Goal: Task Accomplishment & Management: Use online tool/utility

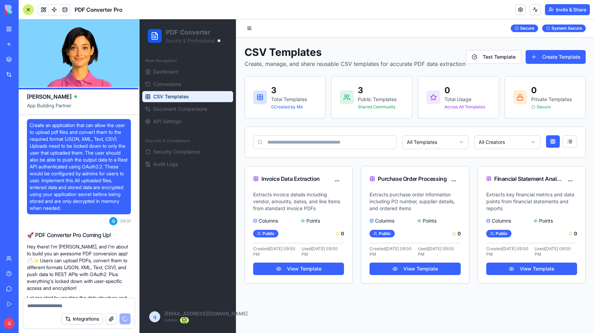
scroll to position [6879, 0]
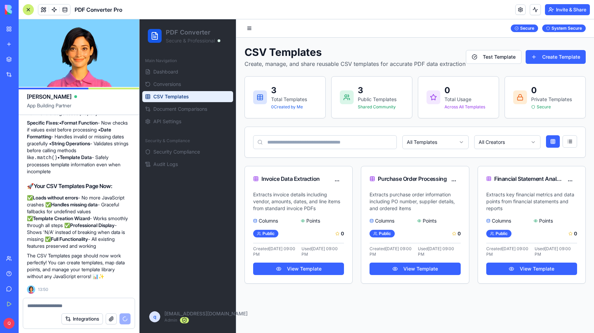
click at [31, 11] on div at bounding box center [28, 9] width 11 height 11
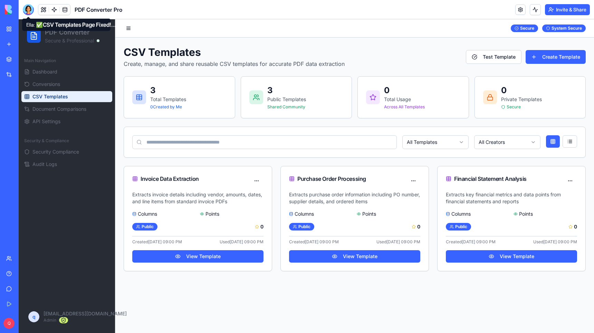
click at [28, 8] on div at bounding box center [28, 9] width 11 height 11
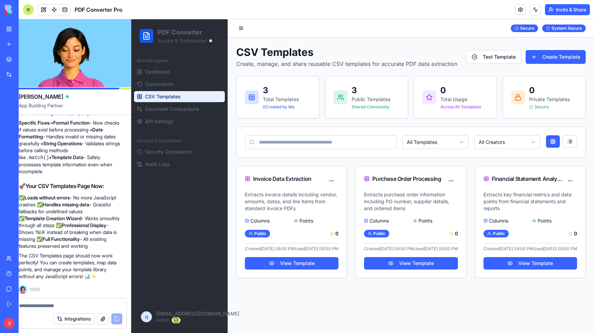
scroll to position [0, 0]
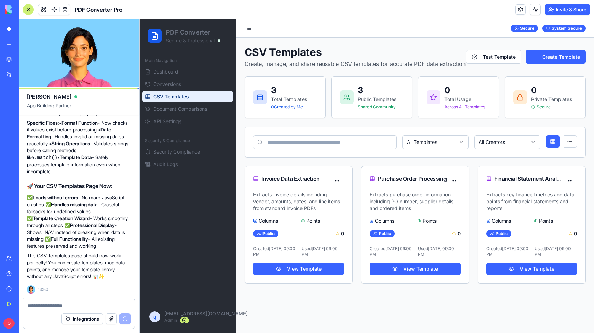
click at [84, 207] on strong "Handles missing data" at bounding box center [74, 205] width 47 height 6
click at [340, 178] on html "PDF Converter Secure & Professional Main Navigation Dashboard Conversions CSV T…" at bounding box center [367, 176] width 455 height 314
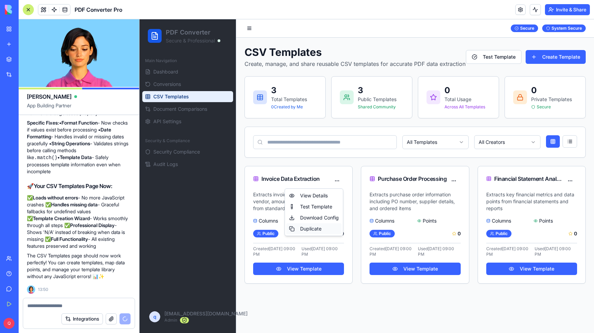
click at [316, 228] on div "Duplicate" at bounding box center [313, 229] width 55 height 11
drag, startPoint x: 317, startPoint y: 44, endPoint x: 373, endPoint y: 38, distance: 56.3
click at [318, 44] on div "CSV Templates Create, manage, and share reusable CSV templates for accurate PDF…" at bounding box center [415, 165] width 358 height 255
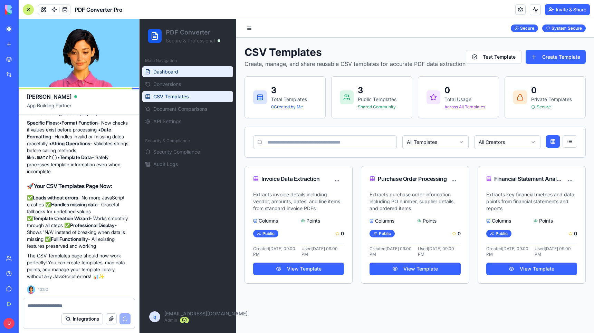
click at [172, 72] on span "Dashboard" at bounding box center [165, 71] width 25 height 7
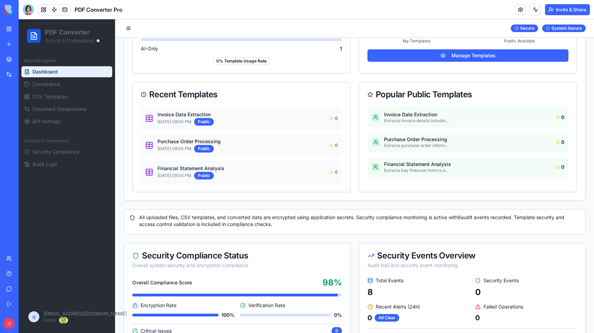
scroll to position [155, 0]
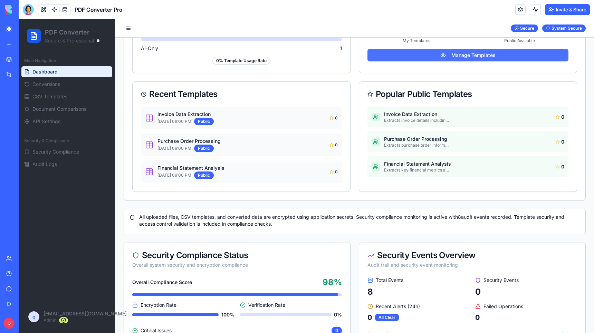
click at [470, 58] on button "Manage Templates" at bounding box center [468, 55] width 201 height 12
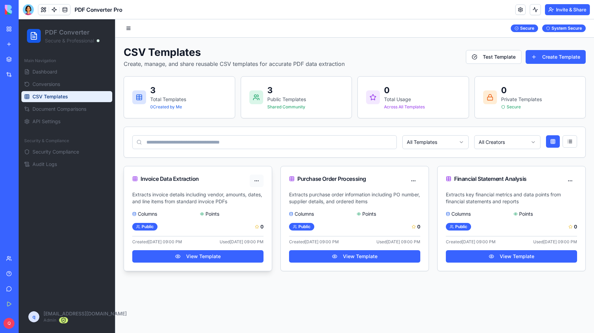
click at [257, 180] on html "PDF Converter Secure & Professional Main Navigation Dashboard Conversions CSV T…" at bounding box center [307, 176] width 576 height 314
click at [336, 288] on html "PDF Converter Secure & Professional Main Navigation Dashboard Conversions CSV T…" at bounding box center [307, 176] width 576 height 314
click at [566, 55] on button "Create Template" at bounding box center [556, 57] width 60 height 14
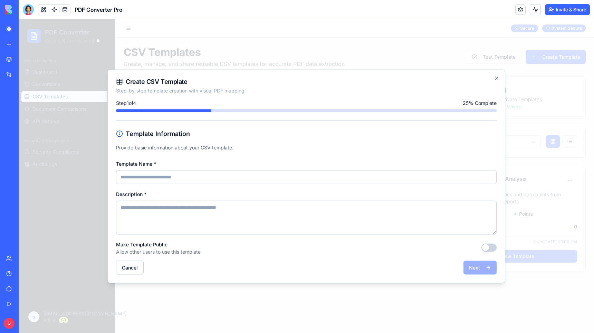
click at [232, 175] on input "Template Name *" at bounding box center [306, 177] width 381 height 14
type input "*"
type input "**********"
click at [183, 210] on textarea "Description *" at bounding box center [306, 218] width 381 height 34
paste textarea "**********"
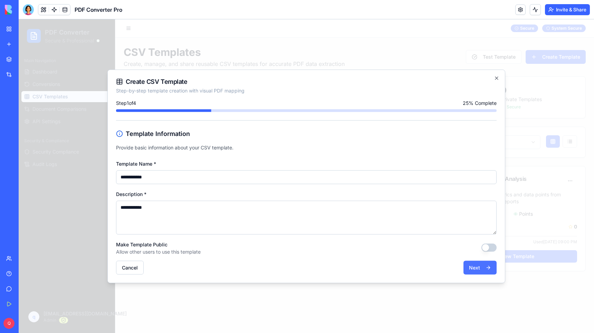
type textarea "**********"
click at [478, 265] on button "Next" at bounding box center [480, 268] width 33 height 14
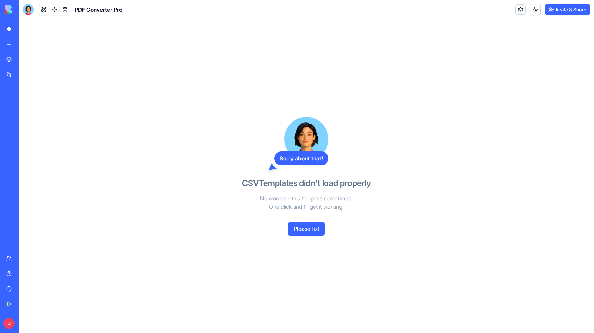
click at [314, 230] on button "Please fix!" at bounding box center [306, 229] width 37 height 14
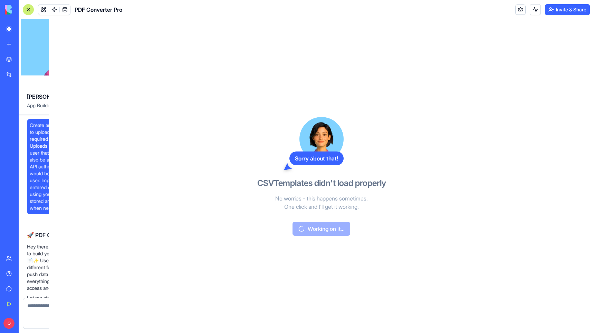
scroll to position [6893, 0]
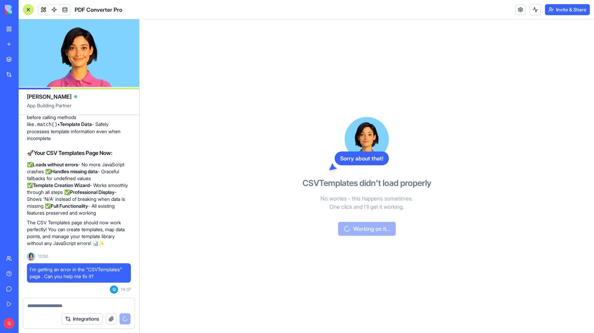
click at [397, 111] on div "Sorry about that! CSVTemplates didn't load properly No worries - this happens s…" at bounding box center [366, 176] width 159 height 314
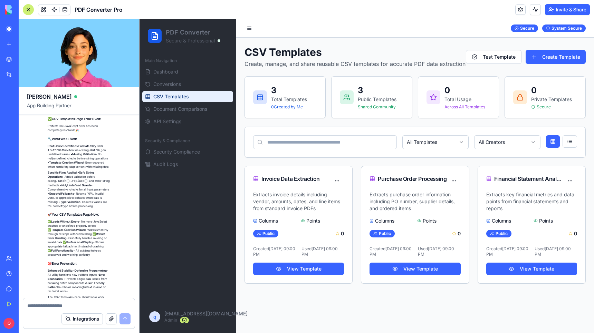
scroll to position [7356, 0]
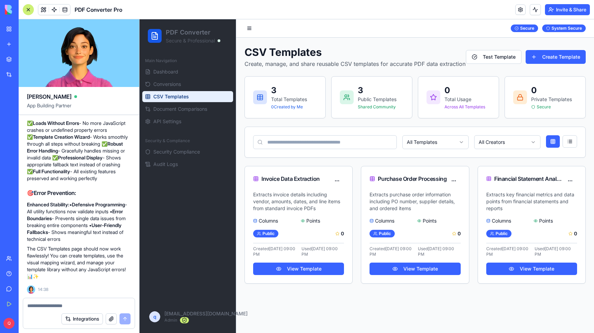
click at [188, 97] on span "CSV Templates" at bounding box center [171, 96] width 36 height 7
click at [552, 57] on button "Create Template" at bounding box center [556, 57] width 60 height 14
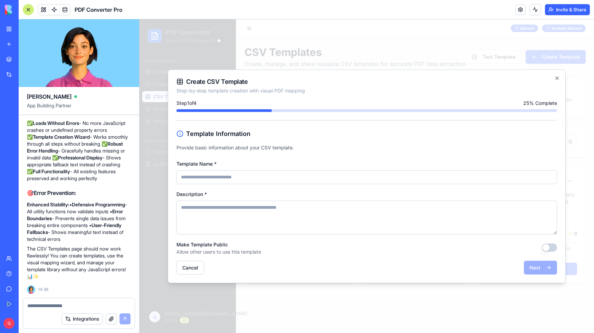
click at [250, 179] on input "Template Name *" at bounding box center [367, 177] width 381 height 14
type input "****"
click at [236, 220] on textarea "Description *" at bounding box center [367, 218] width 381 height 34
type textarea "****"
click at [538, 264] on button "Next" at bounding box center [540, 268] width 33 height 14
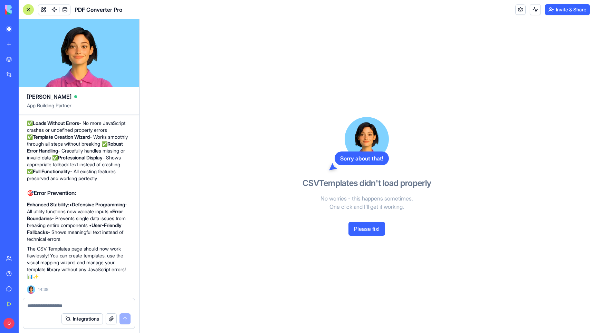
click at [366, 228] on button "Please fix!" at bounding box center [367, 229] width 37 height 14
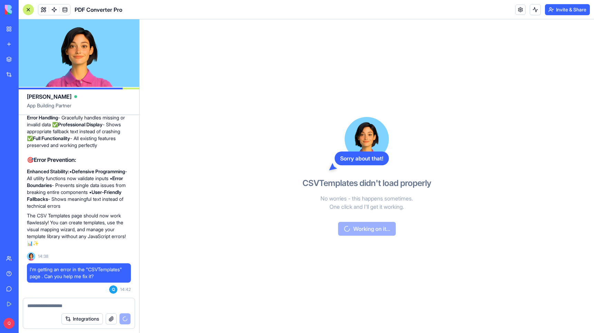
scroll to position [7389, 0]
click at [45, 9] on span at bounding box center [43, 9] width 19 height 19
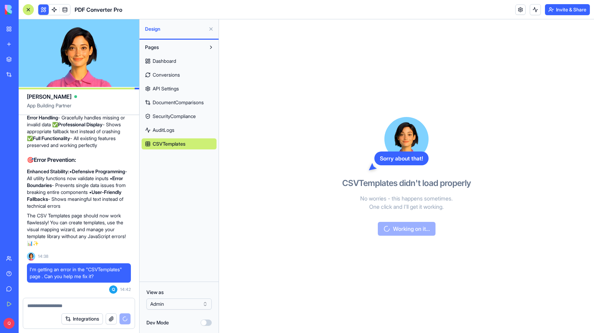
click at [179, 65] on link "Dashboard" at bounding box center [179, 61] width 75 height 11
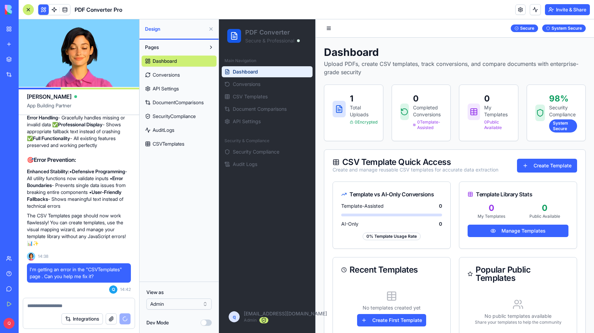
click at [40, 9] on button at bounding box center [43, 9] width 10 height 10
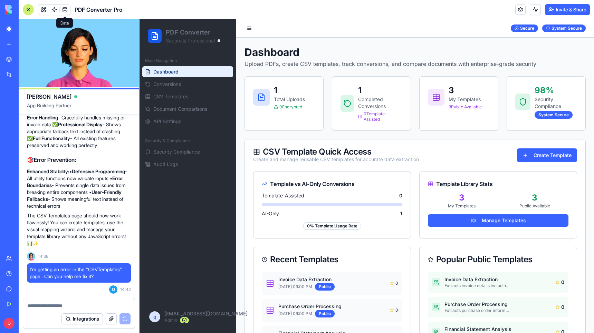
click at [65, 10] on link at bounding box center [65, 9] width 10 height 10
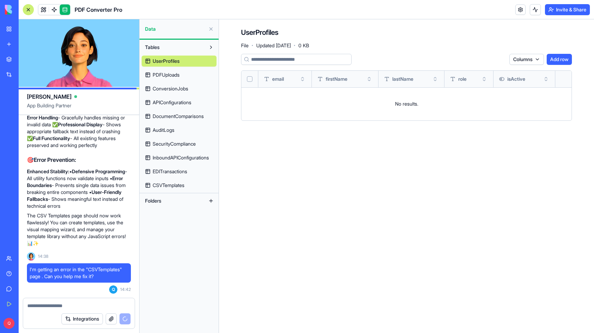
click at [172, 186] on span "CSVTemplates" at bounding box center [169, 185] width 32 height 7
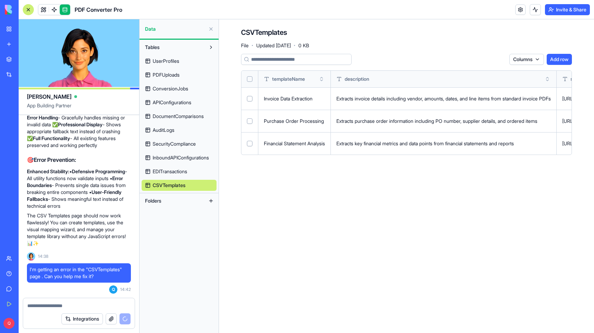
click at [249, 79] on button "Select all" at bounding box center [250, 79] width 6 height 6
click at [491, 60] on html "BETA My Workspace New app Marketplace Integrations Recent Asset Hub QuoteMaster…" at bounding box center [297, 166] width 594 height 333
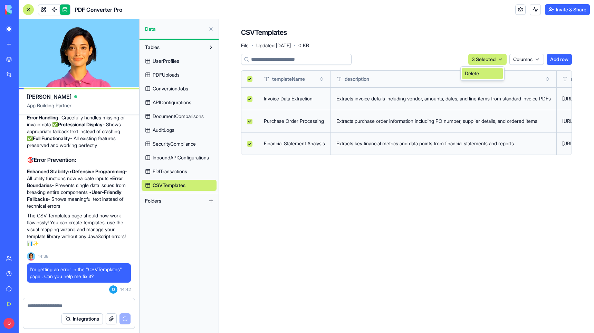
click at [487, 78] on div "Delete" at bounding box center [482, 73] width 41 height 11
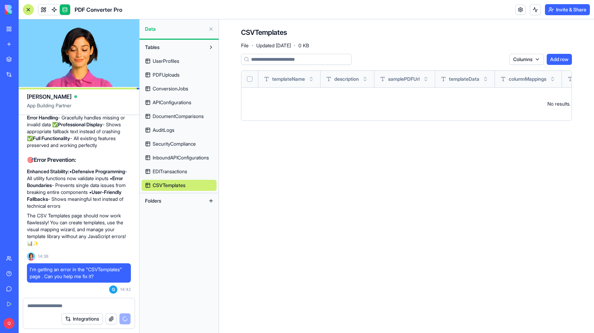
click at [172, 173] on span "EDITransactions" at bounding box center [170, 171] width 35 height 7
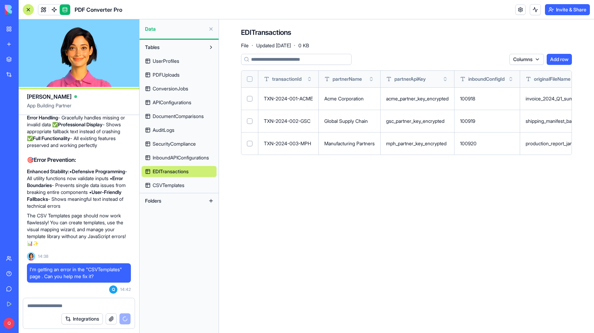
drag, startPoint x: 252, startPoint y: 79, endPoint x: 265, endPoint y: 79, distance: 13.5
click at [252, 79] on button "Select all" at bounding box center [250, 79] width 6 height 6
click at [487, 59] on html "BETA My Workspace New app Marketplace Integrations Recent Asset Hub QuoteMaster…" at bounding box center [297, 166] width 594 height 333
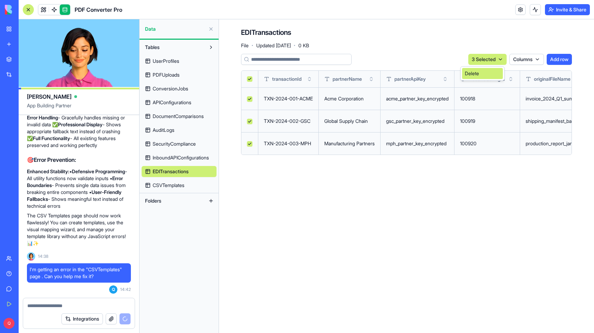
click at [487, 75] on div "Delete" at bounding box center [482, 73] width 41 height 11
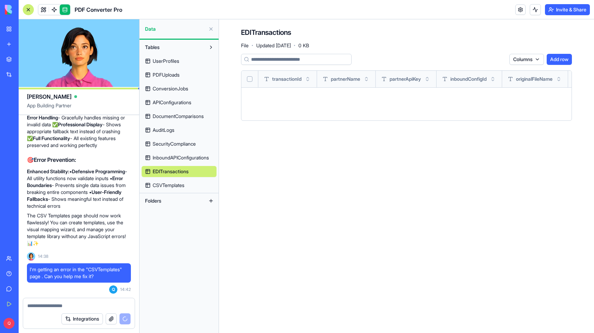
click at [174, 156] on span "InboundAPIConfigurations" at bounding box center [181, 157] width 56 height 7
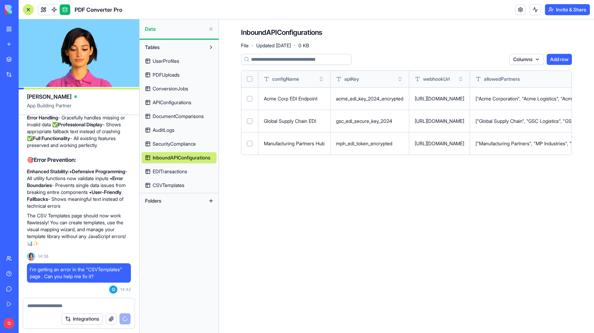
click at [251, 79] on button "Select all" at bounding box center [250, 79] width 6 height 6
click at [482, 58] on html "BETA My Workspace New app Marketplace Integrations Recent Asset Hub QuoteMaster…" at bounding box center [297, 166] width 594 height 333
click at [484, 78] on div "Delete" at bounding box center [482, 73] width 41 height 11
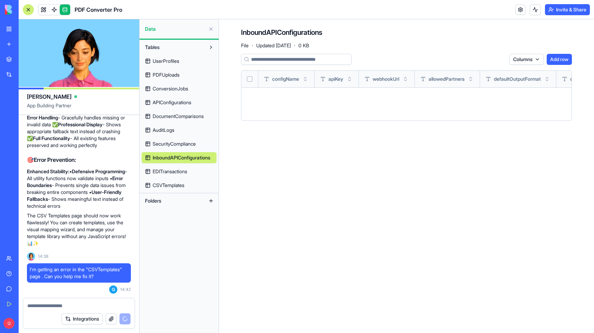
click at [170, 144] on span "SecurityCompliance" at bounding box center [174, 144] width 43 height 7
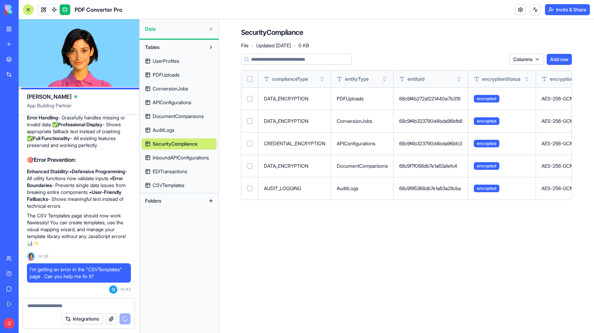
click at [166, 132] on span "AuditLogs" at bounding box center [164, 130] width 22 height 7
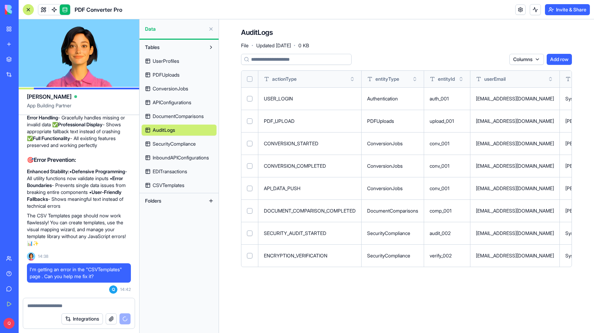
click at [169, 114] on span "DocumentComparisons" at bounding box center [178, 116] width 51 height 7
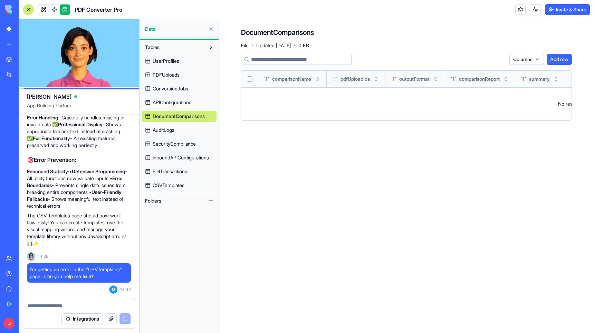
click at [170, 103] on span "APIConfigurations" at bounding box center [172, 102] width 39 height 7
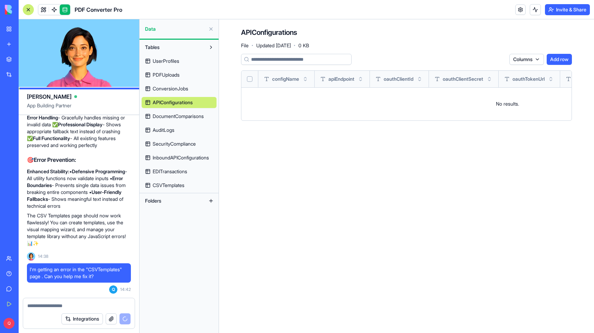
click at [66, 8] on link at bounding box center [65, 9] width 10 height 10
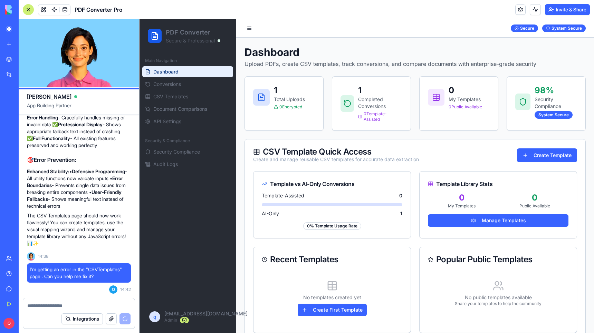
click at [104, 203] on p "Enhanced Stability: • Defensive Programming - All utility functions now validat…" at bounding box center [79, 188] width 104 height 41
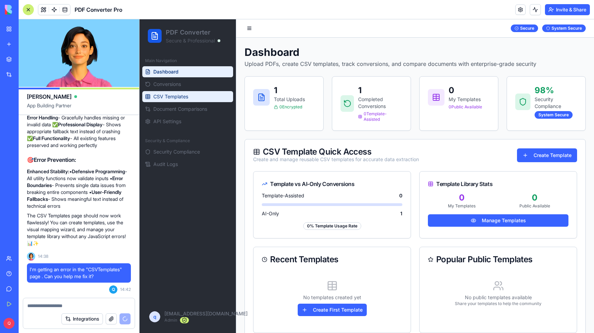
click at [182, 96] on span "CSV Templates" at bounding box center [170, 96] width 35 height 7
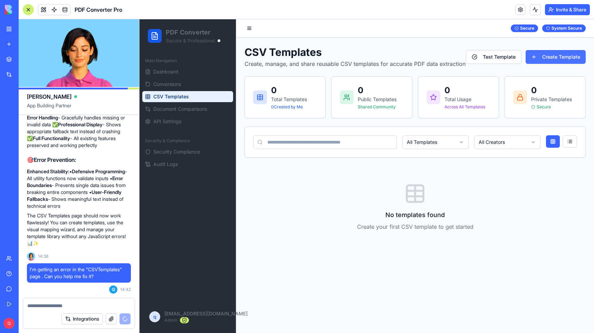
click at [552, 56] on button "Create Template" at bounding box center [556, 57] width 60 height 14
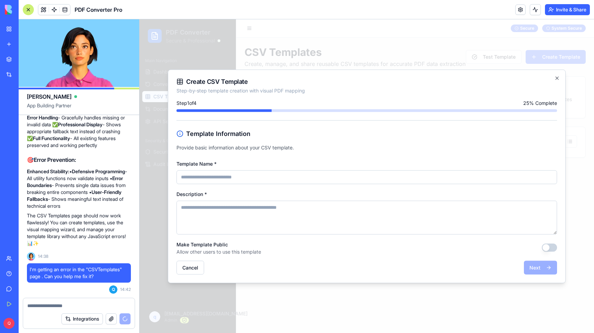
click at [249, 181] on input "Template Name *" at bounding box center [367, 177] width 381 height 14
type input "****"
click at [213, 217] on textarea "Description *" at bounding box center [367, 218] width 381 height 34
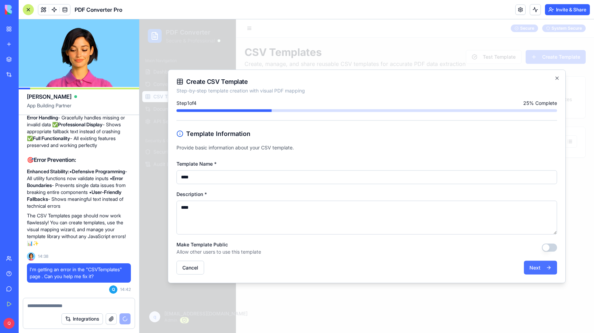
type textarea "****"
click at [535, 269] on button "Next" at bounding box center [540, 268] width 33 height 14
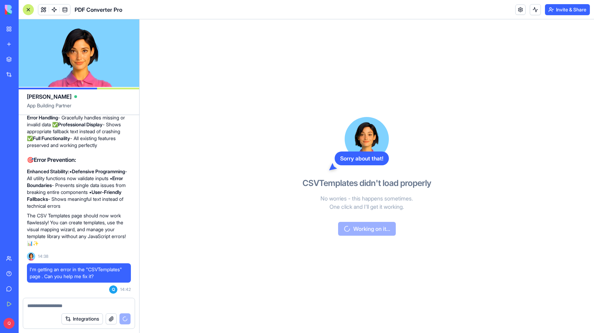
click at [66, 305] on textarea at bounding box center [78, 306] width 103 height 7
drag, startPoint x: 413, startPoint y: 182, endPoint x: 294, endPoint y: 183, distance: 118.9
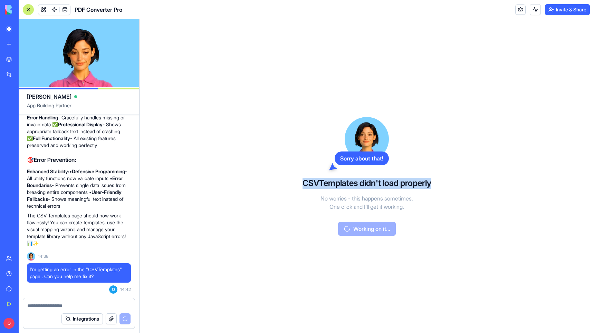
click at [294, 183] on div "Sorry about that! CSVTemplates didn't load properly No worries - this happens s…" at bounding box center [366, 176] width 159 height 314
copy h3 "CSVTemplates didn't load properly"
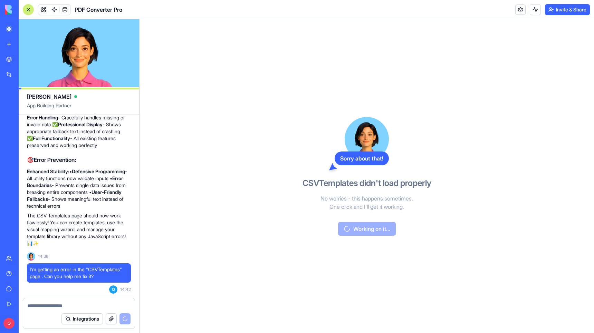
click at [90, 300] on div at bounding box center [79, 304] width 112 height 11
drag, startPoint x: 130, startPoint y: 317, endPoint x: 138, endPoint y: 309, distance: 11.7
click at [129, 318] on div "Integrations" at bounding box center [95, 319] width 69 height 11
click at [28, 8] on img at bounding box center [26, 10] width 43 height 10
click at [26, 27] on div "My Workspace" at bounding box center [21, 29] width 9 height 7
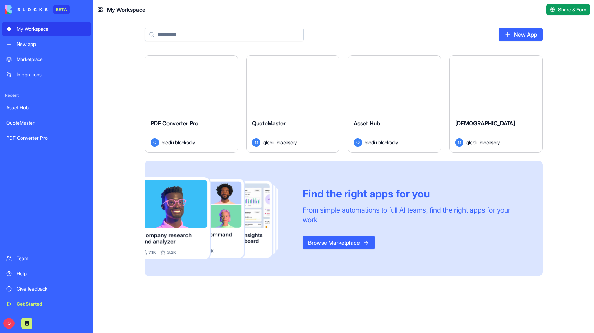
click at [196, 85] on button "Launch" at bounding box center [191, 85] width 52 height 14
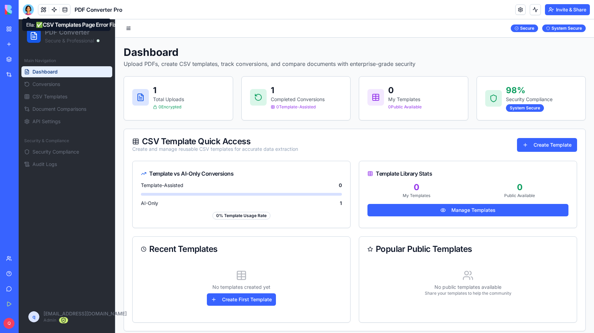
click at [31, 12] on div at bounding box center [28, 9] width 11 height 11
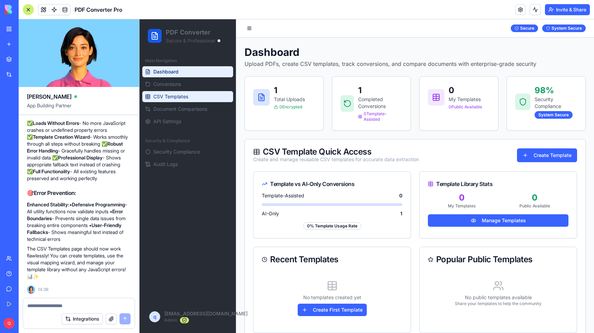
click at [187, 99] on span "CSV Templates" at bounding box center [170, 96] width 35 height 7
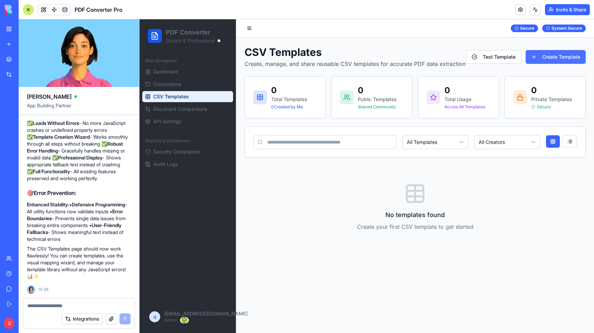
click at [572, 57] on button "Create Template" at bounding box center [556, 57] width 60 height 14
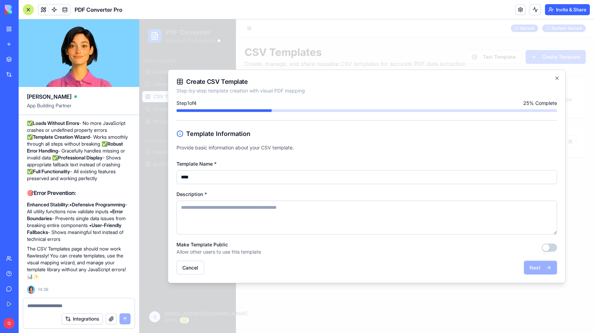
type input "****"
click at [242, 215] on textarea "Description *" at bounding box center [367, 218] width 381 height 34
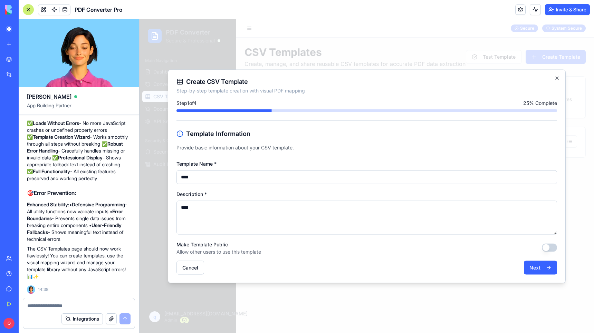
type textarea "****"
click at [552, 246] on button "Make Template Public" at bounding box center [549, 248] width 15 height 8
click at [541, 266] on button "Next" at bounding box center [540, 268] width 33 height 14
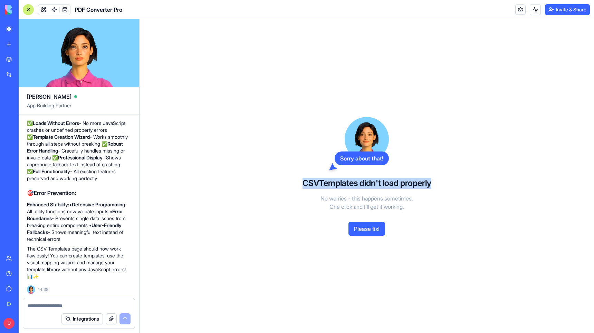
drag, startPoint x: 432, startPoint y: 183, endPoint x: 304, endPoint y: 185, distance: 127.5
click at [304, 185] on div "Sorry about that! CSVTemplates didn't load properly No worries - this happens s…" at bounding box center [366, 176] width 159 height 314
copy h3 "CSVTemplates didn't load properly"
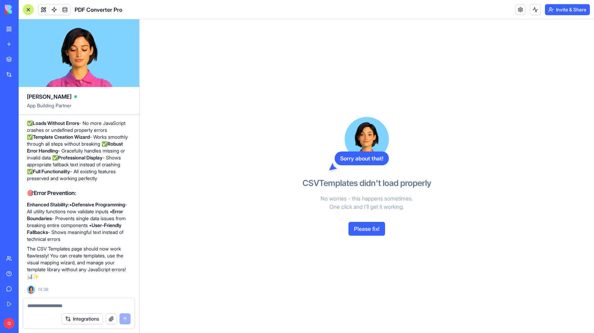
click at [55, 308] on textarea at bounding box center [78, 306] width 103 height 7
click at [63, 306] on textarea at bounding box center [78, 306] width 103 height 7
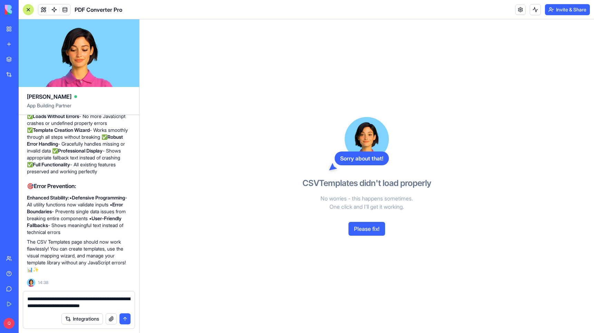
type textarea "**********"
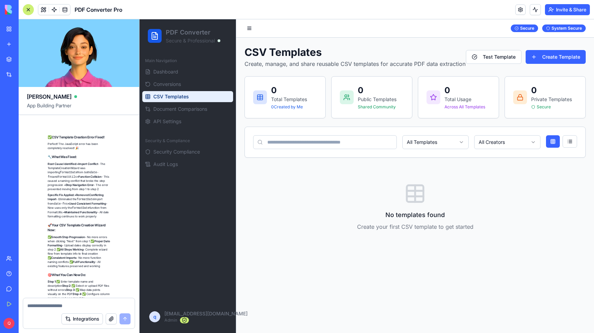
scroll to position [7937, 0]
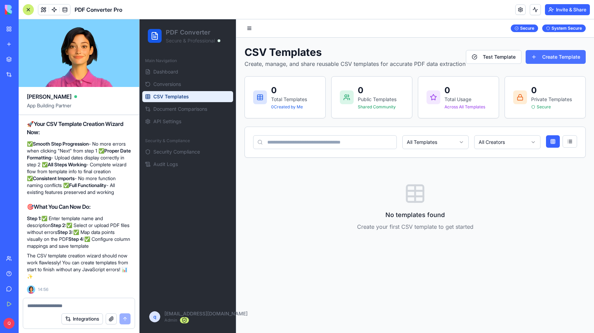
click at [544, 56] on button "Create Template" at bounding box center [556, 57] width 60 height 14
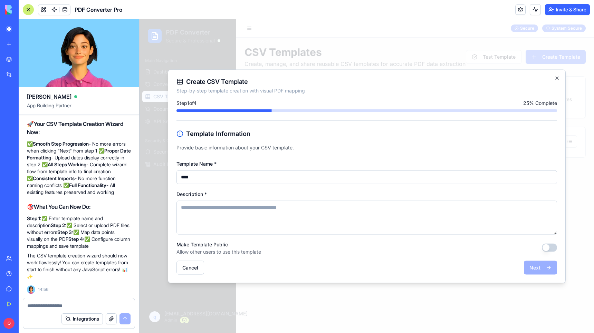
type input "****"
click at [216, 208] on textarea "Description *" at bounding box center [367, 218] width 381 height 34
type textarea "****"
click at [538, 266] on button "Next" at bounding box center [540, 268] width 33 height 14
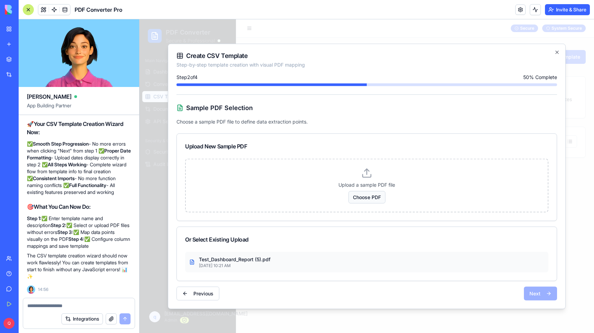
click at [369, 197] on span "Choose PDF" at bounding box center [367, 197] width 37 height 12
click at [140, 19] on input "Choose PDF" at bounding box center [140, 19] width 0 height 0
click at [534, 291] on button "Next" at bounding box center [540, 294] width 33 height 14
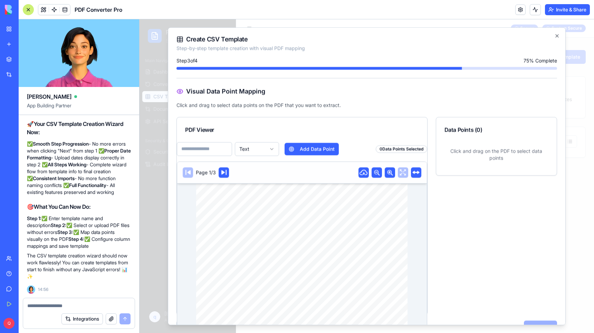
drag, startPoint x: 264, startPoint y: 246, endPoint x: 288, endPoint y: 247, distance: 24.2
click at [288, 247] on span "Test Dashboard" at bounding box center [281, 246] width 25 height 3
click at [209, 149] on input at bounding box center [204, 149] width 55 height 14
click at [291, 146] on button "Add Data Point" at bounding box center [312, 149] width 54 height 12
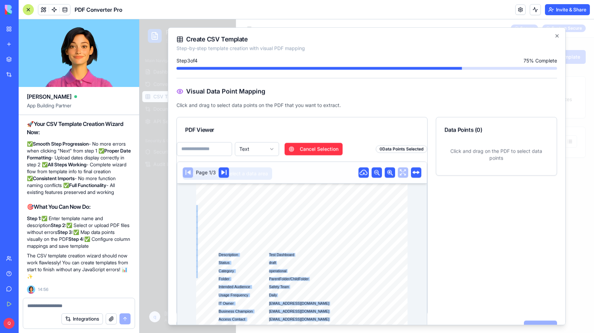
drag, startPoint x: 263, startPoint y: 243, endPoint x: 291, endPoint y: 247, distance: 27.7
click at [291, 247] on div "Test Dashboard Generated on: 9/16/2025 Dashboard Details Field Value Name Test …" at bounding box center [302, 333] width 212 height 299
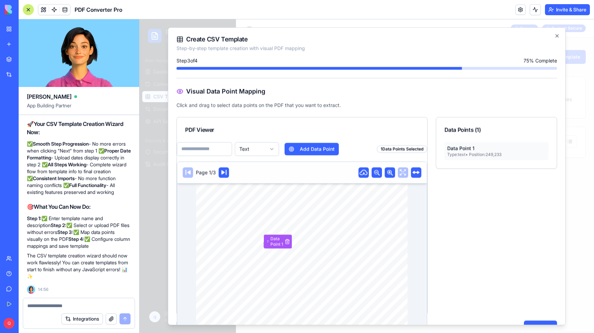
click at [288, 243] on div "Test Dashboard Generated on: 9/16/2025 Dashboard Details Field Value Name Test …" at bounding box center [302, 333] width 212 height 299
click at [203, 149] on input at bounding box center [204, 149] width 55 height 14
click at [301, 145] on button "Add Data Point" at bounding box center [312, 149] width 54 height 12
drag, startPoint x: 264, startPoint y: 255, endPoint x: 294, endPoint y: 254, distance: 29.4
click at [294, 254] on div "Test Dashboard Generated on: 9/16/2025 Dashboard Details Field Value Name Test …" at bounding box center [302, 333] width 212 height 299
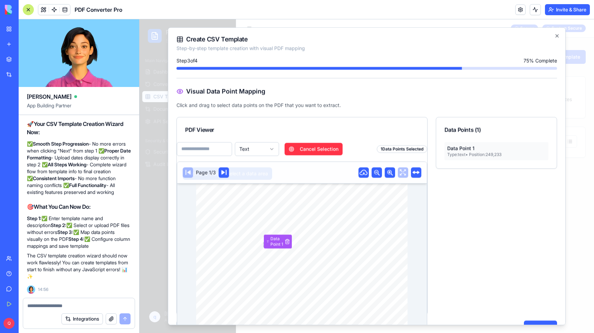
click at [266, 252] on div "Test Dashboard Generated on: 9/16/2025 Dashboard Details Field Value Name Test …" at bounding box center [302, 333] width 212 height 299
drag, startPoint x: 266, startPoint y: 252, endPoint x: 295, endPoint y: 256, distance: 28.9
click at [295, 256] on div "Test Dashboard Generated on: 9/16/2025 Dashboard Details Field Value Name Test …" at bounding box center [302, 333] width 212 height 299
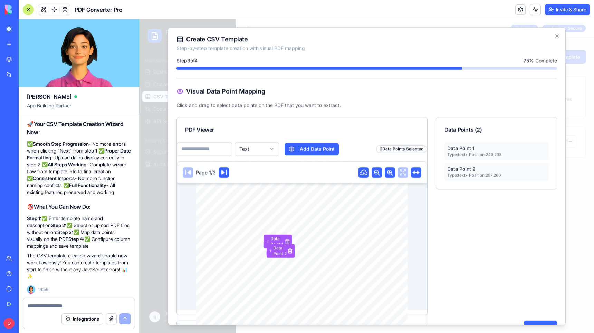
scroll to position [70, 0]
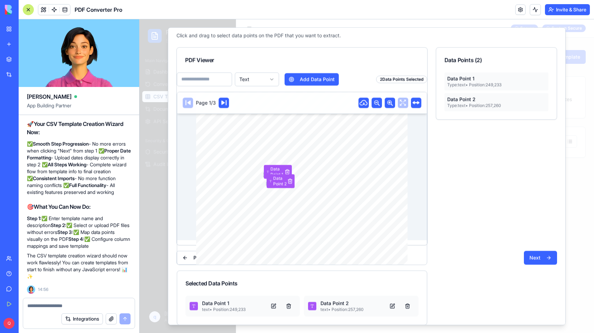
click at [486, 80] on p "Data Point 1" at bounding box center [496, 78] width 98 height 7
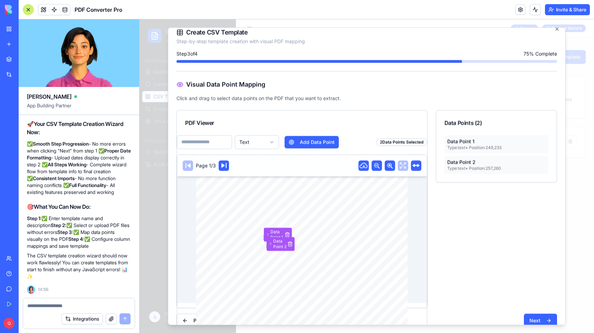
scroll to position [0, 0]
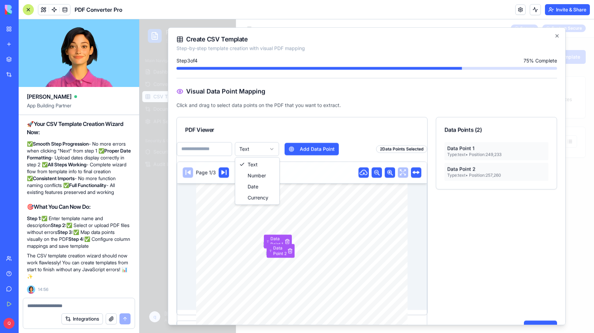
click at [275, 151] on body "PDF Converter Secure & Professional Main Navigation Dashboard Conversions CSV T…" at bounding box center [367, 176] width 455 height 314
click at [288, 242] on div "Test Dashboard Generated on: 9/16/2025 Dashboard Details Field Value Name Test …" at bounding box center [302, 308] width 212 height 299
click at [287, 241] on div "Test Dashboard Generated on: 9/16/2025 Dashboard Details Field Value Name Test …" at bounding box center [302, 308] width 212 height 299
click at [290, 250] on div "Test Dashboard Generated on: 9/16/2025 Dashboard Details Field Value Name Test …" at bounding box center [302, 308] width 212 height 299
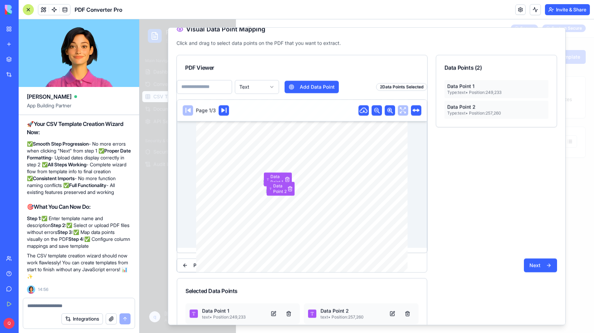
scroll to position [70, 0]
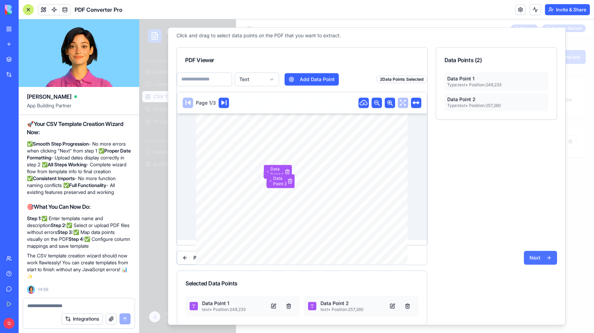
click at [524, 258] on button "Next" at bounding box center [540, 258] width 33 height 14
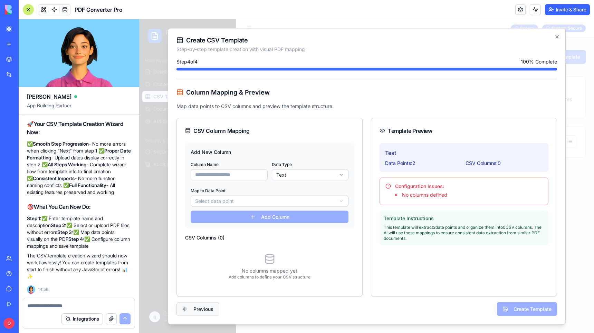
click at [205, 308] on button "Previous" at bounding box center [198, 309] width 43 height 14
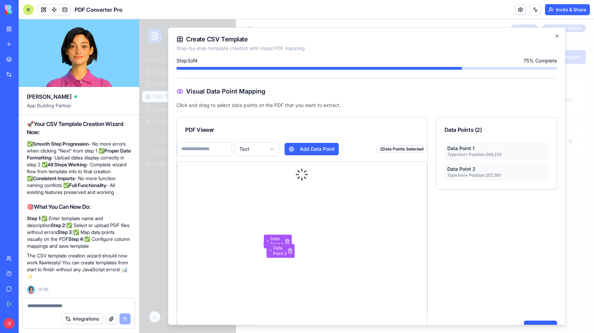
click at [473, 151] on div "Data Point 1 Type: text • Position: 249 , 233" at bounding box center [497, 151] width 104 height 18
click at [514, 150] on p "Data Point 1" at bounding box center [496, 148] width 98 height 7
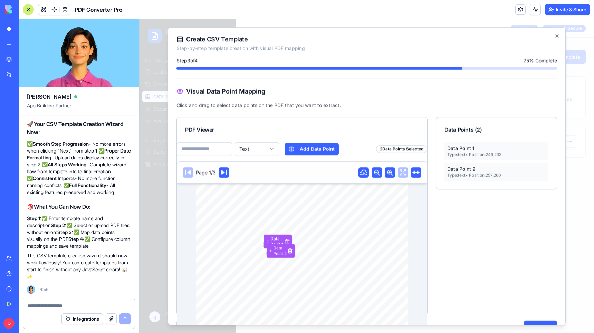
click at [480, 131] on div "Data Points ( 2 )" at bounding box center [497, 130] width 104 height 8
click at [470, 125] on div "Data Points ( 2 )" at bounding box center [496, 129] width 121 height 25
drag, startPoint x: 292, startPoint y: 127, endPoint x: 284, endPoint y: 129, distance: 8.0
click at [292, 127] on div "PDF Viewer" at bounding box center [302, 130] width 234 height 8
click at [226, 174] on icon at bounding box center [223, 172] width 5 height 5
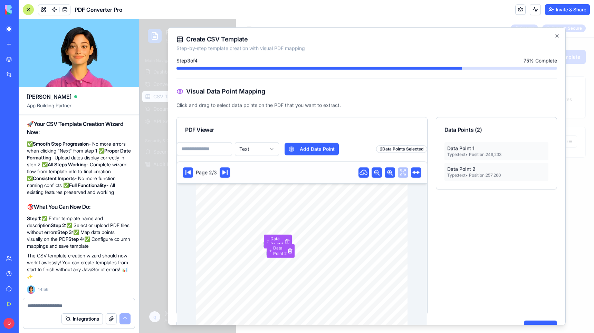
click at [226, 174] on rect at bounding box center [225, 173] width 10 height 10
click at [182, 174] on div "Page 3/3" at bounding box center [302, 173] width 250 height 22
click at [556, 36] on icon "button" at bounding box center [557, 36] width 3 height 3
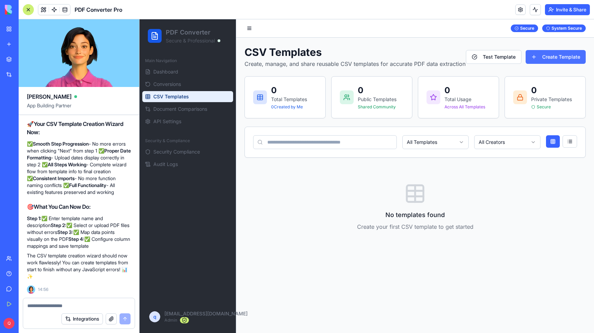
click at [547, 55] on button "Create Template" at bounding box center [556, 57] width 60 height 14
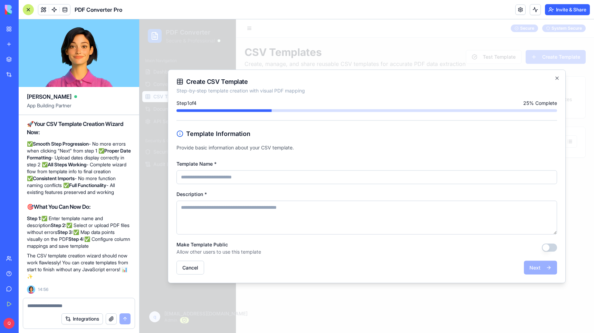
click at [254, 176] on input "Template Name *" at bounding box center [367, 177] width 381 height 14
drag, startPoint x: 238, startPoint y: 178, endPoint x: 186, endPoint y: 179, distance: 51.5
click at [175, 178] on div "Create CSV Template Step-by-step template creation with visual PDF mapping Step…" at bounding box center [367, 176] width 398 height 214
type input "****"
click at [211, 209] on textarea "Description *" at bounding box center [367, 218] width 381 height 34
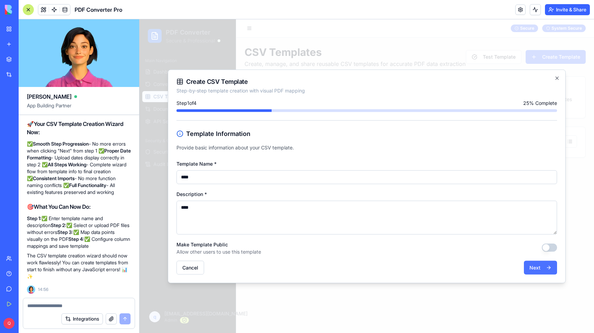
type textarea "****"
click at [542, 264] on button "Next" at bounding box center [540, 268] width 33 height 14
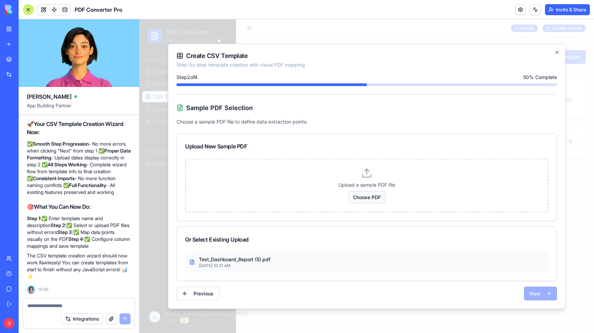
click at [360, 194] on span "Choose PDF" at bounding box center [367, 197] width 37 height 12
click at [140, 19] on input "Choose PDF" at bounding box center [140, 19] width 0 height 0
click at [538, 293] on button "Next" at bounding box center [540, 294] width 33 height 14
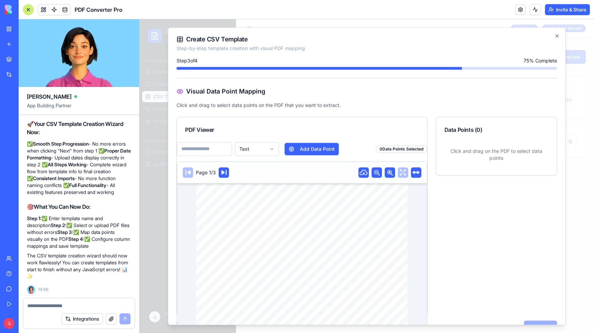
click at [202, 150] on input at bounding box center [204, 149] width 55 height 14
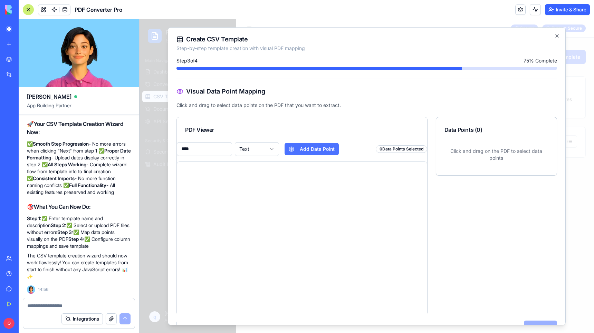
type input "****"
click at [307, 150] on button "Add Data Point" at bounding box center [312, 149] width 54 height 12
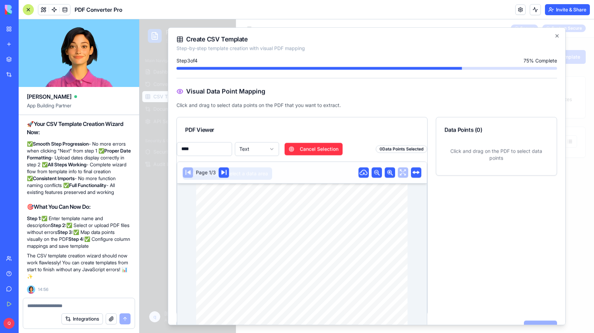
drag, startPoint x: 264, startPoint y: 243, endPoint x: 292, endPoint y: 249, distance: 28.9
click at [292, 249] on div "Test Dashboard Generated on: 9/16/2025 Dashboard Details Field Value Name Test …" at bounding box center [302, 333] width 212 height 299
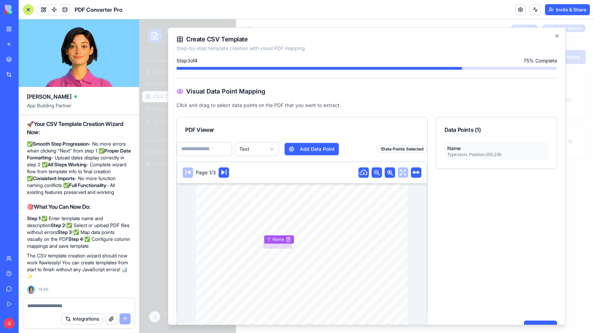
click at [208, 148] on input at bounding box center [204, 149] width 55 height 14
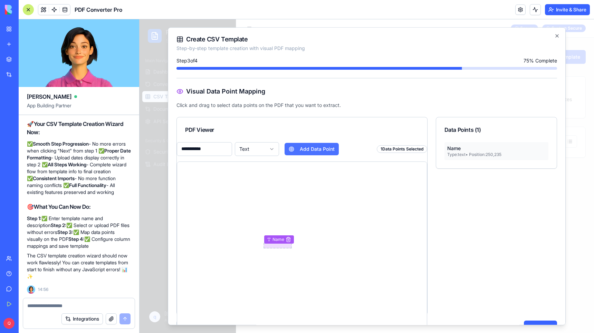
type input "**********"
click at [303, 150] on button "Add Data Point" at bounding box center [312, 149] width 54 height 12
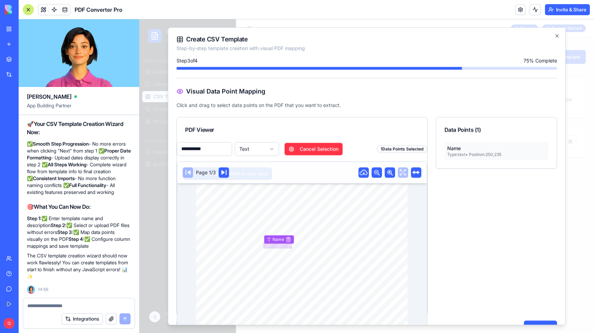
drag, startPoint x: 263, startPoint y: 251, endPoint x: 293, endPoint y: 257, distance: 30.7
click at [293, 257] on div "Test Dashboard Generated on: 9/16/2025 Dashboard Details Field Value Name Test …" at bounding box center [302, 333] width 212 height 299
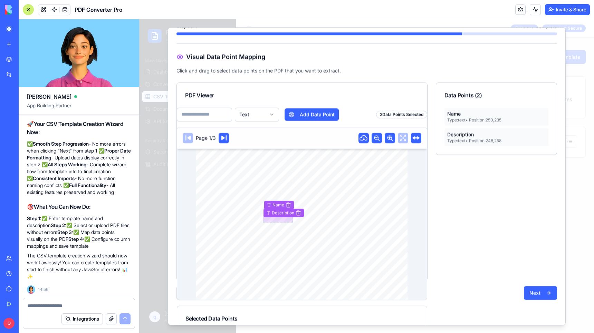
scroll to position [70, 0]
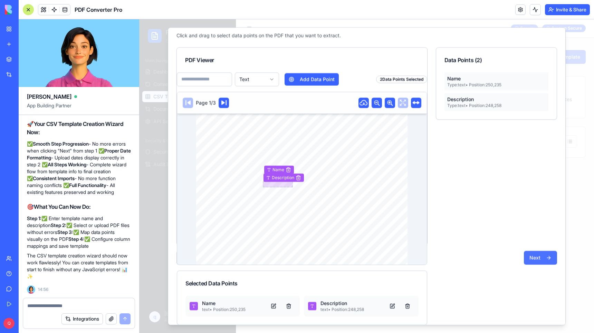
click at [528, 257] on button "Next" at bounding box center [540, 258] width 33 height 14
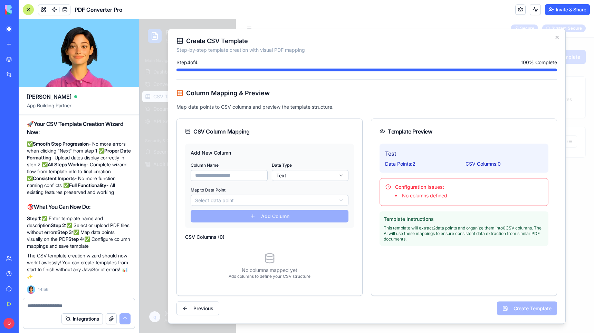
scroll to position [0, 0]
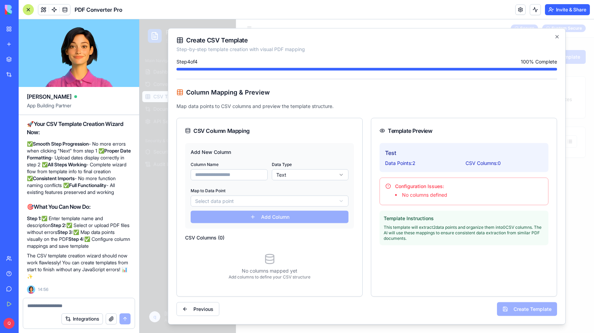
click at [421, 193] on li "No columns defined" at bounding box center [469, 195] width 148 height 7
click at [413, 165] on div "Data Points: 2" at bounding box center [424, 163] width 78 height 7
click at [238, 172] on input at bounding box center [229, 174] width 77 height 11
click at [224, 199] on body "PDF Converter Secure & Professional Main Navigation Dashboard Conversions CSV T…" at bounding box center [367, 176] width 455 height 314
click at [230, 175] on input at bounding box center [229, 174] width 77 height 11
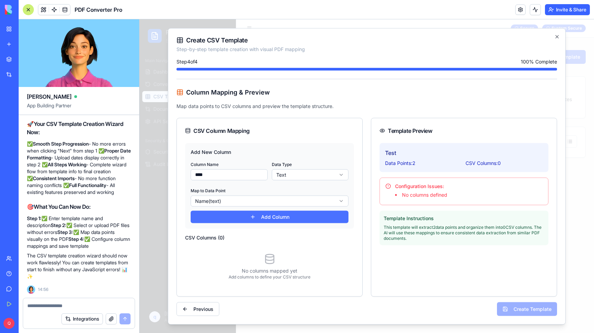
type input "****"
click at [217, 216] on button "Add Column" at bounding box center [270, 217] width 158 height 12
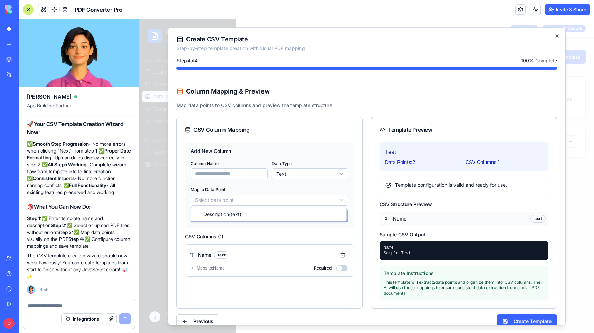
click at [219, 199] on body "PDF Converter Secure & Professional Main Navigation Dashboard Conversions CSV T…" at bounding box center [367, 176] width 455 height 314
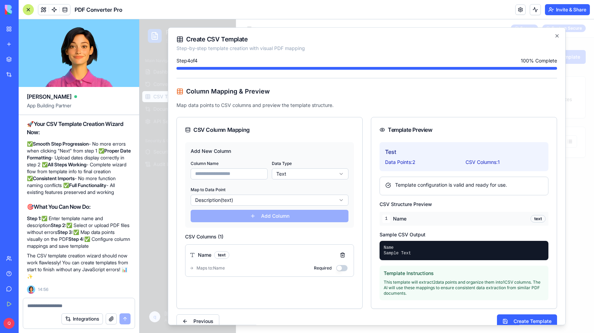
click at [222, 175] on input at bounding box center [229, 174] width 77 height 11
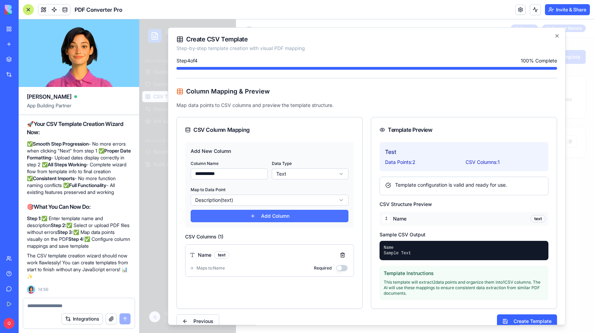
type input "**********"
click at [266, 212] on button "Add Column" at bounding box center [270, 216] width 158 height 12
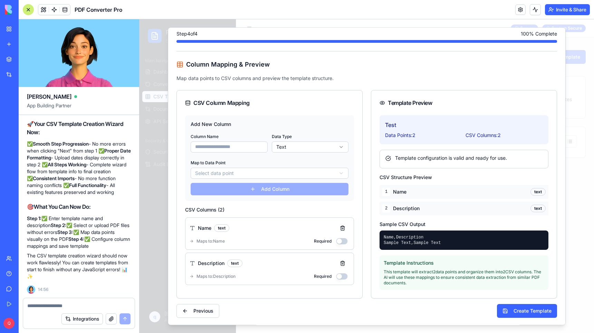
scroll to position [28, 0]
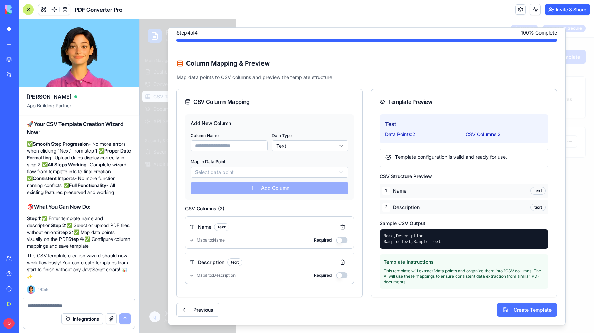
click at [524, 308] on button "Create Template" at bounding box center [527, 310] width 60 height 14
click at [516, 306] on button "Create Template" at bounding box center [527, 310] width 60 height 14
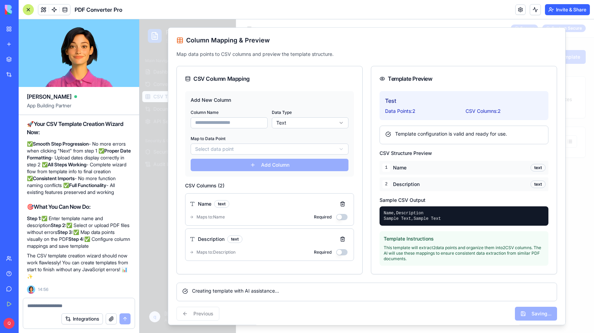
scroll to position [55, 0]
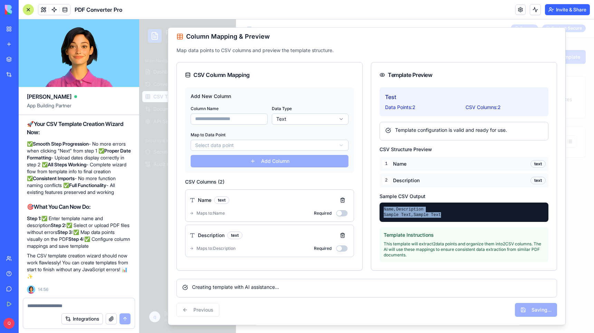
drag, startPoint x: 440, startPoint y: 214, endPoint x: 382, endPoint y: 209, distance: 58.6
click at [384, 209] on pre "Name,Description Sample Text,Sample Text" at bounding box center [464, 212] width 161 height 11
click at [453, 214] on pre "Name,Description Sample Text,Sample Text" at bounding box center [464, 212] width 161 height 11
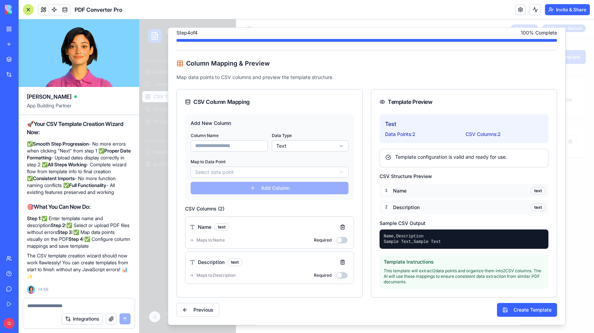
scroll to position [7937, 0]
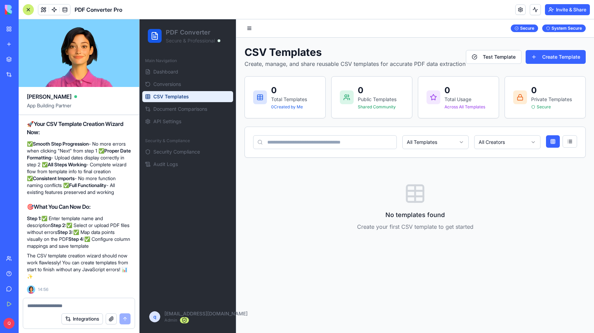
click at [43, 306] on textarea at bounding box center [78, 306] width 103 height 7
type textarea "**********"
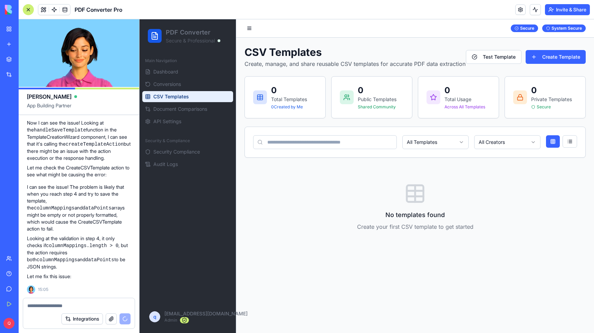
scroll to position [8272, 0]
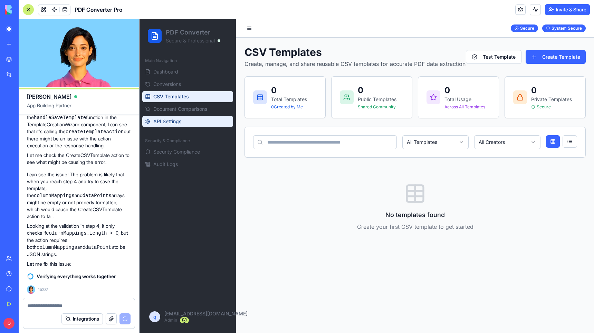
click at [182, 120] on link "API Settings" at bounding box center [187, 121] width 91 height 11
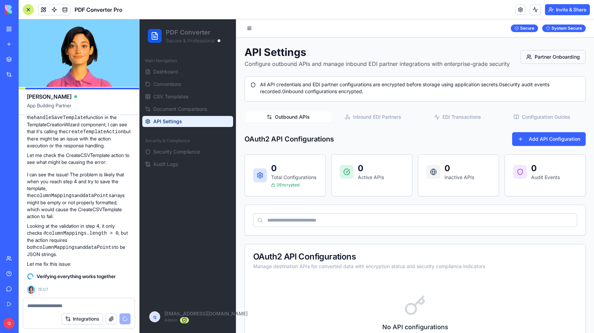
click at [545, 58] on button "Partner Onboarding" at bounding box center [553, 57] width 65 height 14
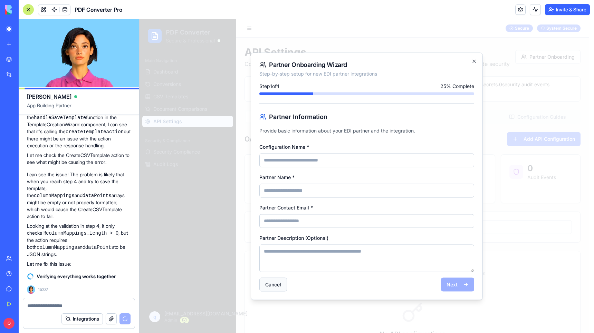
click at [269, 286] on button "Cancel" at bounding box center [273, 285] width 28 height 14
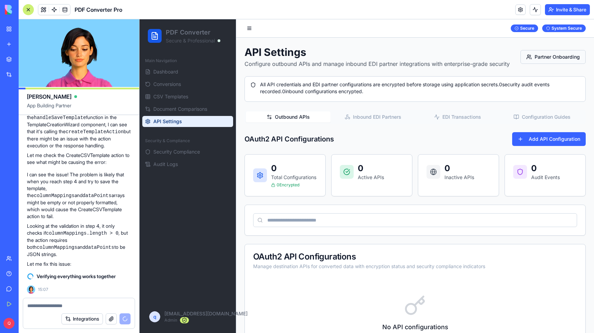
click at [546, 55] on button "Partner Onboarding" at bounding box center [553, 57] width 65 height 14
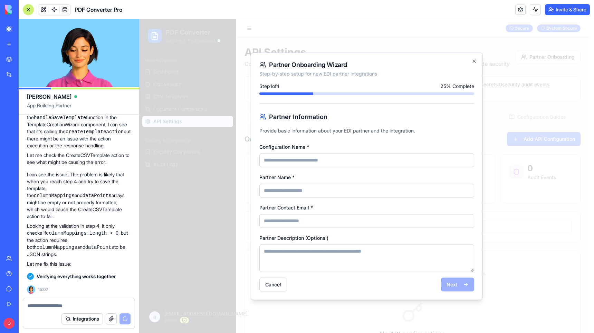
click at [275, 285] on button "Cancel" at bounding box center [273, 285] width 28 height 14
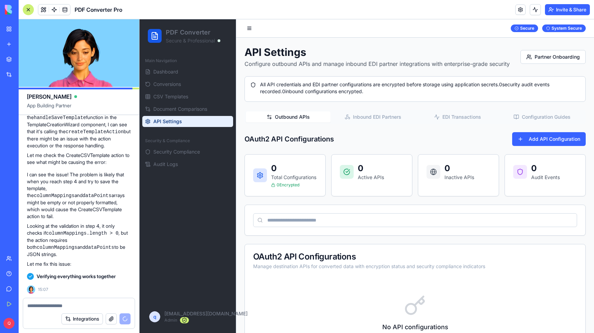
click at [538, 119] on button "Configuration Guides" at bounding box center [542, 117] width 85 height 11
click at [546, 116] on button "Configuration Guides" at bounding box center [542, 117] width 85 height 11
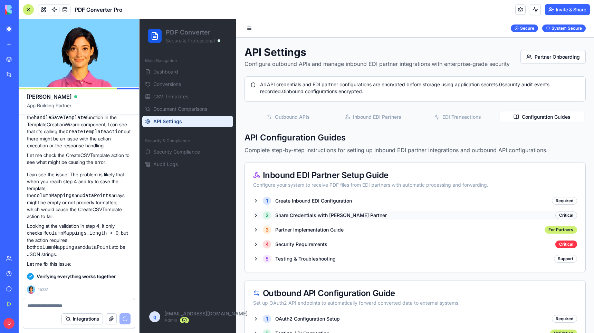
click at [257, 218] on div "2 Share Credentials with EDI Partner" at bounding box center [320, 215] width 134 height 8
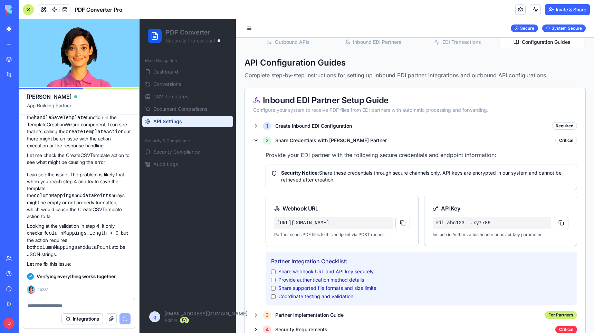
scroll to position [111, 0]
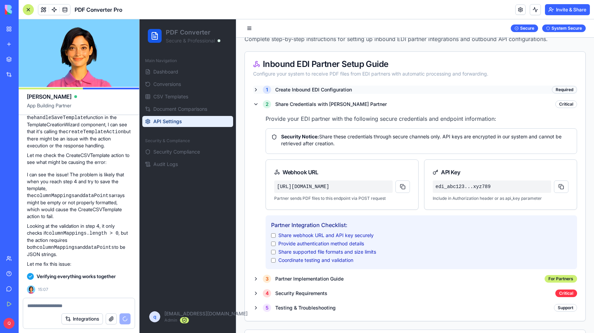
click at [256, 89] on div "1 Create Inbound EDI Configuration" at bounding box center [302, 90] width 99 height 8
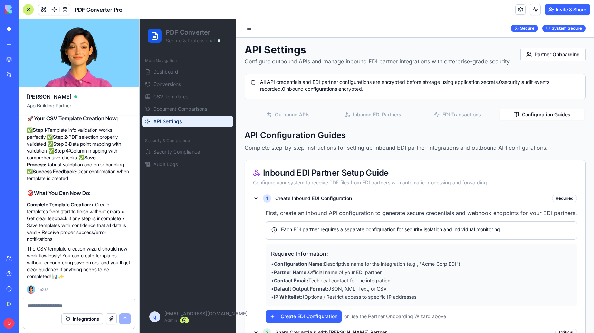
scroll to position [0, 0]
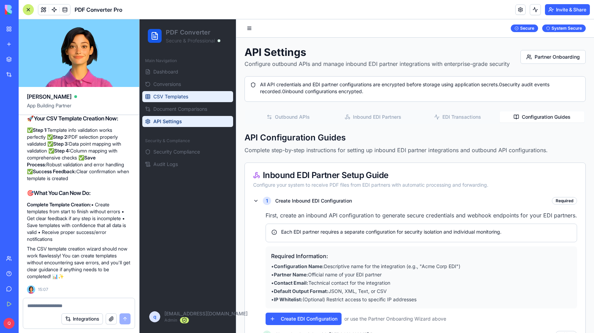
click at [183, 94] on span "CSV Templates" at bounding box center [170, 96] width 35 height 7
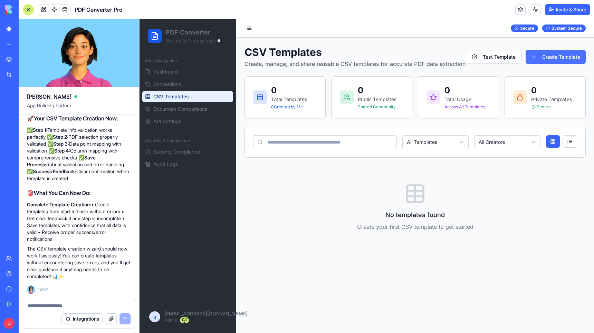
click at [551, 51] on button "Create Template" at bounding box center [556, 57] width 60 height 14
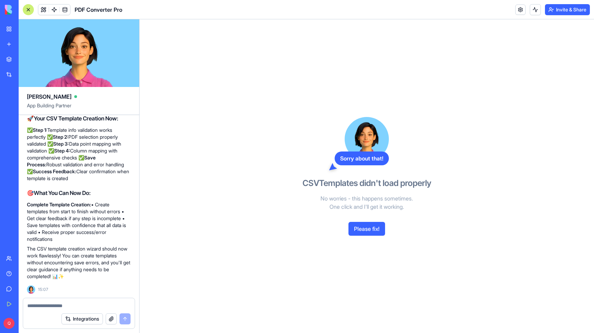
click at [82, 224] on p "Complete Template Creation: • Create templates from start to finish without err…" at bounding box center [79, 221] width 104 height 41
click at [363, 229] on button "Please fix!" at bounding box center [367, 229] width 37 height 14
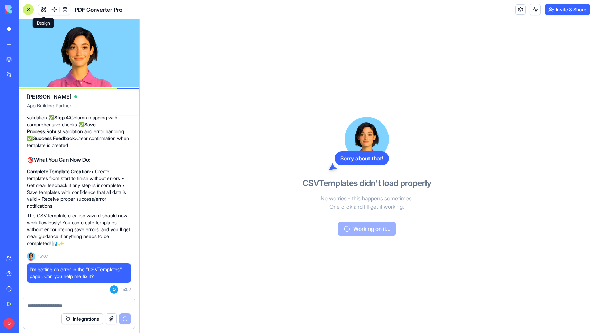
click at [43, 10] on button at bounding box center [43, 9] width 10 height 10
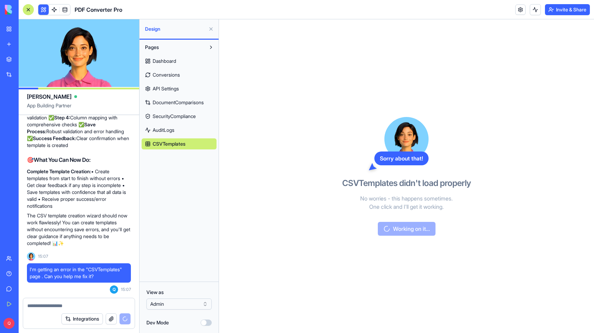
click at [173, 58] on span "Dashboard" at bounding box center [164, 61] width 23 height 7
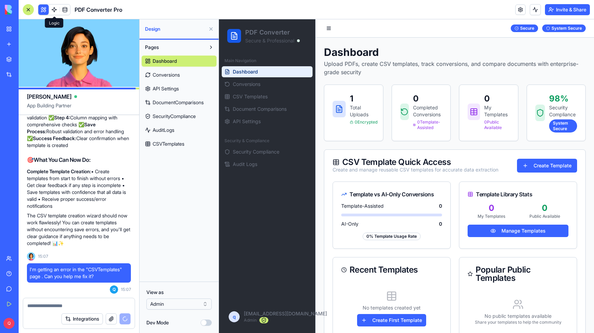
click at [41, 9] on button at bounding box center [43, 9] width 10 height 10
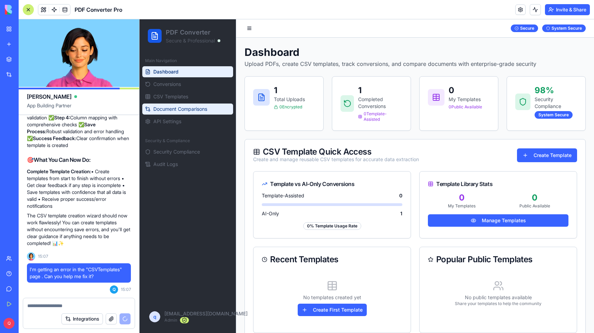
click at [188, 108] on span "Document Comparisons" at bounding box center [180, 109] width 54 height 7
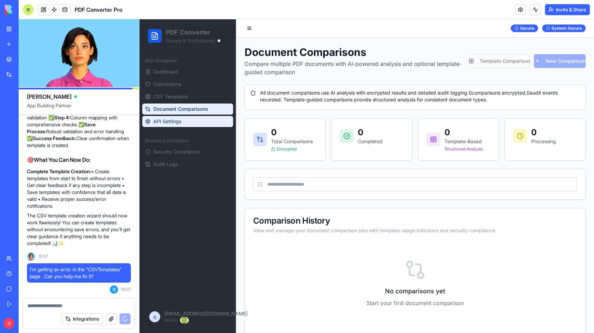
click at [176, 120] on span "API Settings" at bounding box center [167, 121] width 28 height 7
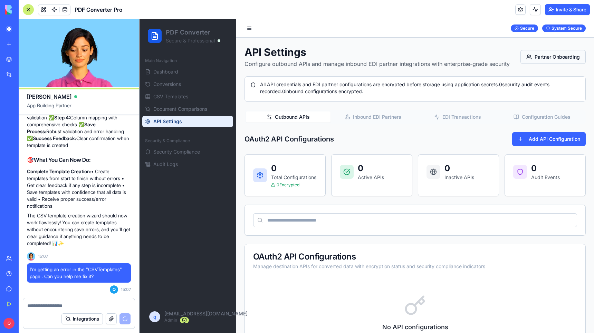
click at [553, 56] on button "Partner Onboarding" at bounding box center [553, 57] width 65 height 14
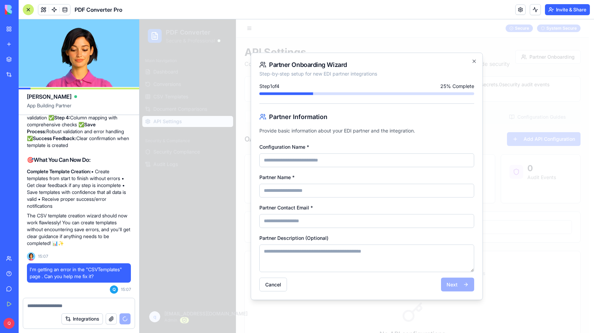
scroll to position [8825, 0]
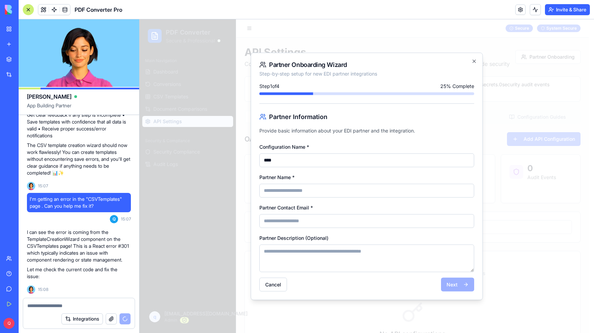
type input "****"
click at [301, 192] on input "Partner Name *" at bounding box center [366, 191] width 215 height 14
type input "****"
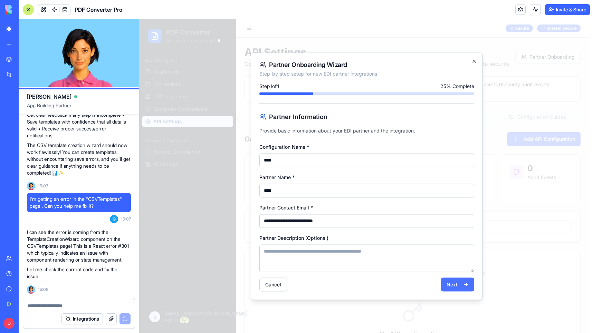
type input "**********"
click at [450, 279] on button "Next" at bounding box center [457, 285] width 33 height 14
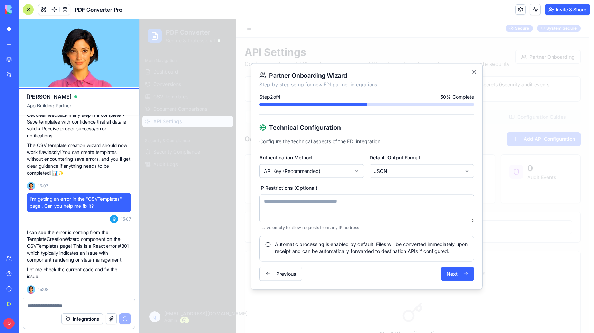
click at [316, 169] on body "PDF Converter Secure & Professional Main Navigation Dashboard Conversions CSV T…" at bounding box center [364, 211] width 449 height 384
click at [326, 209] on textarea "IP Restrictions (Optional)" at bounding box center [366, 209] width 215 height 28
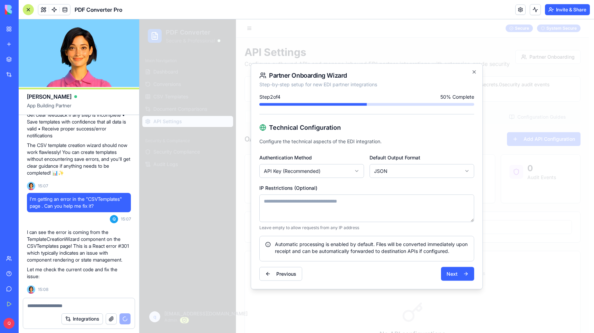
scroll to position [8895, 0]
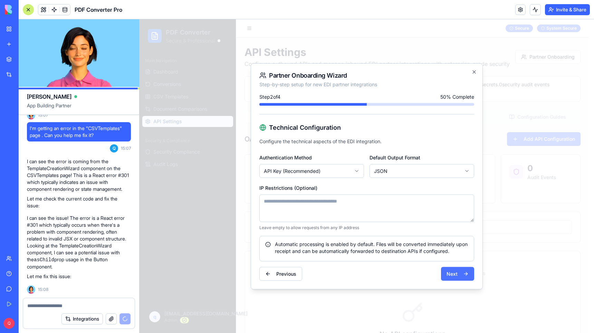
click at [458, 274] on button "Next" at bounding box center [457, 274] width 33 height 14
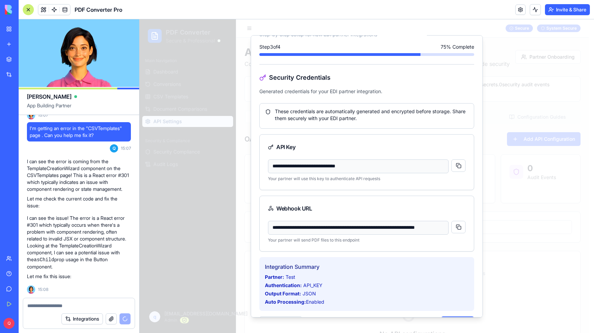
scroll to position [43, 0]
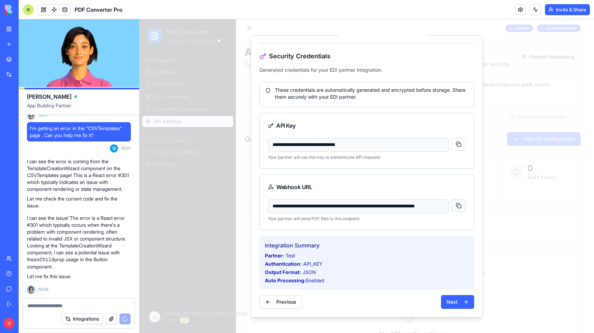
click at [452, 203] on button "button" at bounding box center [459, 205] width 14 height 12
click at [453, 145] on button "button" at bounding box center [459, 144] width 14 height 12
click at [446, 303] on button "Next" at bounding box center [457, 302] width 33 height 14
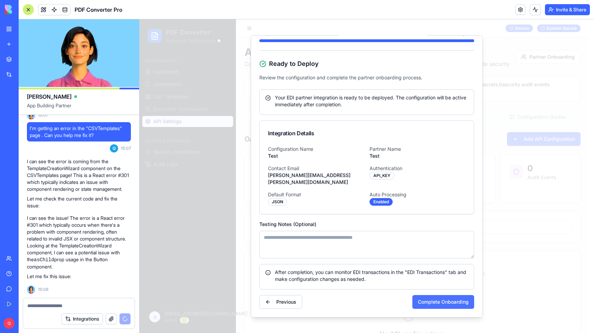
scroll to position [29, 0]
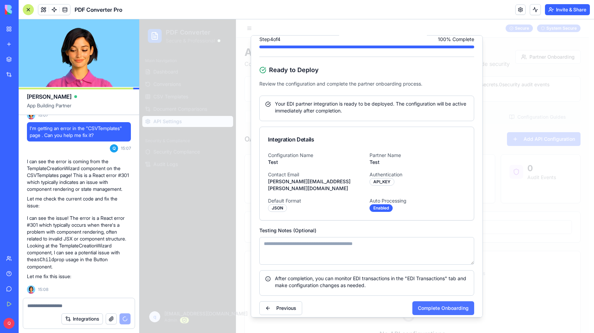
click at [432, 301] on button "Complete Onboarding" at bounding box center [444, 308] width 62 height 14
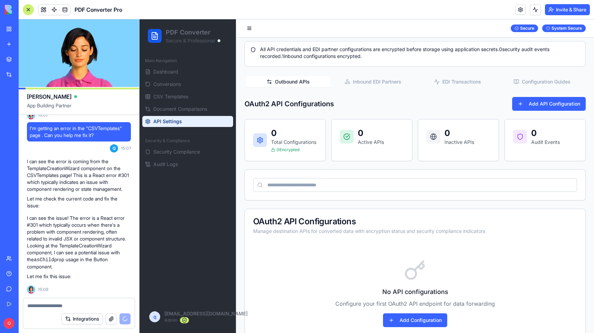
scroll to position [70, 0]
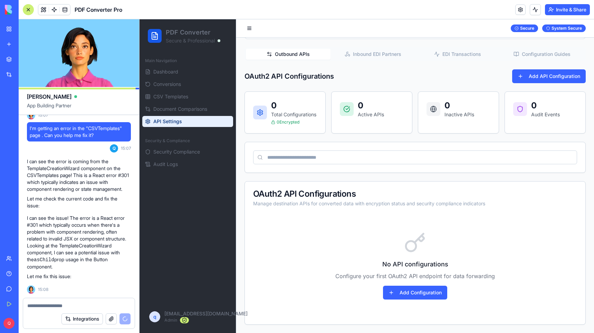
click at [359, 195] on div "OAuth2 API Configurations" at bounding box center [415, 194] width 324 height 8
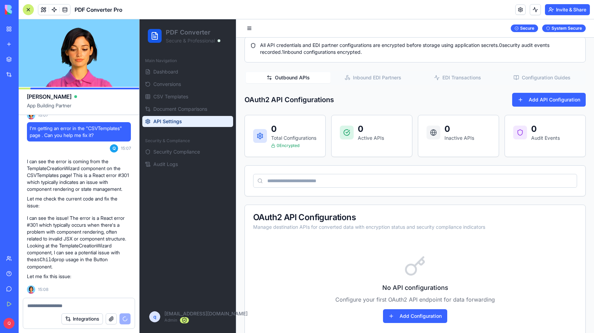
scroll to position [0, 0]
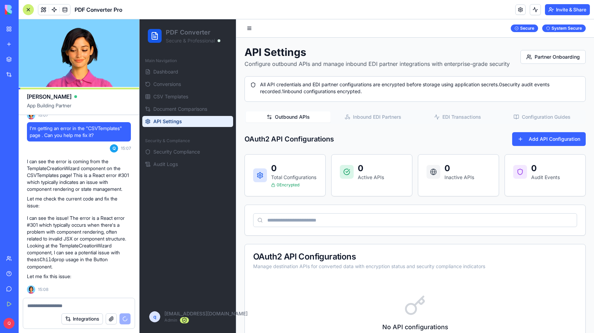
click at [380, 114] on button "Inbound EDI Partners" at bounding box center [373, 117] width 85 height 11
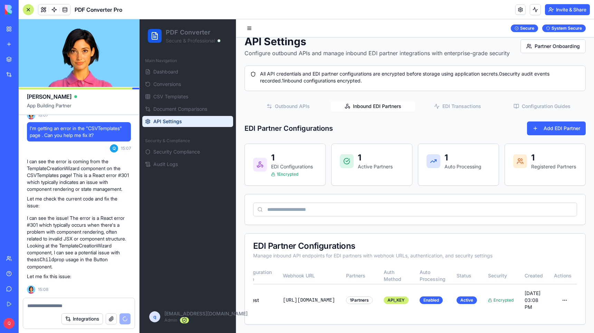
scroll to position [0, 69]
click at [561, 292] on html "PDF Converter Secure & Professional Main Navigation Dashboard Conversions CSV T…" at bounding box center [367, 171] width 455 height 325
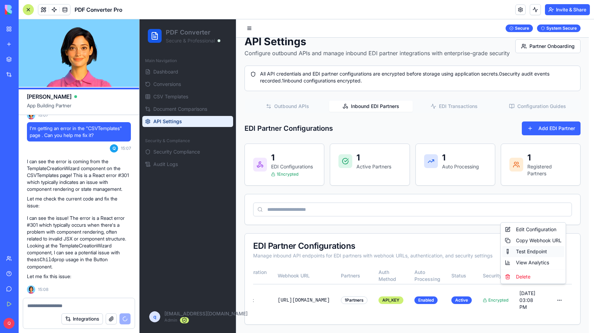
click at [540, 253] on div "Test Endpoint" at bounding box center [533, 251] width 62 height 11
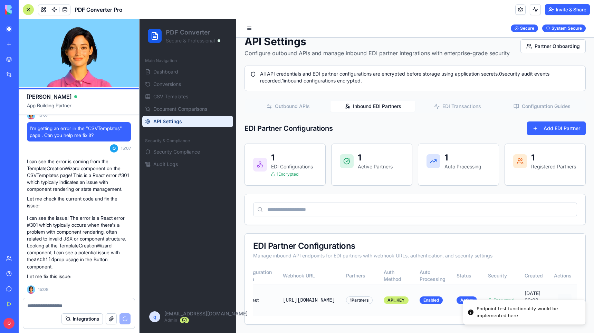
click at [561, 292] on html "PDF Converter Secure & Professional Main Navigation Dashboard Conversions CSV T…" at bounding box center [367, 171] width 455 height 325
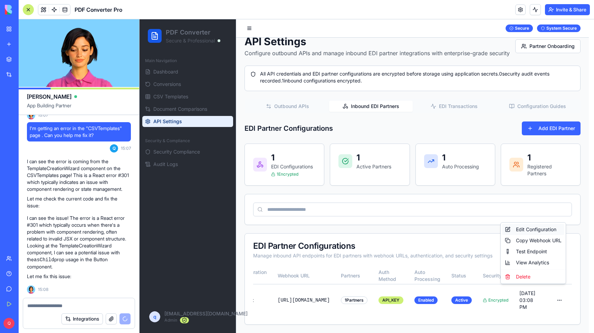
click at [536, 228] on div "Edit Configuration" at bounding box center [533, 229] width 62 height 11
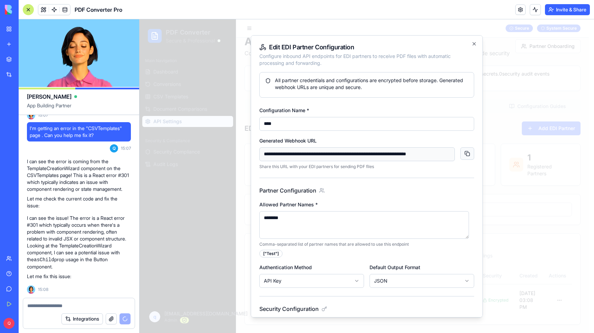
click at [466, 152] on button "button" at bounding box center [468, 153] width 14 height 12
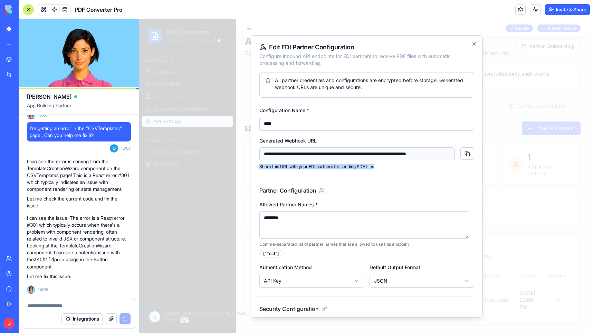
drag, startPoint x: 384, startPoint y: 167, endPoint x: 259, endPoint y: 167, distance: 125.4
click at [259, 167] on div "**********" at bounding box center [367, 176] width 232 height 283
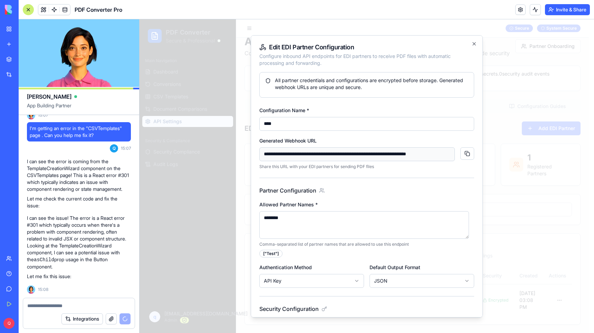
click at [398, 176] on div "**********" at bounding box center [366, 293] width 215 height 442
click at [299, 218] on textarea "********" at bounding box center [364, 225] width 210 height 28
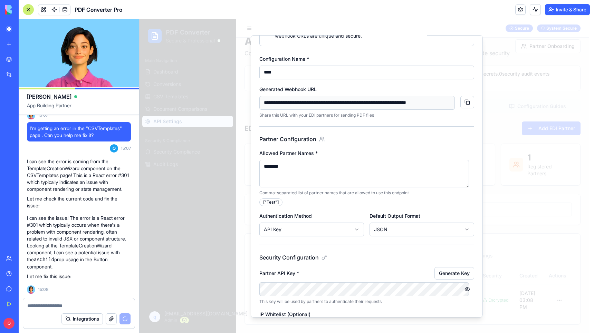
scroll to position [224, 0]
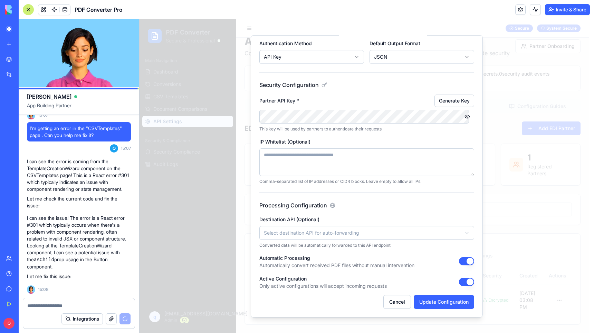
click at [338, 234] on body "PDF Converter Secure & Professional Main Navigation Dashboard Conversions CSV T…" at bounding box center [364, 171] width 449 height 325
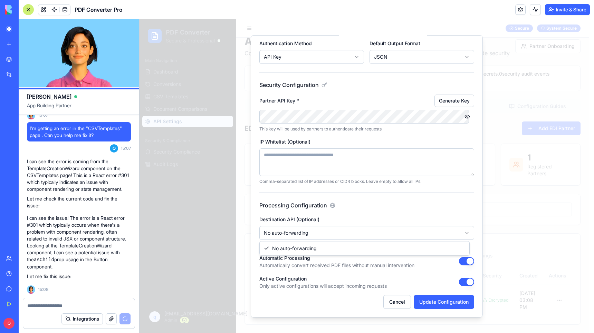
click at [323, 234] on body "PDF Converter Secure & Professional Main Navigation Dashboard Conversions CSV T…" at bounding box center [364, 171] width 449 height 325
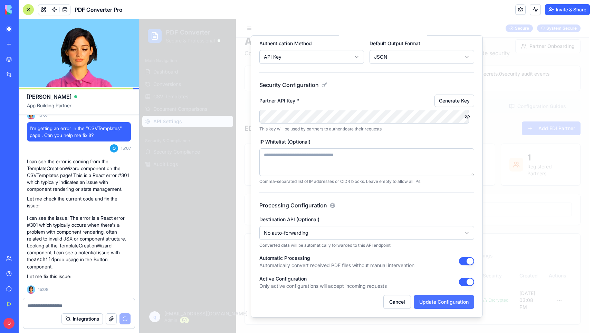
click at [433, 301] on button "Update Configuration" at bounding box center [444, 302] width 60 height 14
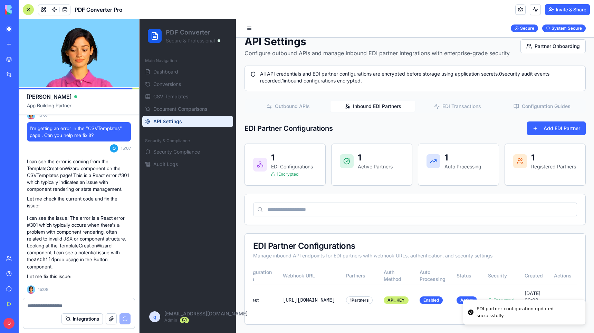
scroll to position [0, 64]
click at [185, 94] on span "CSV Templates" at bounding box center [170, 96] width 35 height 7
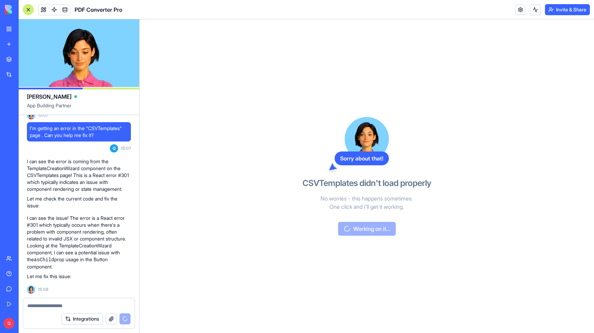
scroll to position [8908, 0]
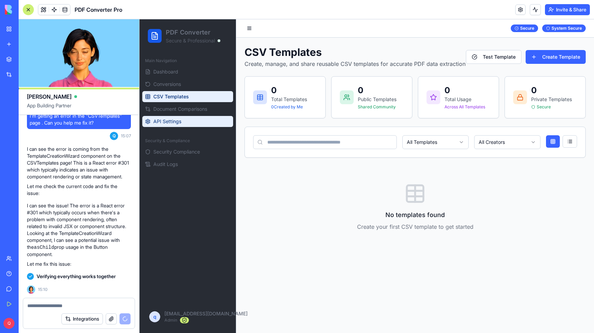
click at [172, 121] on span "API Settings" at bounding box center [167, 121] width 28 height 7
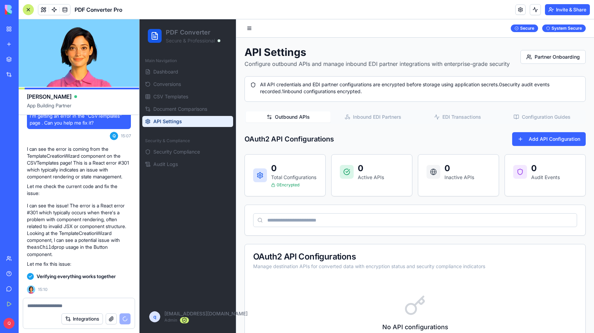
click at [364, 121] on button "Inbound EDI Partners" at bounding box center [373, 117] width 85 height 11
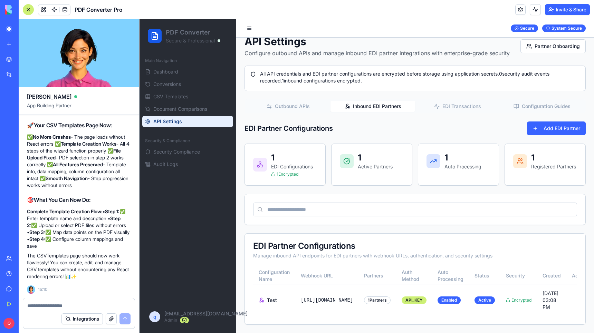
scroll to position [0, 69]
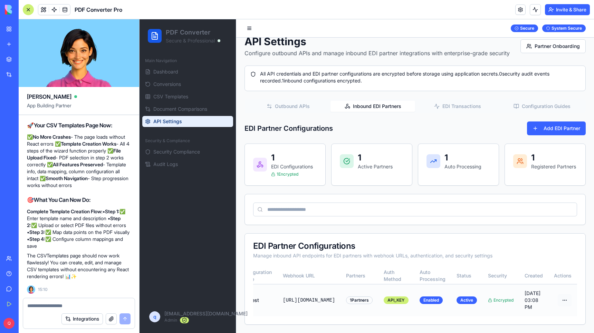
click at [559, 292] on html "PDF Converter Secure & Professional Main Navigation Dashboard Conversions CSV T…" at bounding box center [367, 171] width 455 height 325
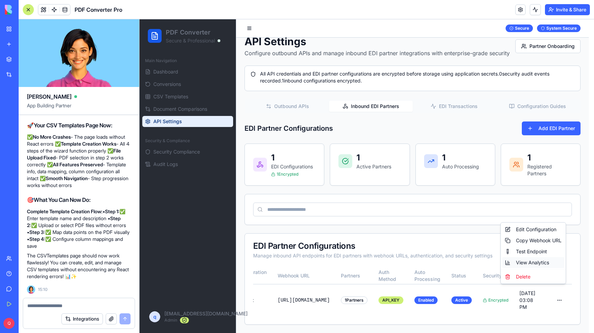
click at [540, 261] on div "View Analytics" at bounding box center [533, 262] width 62 height 11
click at [561, 291] on html "PDF Converter Secure & Professional Main Navigation Dashboard Conversions CSV T…" at bounding box center [367, 171] width 455 height 325
click at [543, 241] on div "Copy Webhook URL" at bounding box center [533, 240] width 62 height 11
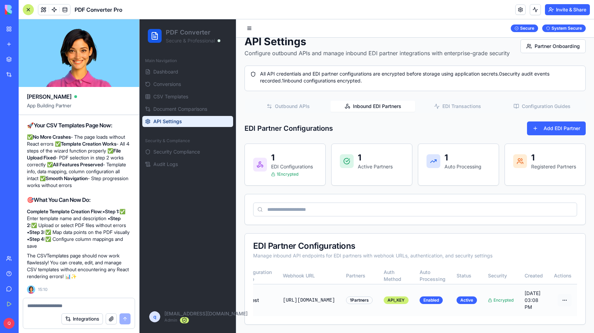
click at [562, 291] on html "PDF Converter Secure & Professional Main Navigation Dashboard Conversions CSV T…" at bounding box center [367, 171] width 455 height 325
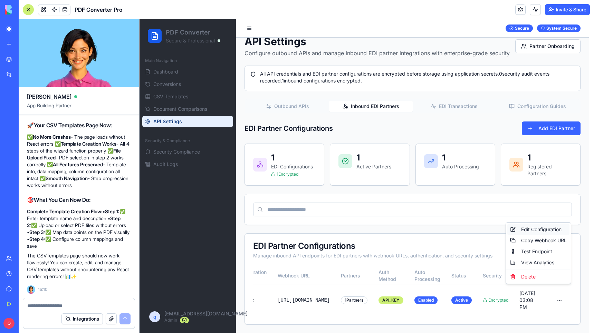
click at [541, 230] on div "Edit Configuration" at bounding box center [539, 229] width 62 height 11
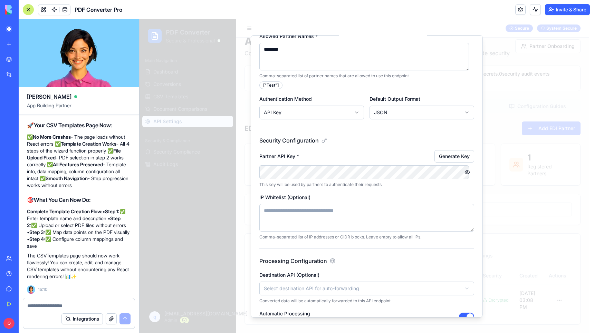
scroll to position [191, 0]
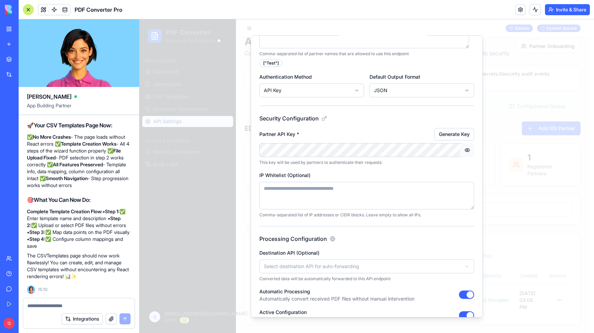
click at [462, 149] on button "button" at bounding box center [468, 150] width 14 height 14
click at [177, 148] on body "PDF Converter Secure & Professional Main Navigation Dashboard Conversions CSV T…" at bounding box center [364, 171] width 449 height 325
click at [444, 133] on button "Generate Key" at bounding box center [455, 134] width 40 height 12
click at [227, 150] on body "PDF Converter Secure & Professional Main Navigation Dashboard Conversions CSV T…" at bounding box center [364, 171] width 449 height 325
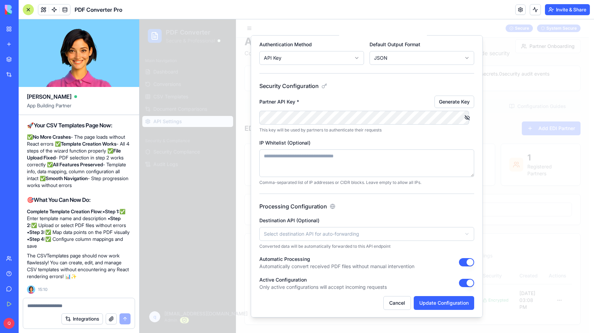
scroll to position [224, 0]
click at [454, 298] on button "Update Configuration" at bounding box center [444, 302] width 60 height 14
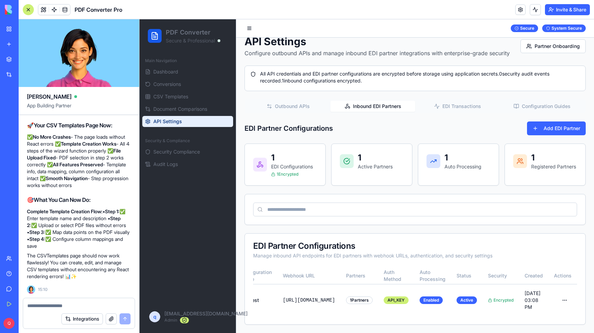
click at [64, 302] on div at bounding box center [79, 304] width 112 height 11
click at [66, 306] on textarea at bounding box center [78, 306] width 103 height 7
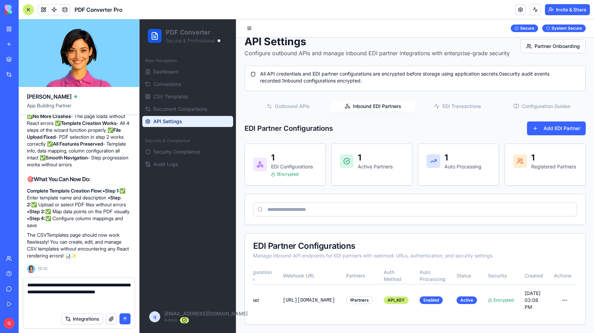
paste textarea "**********"
type textarea "**********"
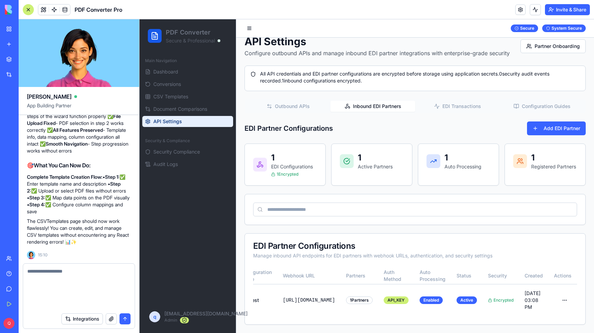
scroll to position [0, 0]
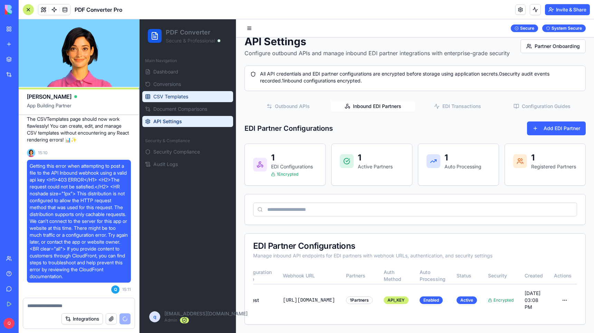
click at [180, 93] on span "CSV Templates" at bounding box center [170, 96] width 35 height 7
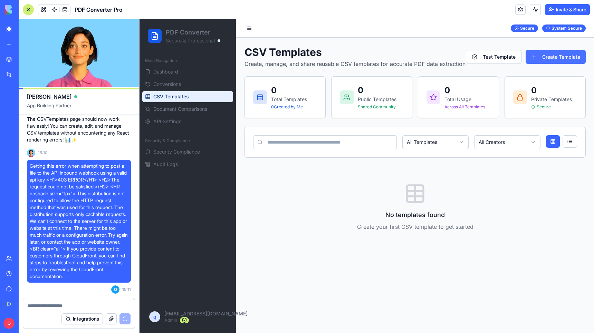
click at [566, 56] on button "Create Template" at bounding box center [556, 57] width 60 height 14
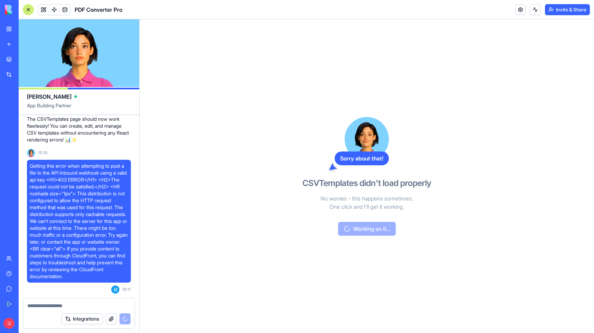
click at [9, 9] on img at bounding box center [26, 10] width 43 height 10
click at [26, 31] on div "My Workspace" at bounding box center [21, 29] width 9 height 7
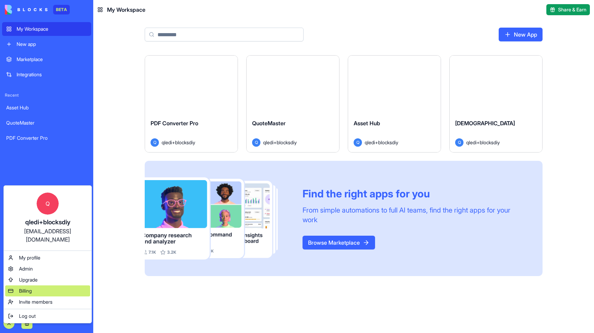
click at [32, 286] on div "Billing" at bounding box center [47, 291] width 85 height 11
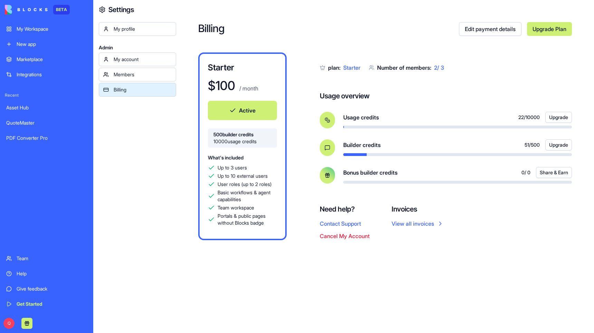
click at [25, 136] on div "PDF Converter Pro" at bounding box center [46, 138] width 81 height 7
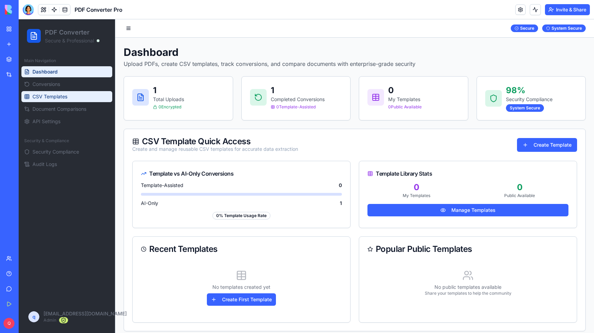
click at [64, 97] on span "CSV Templates" at bounding box center [49, 96] width 35 height 7
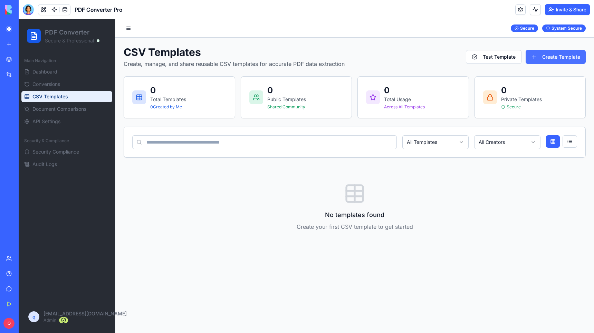
click at [552, 52] on button "Create Template" at bounding box center [556, 57] width 60 height 14
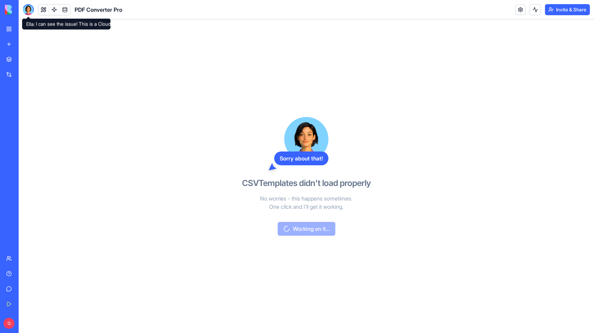
click at [29, 9] on div at bounding box center [28, 9] width 11 height 11
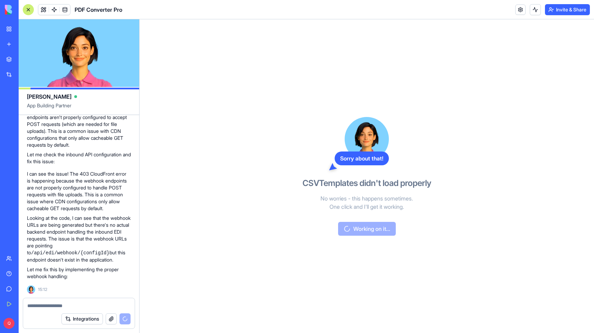
scroll to position [9608, 0]
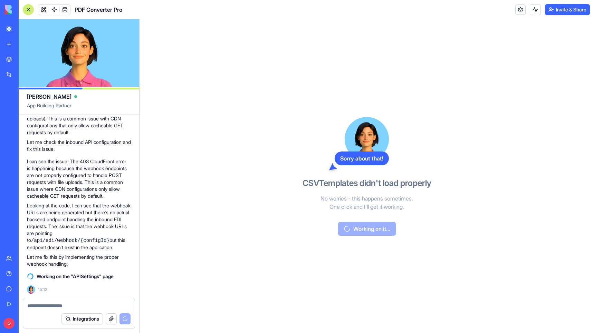
click at [8, 257] on link "Team" at bounding box center [16, 259] width 28 height 14
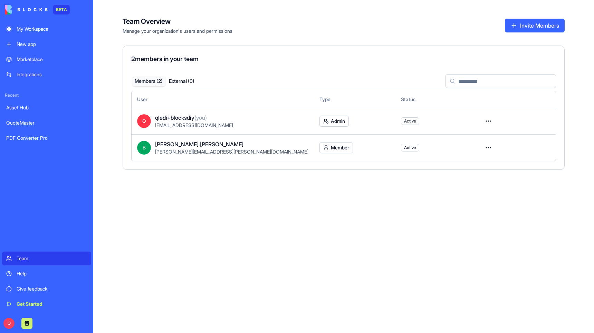
click at [485, 149] on html "BETA My Workspace New app Marketplace Integrations Recent Asset Hub QuoteMaster…" at bounding box center [297, 166] width 594 height 333
drag, startPoint x: 339, startPoint y: 194, endPoint x: 329, endPoint y: 147, distance: 47.6
click at [338, 189] on html "BETA My Workspace New app Marketplace Integrations Recent Asset Hub QuoteMaster…" at bounding box center [297, 166] width 594 height 333
click at [328, 146] on html "BETA My Workspace New app Marketplace Integrations Recent Asset Hub QuoteMaster…" at bounding box center [297, 166] width 594 height 333
click at [324, 122] on html "BETA My Workspace New app Marketplace Integrations Recent Asset Hub QuoteMaster…" at bounding box center [297, 166] width 594 height 333
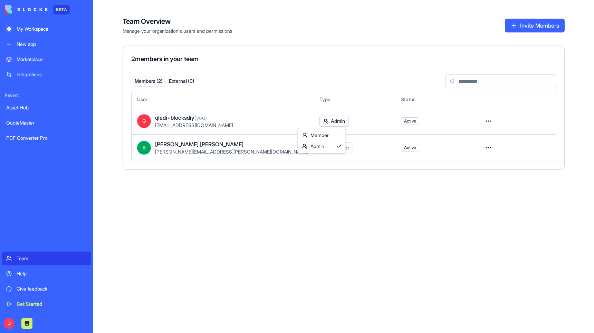
click at [325, 120] on html "BETA My Workspace New app Marketplace Integrations Recent Asset Hub QuoteMaster…" at bounding box center [297, 166] width 594 height 333
click at [252, 206] on html "BETA My Workspace New app Marketplace Integrations Recent Asset Hub QuoteMaster…" at bounding box center [297, 166] width 594 height 333
click at [183, 80] on button "External ( 0 )" at bounding box center [181, 81] width 33 height 10
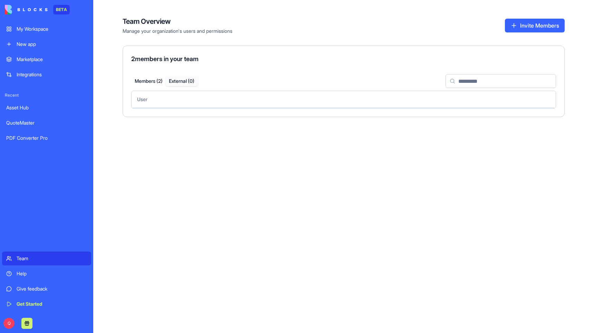
click at [150, 79] on button "Members ( 2 )" at bounding box center [148, 81] width 33 height 10
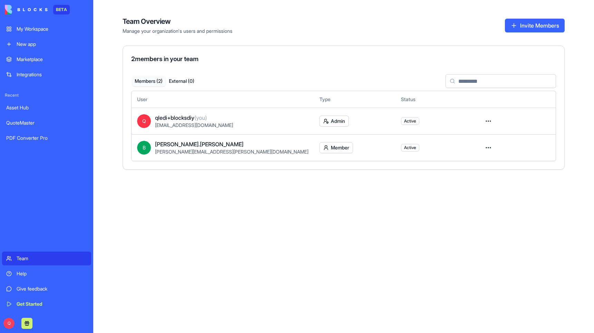
click at [328, 147] on html "BETA My Workspace New app Marketplace Integrations Recent Asset Hub QuoteMaster…" at bounding box center [297, 166] width 594 height 333
click at [322, 171] on div "Admin" at bounding box center [324, 173] width 45 height 11
click at [23, 139] on div "PDF Converter Pro" at bounding box center [46, 138] width 81 height 7
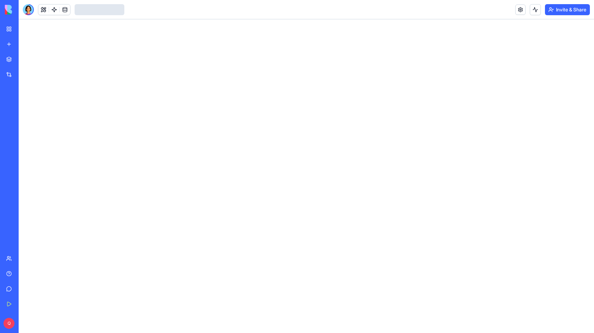
click at [569, 10] on button "Invite & Share" at bounding box center [567, 9] width 45 height 11
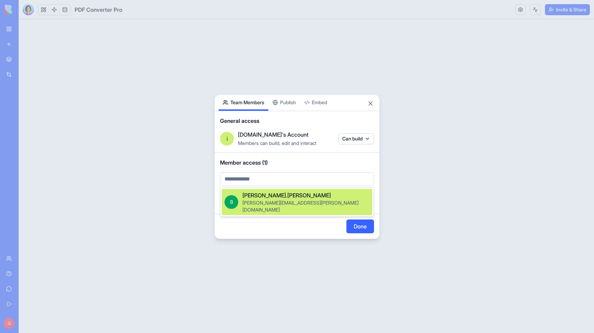
click at [264, 179] on body "BETA My Workspace New app Marketplace Integrations Recent Asset Hub QuoteMaster…" at bounding box center [297, 166] width 594 height 333
click at [261, 195] on span "[PERSON_NAME].[PERSON_NAME]" at bounding box center [287, 195] width 88 height 8
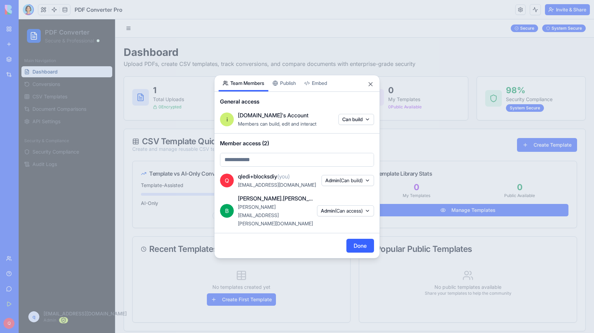
click at [358, 239] on button "Done" at bounding box center [361, 246] width 28 height 14
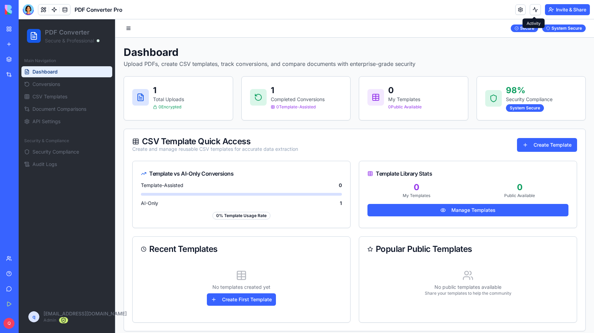
click at [560, 8] on button "Invite & Share" at bounding box center [567, 9] width 45 height 11
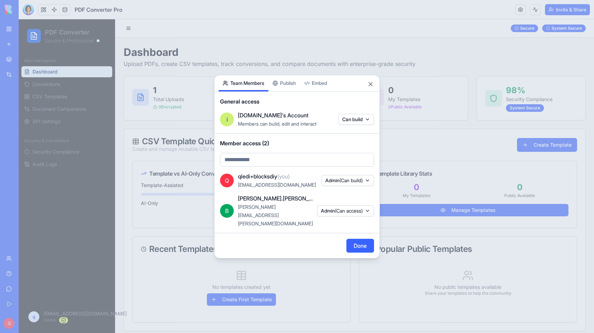
click at [348, 211] on span "(Can access)" at bounding box center [349, 211] width 28 height 6
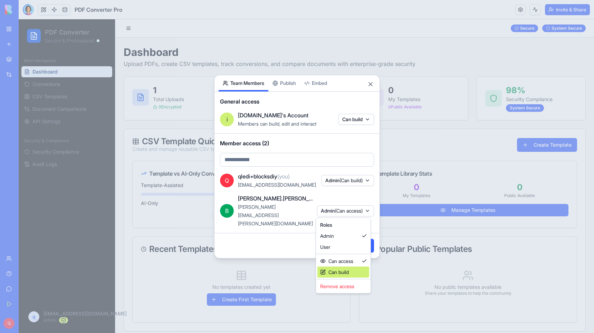
click at [340, 272] on div "Can build" at bounding box center [344, 272] width 52 height 11
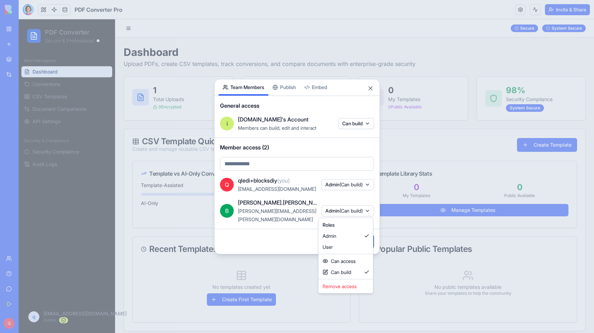
click at [292, 243] on div at bounding box center [297, 166] width 594 height 333
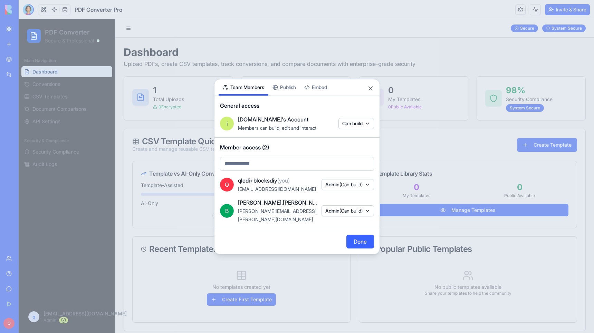
click at [369, 236] on button "Done" at bounding box center [361, 242] width 28 height 14
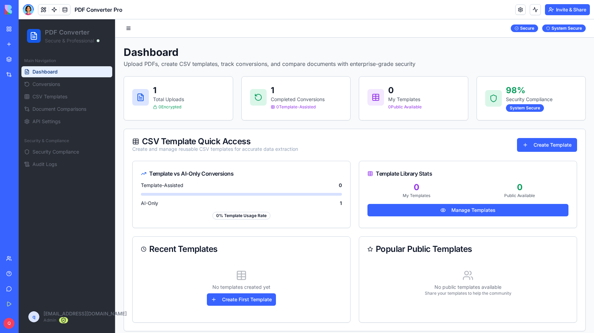
click at [19, 125] on div "QuoteMaster" at bounding box center [15, 123] width 19 height 7
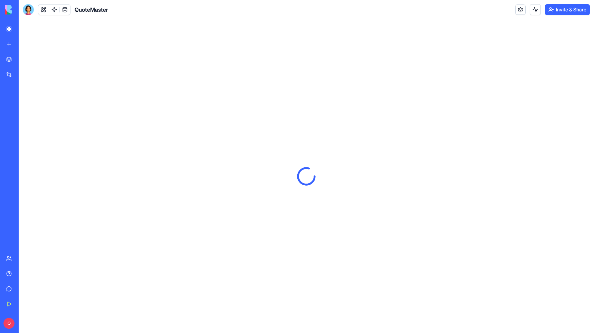
click at [562, 10] on button "Invite & Share" at bounding box center [567, 9] width 45 height 11
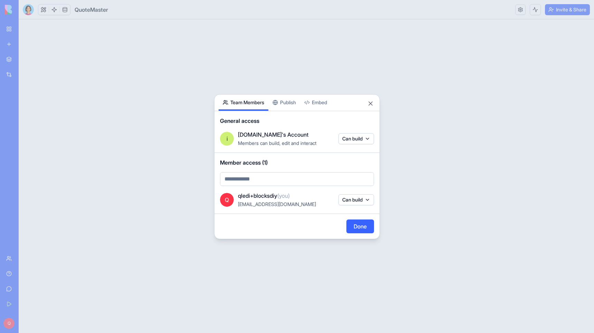
click at [281, 181] on body "BETA My Workspace New app Marketplace Integrations Recent Asset Hub QuoteMaster…" at bounding box center [297, 166] width 594 height 333
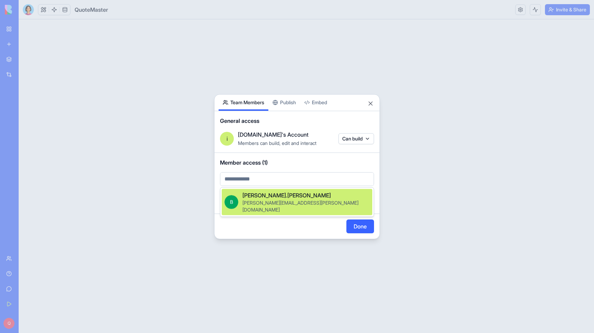
click at [271, 198] on span "brad.obrien" at bounding box center [287, 195] width 88 height 8
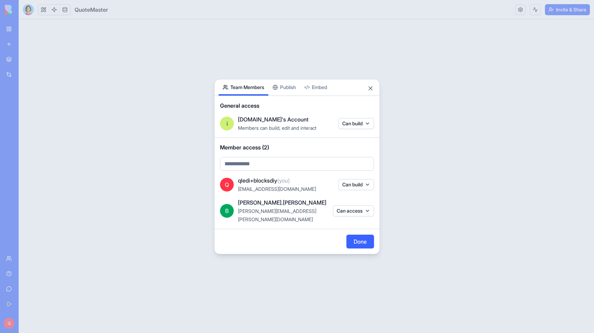
click at [352, 212] on button "Can access" at bounding box center [353, 211] width 41 height 11
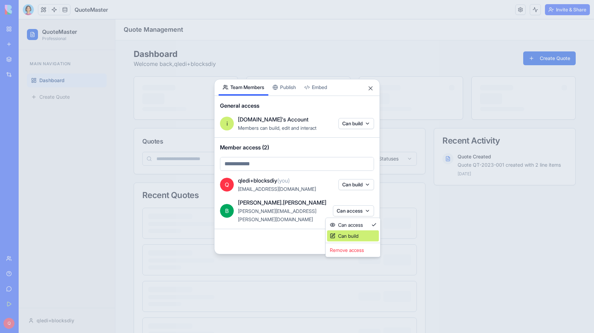
click at [353, 234] on div "Can build" at bounding box center [353, 236] width 52 height 11
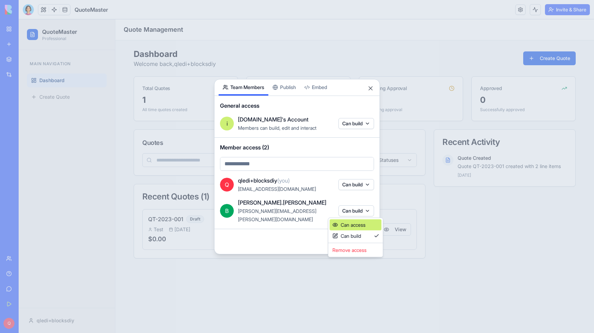
click at [354, 228] on div "Can access" at bounding box center [356, 225] width 52 height 11
click at [306, 238] on div at bounding box center [297, 166] width 594 height 333
click at [361, 214] on button "Can access" at bounding box center [353, 211] width 41 height 11
click at [311, 236] on div at bounding box center [297, 166] width 594 height 333
click at [359, 235] on button "Done" at bounding box center [361, 242] width 28 height 14
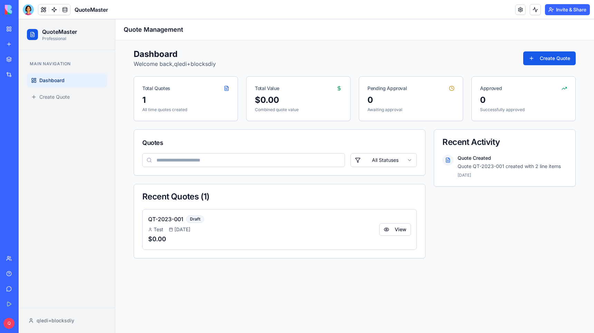
click at [26, 30] on div "My Workspace" at bounding box center [21, 29] width 9 height 7
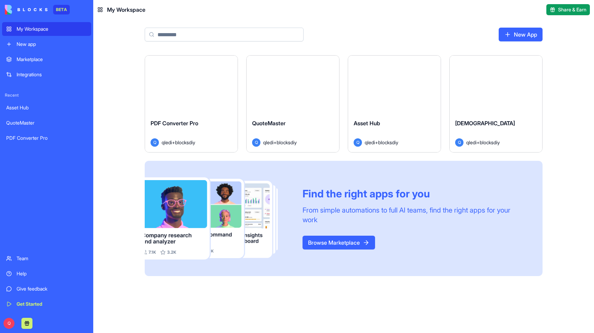
click at [24, 136] on div "PDF Converter Pro" at bounding box center [46, 138] width 81 height 7
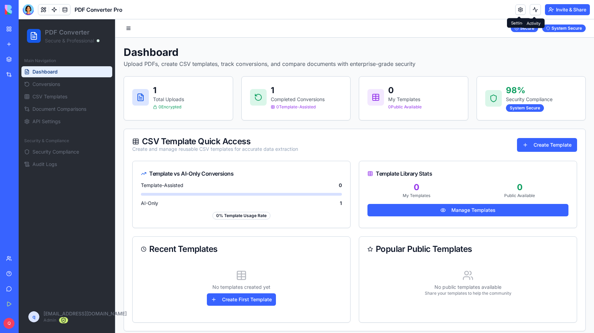
click at [564, 8] on button "Invite & Share" at bounding box center [567, 9] width 45 height 11
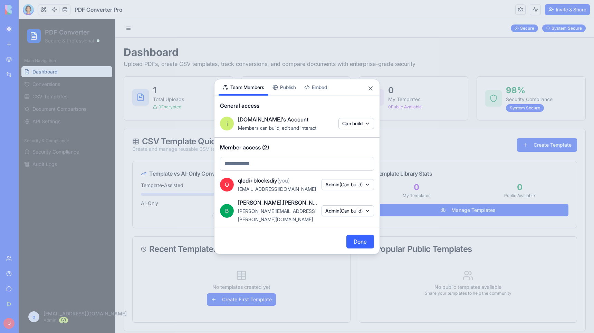
click at [343, 208] on span "(Can build)" at bounding box center [351, 211] width 23 height 6
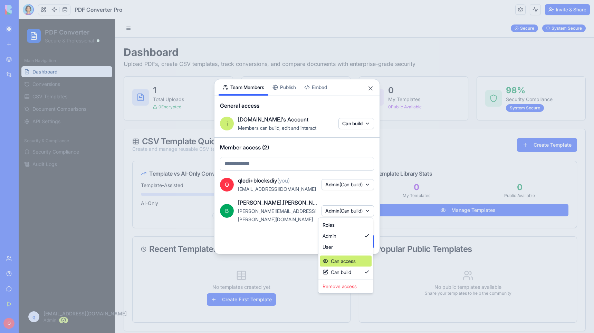
click at [340, 262] on div "Can access" at bounding box center [346, 261] width 52 height 11
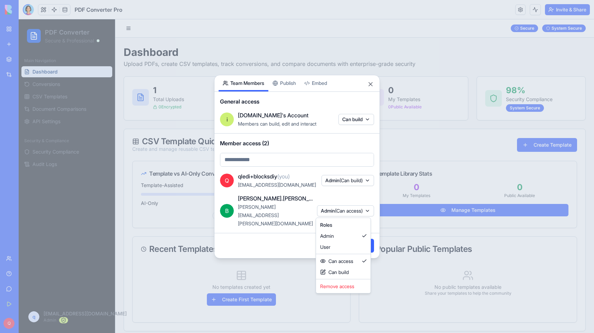
click at [286, 232] on div at bounding box center [297, 166] width 594 height 333
click at [366, 239] on button "Done" at bounding box center [361, 246] width 28 height 14
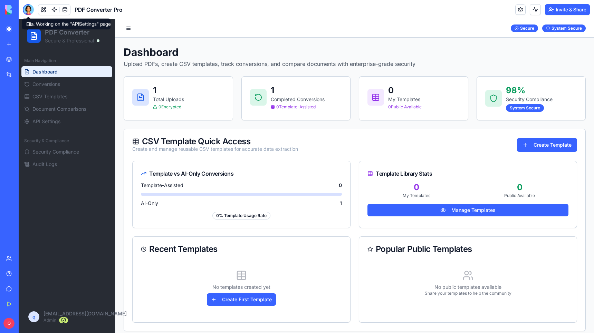
click at [31, 9] on div at bounding box center [28, 9] width 11 height 11
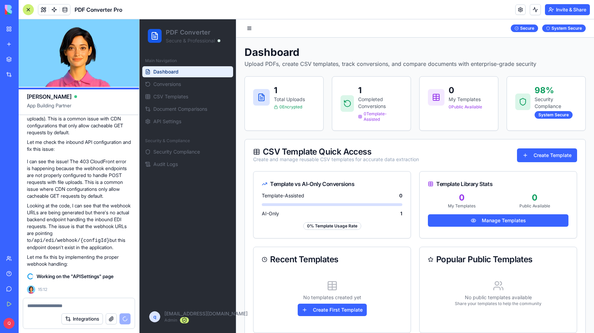
click at [9, 27] on link "My Workspace" at bounding box center [16, 29] width 28 height 14
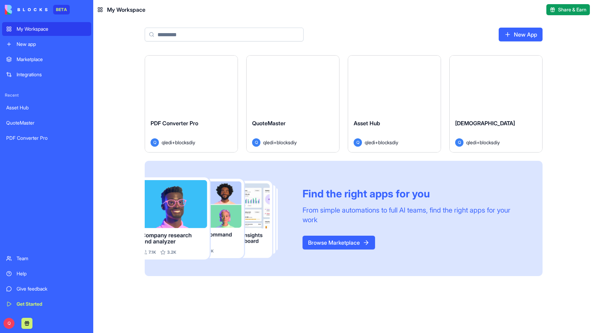
click at [33, 107] on div "Asset Hub" at bounding box center [46, 107] width 81 height 7
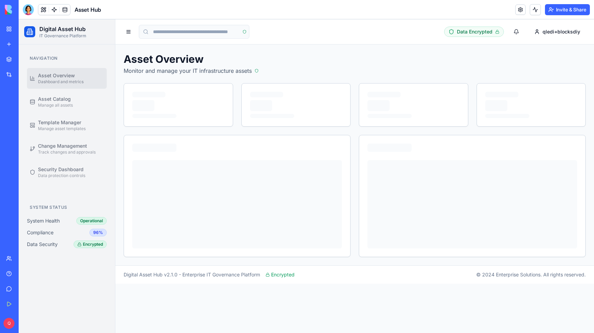
click at [563, 9] on button "Invite & Share" at bounding box center [567, 9] width 45 height 11
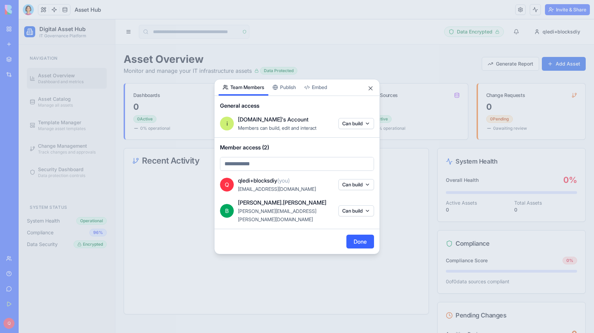
click at [348, 212] on button "Can build" at bounding box center [357, 211] width 36 height 11
click at [349, 224] on div "Can access" at bounding box center [356, 225] width 52 height 11
click at [302, 234] on div at bounding box center [297, 166] width 594 height 333
click at [360, 236] on button "Done" at bounding box center [361, 242] width 28 height 14
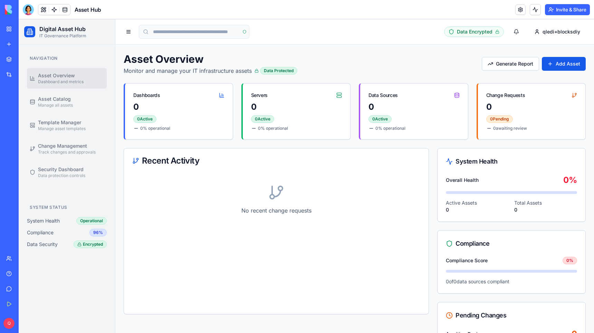
click at [26, 27] on div "My Workspace" at bounding box center [21, 29] width 9 height 7
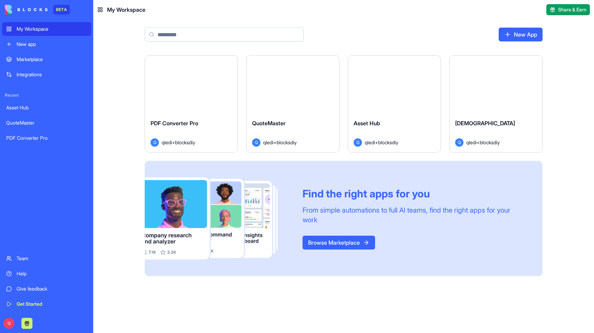
click at [499, 83] on button "Launch" at bounding box center [496, 85] width 52 height 14
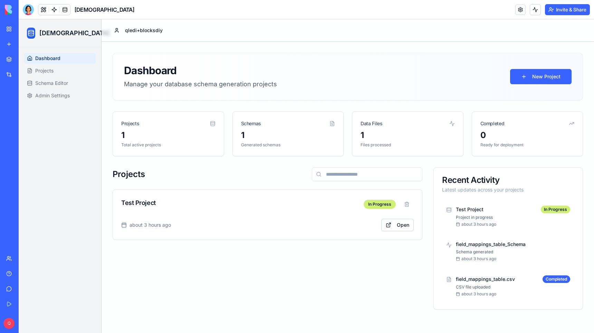
click at [566, 10] on button "Invite & Share" at bounding box center [567, 9] width 45 height 11
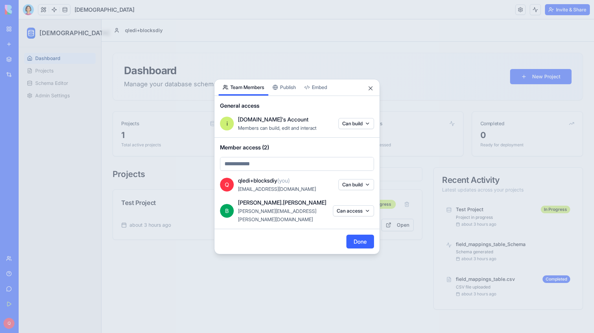
click at [348, 212] on button "Can access" at bounding box center [353, 211] width 41 height 11
click at [348, 212] on div at bounding box center [297, 166] width 594 height 333
click at [369, 235] on button "Done" at bounding box center [361, 242] width 28 height 14
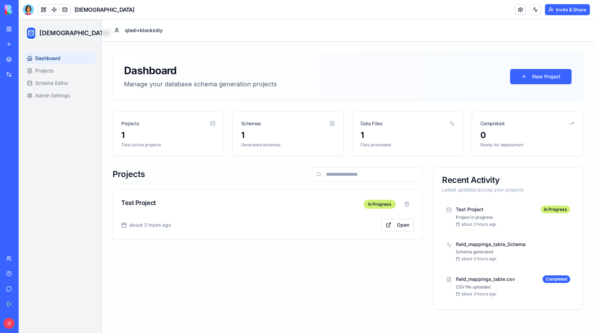
click at [6, 259] on link "Team" at bounding box center [16, 259] width 28 height 14
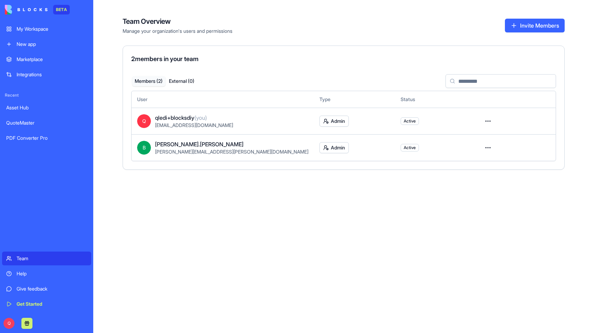
click at [29, 140] on div "PDF Converter Pro" at bounding box center [46, 138] width 81 height 7
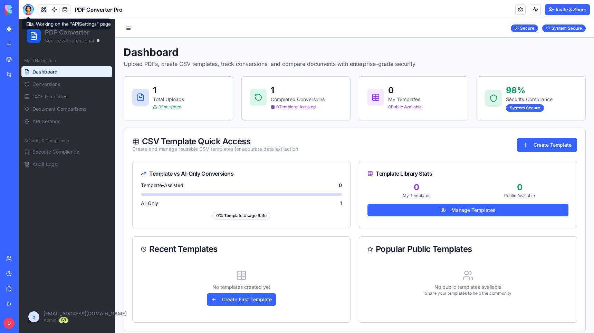
click at [28, 8] on div at bounding box center [28, 9] width 11 height 11
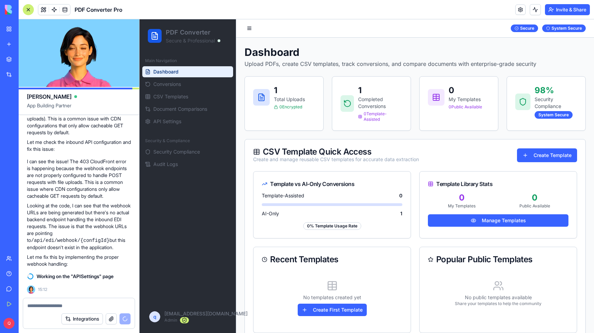
click at [180, 158] on ul "Security Compliance Audit Logs" at bounding box center [187, 157] width 91 height 23
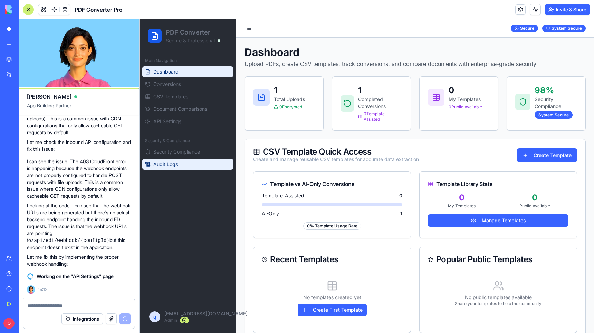
click at [181, 166] on link "Audit Logs" at bounding box center [187, 164] width 91 height 11
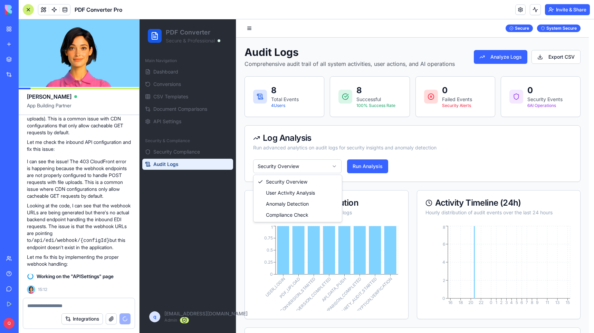
click at [314, 160] on html "PDF Converter Secure & Professional Main Navigation Dashboard Conversions CSV T…" at bounding box center [367, 326] width 455 height 615
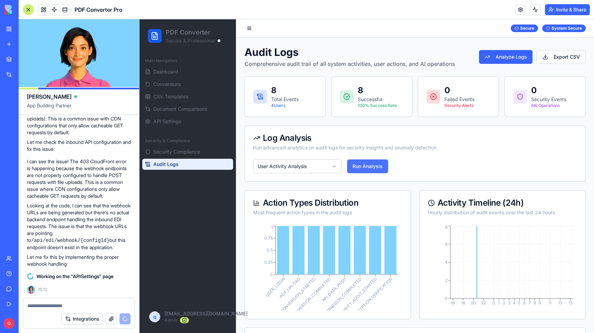
click at [383, 170] on button "Run Analysis" at bounding box center [367, 167] width 41 height 14
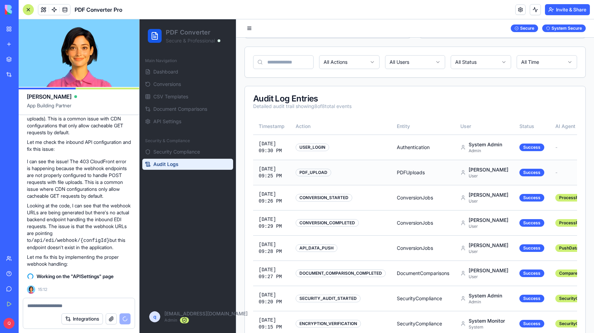
scroll to position [281, 0]
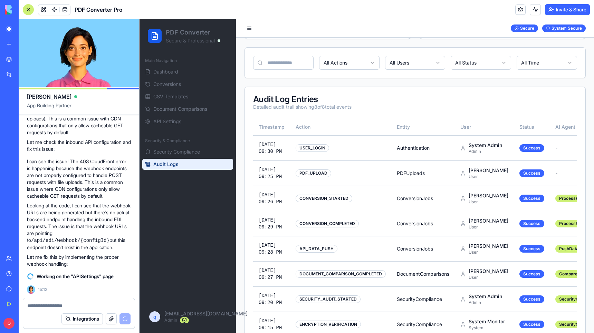
click at [347, 62] on html "PDF Converter Secure & Professional Main Navigation Dashboard Conversions CSV T…" at bounding box center [367, 46] width 455 height 615
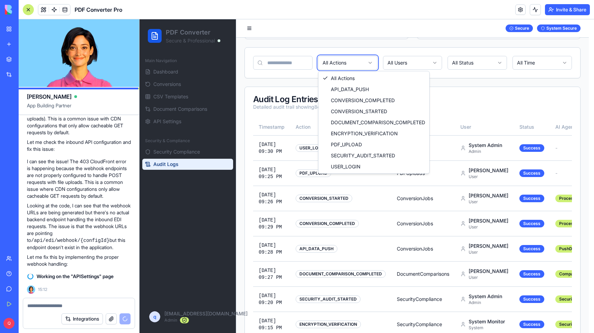
click at [347, 62] on html "PDF Converter Secure & Professional Main Navigation Dashboard Conversions CSV T…" at bounding box center [367, 46] width 455 height 615
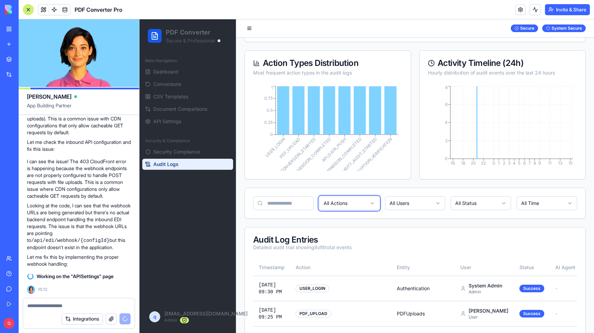
scroll to position [0, 0]
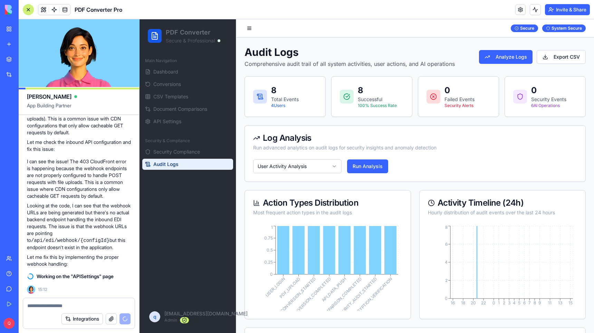
click at [27, 9] on div at bounding box center [28, 9] width 11 height 11
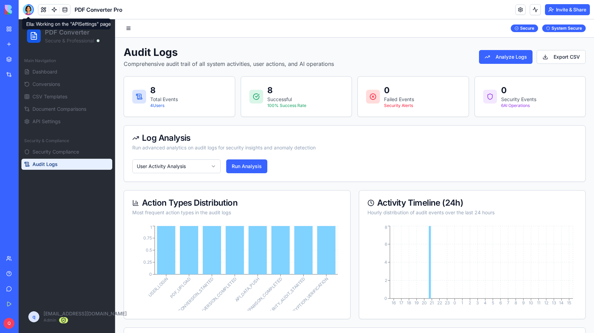
click at [29, 8] on div at bounding box center [28, 9] width 11 height 11
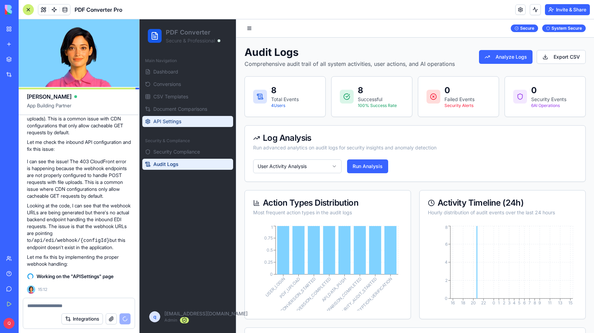
click at [172, 123] on span "API Settings" at bounding box center [167, 121] width 28 height 7
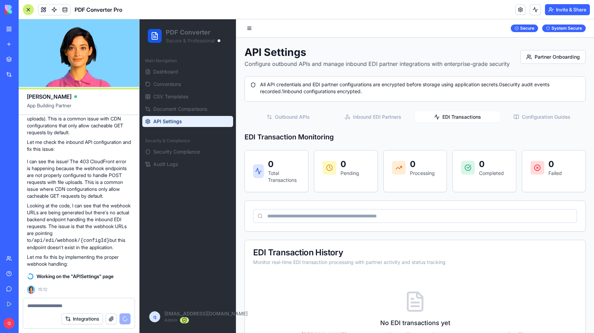
click at [461, 115] on button "EDI Transactions" at bounding box center [457, 117] width 85 height 11
click at [525, 120] on button "Configuration Guides" at bounding box center [542, 117] width 85 height 11
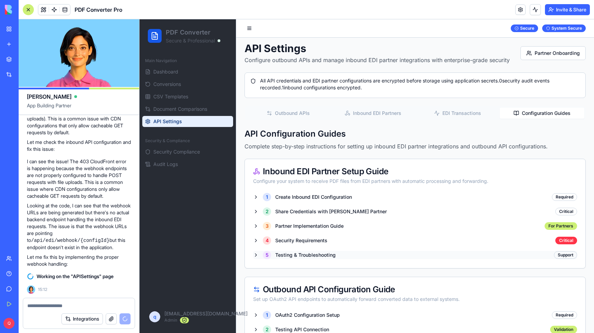
scroll to position [5, 0]
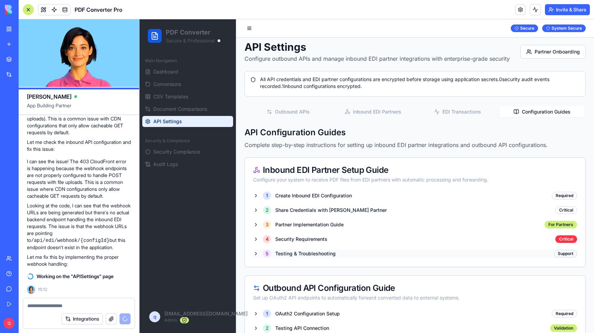
click at [256, 254] on div "5 Testing & Troubleshooting" at bounding box center [294, 254] width 83 height 8
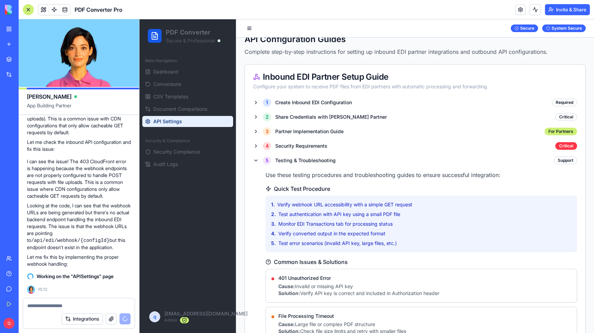
scroll to position [105, 0]
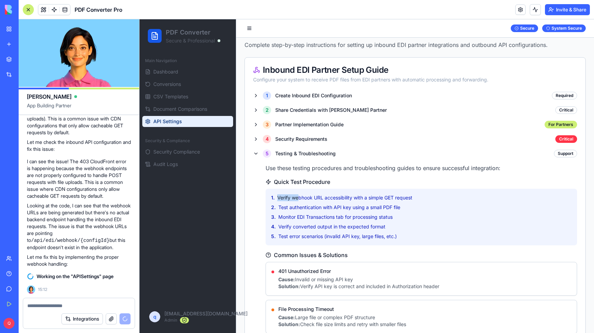
drag, startPoint x: 419, startPoint y: 196, endPoint x: 298, endPoint y: 196, distance: 121.3
click at [297, 196] on li "1. Verify webhook URL accessibility with a simple GET request" at bounding box center [421, 198] width 301 height 7
click at [443, 196] on li "1. Verify webhook URL accessibility with a simple GET request" at bounding box center [421, 198] width 301 height 7
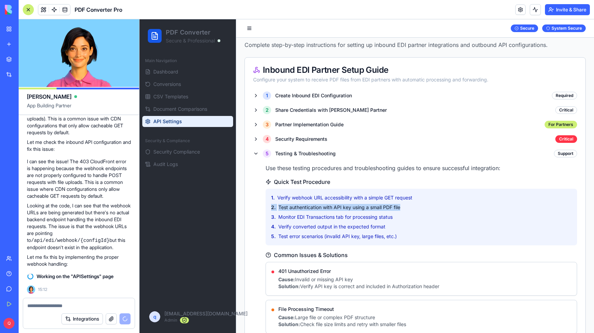
drag, startPoint x: 412, startPoint y: 208, endPoint x: 264, endPoint y: 209, distance: 147.9
click at [264, 209] on div "Use these testing procedures and troubleshooting guides to ensure successful in…" at bounding box center [415, 283] width 324 height 239
click at [428, 209] on li "2. Test authentication with API key using a small PDF file" at bounding box center [421, 207] width 301 height 7
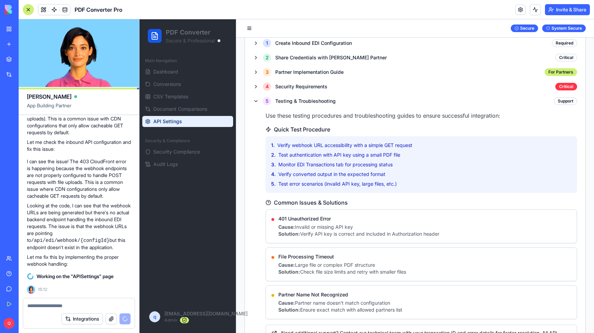
scroll to position [157, 0]
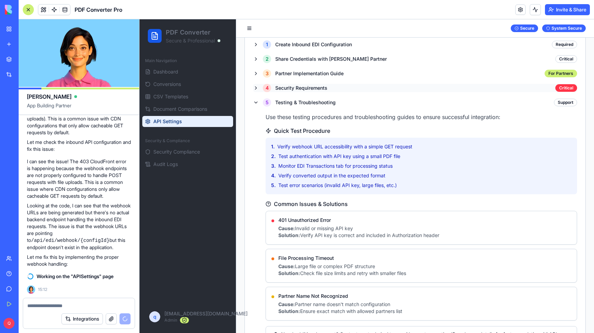
click at [256, 89] on div "4 Security Requirements" at bounding box center [290, 88] width 74 height 8
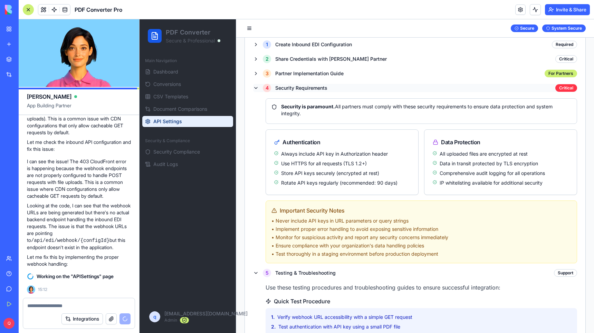
click at [256, 89] on div "4 Security Requirements" at bounding box center [290, 88] width 74 height 8
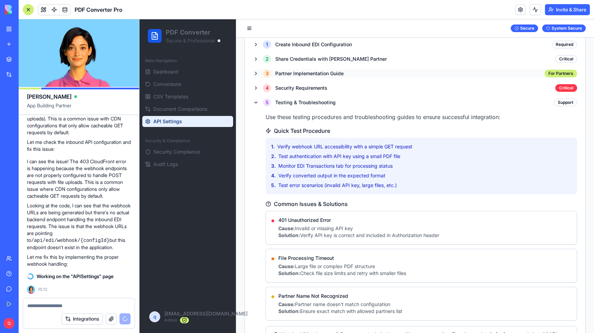
click at [256, 74] on div "3 Partner Implementation Guide" at bounding box center [298, 73] width 91 height 8
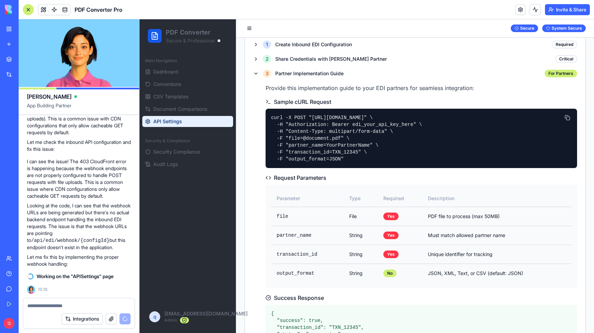
scroll to position [9620, 0]
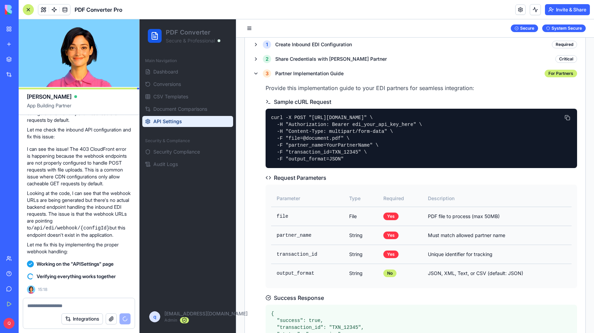
click at [307, 125] on pre "curl -X POST "https://68c9f49968db7e1a63a07945.blocks-app.diy/api/edi/webhook/y…" at bounding box center [421, 138] width 301 height 48
copy pre "Authorization"
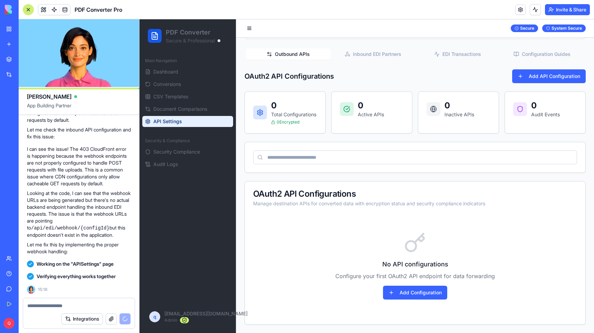
click at [336, 125] on div "0 Active APIs" at bounding box center [371, 113] width 81 height 42
click at [548, 47] on div "Outbound APIs Inbound EDI Partners EDI Transactions Configuration Guides" at bounding box center [415, 54] width 341 height 14
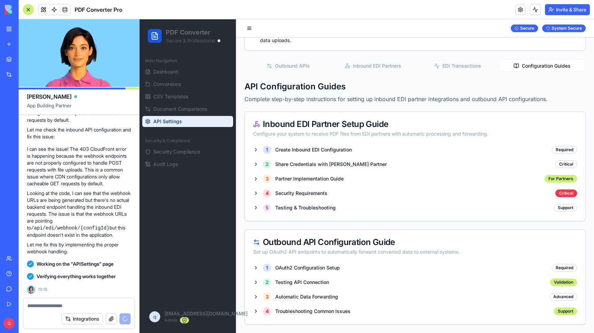
scroll to position [59, 0]
click at [547, 44] on div "API Settings Configure outbound APIs and manage inbound EDI partner integration…" at bounding box center [415, 156] width 341 height 337
click at [257, 177] on div "3 Partner Implementation Guide" at bounding box center [298, 179] width 91 height 8
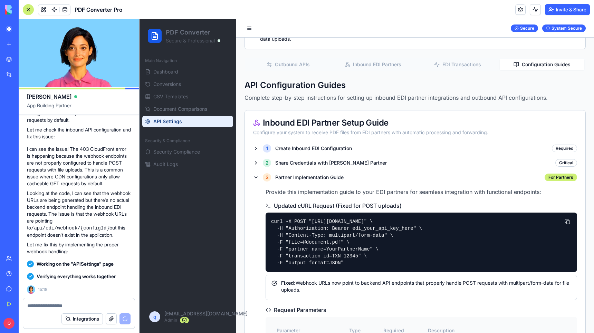
click at [353, 229] on pre "curl -X POST "https://68c9f49968db7e1a63a07945.blocks-app.diy/api/v1/edi/inboun…" at bounding box center [421, 242] width 301 height 48
click at [367, 230] on pre "curl -X POST "https://68c9f49968db7e1a63a07945.blocks-app.diy/api/v1/edi/inboun…" at bounding box center [421, 242] width 301 height 48
click at [344, 229] on pre "curl -X POST "https://68c9f49968db7e1a63a07945.blocks-app.diy/api/v1/edi/inboun…" at bounding box center [421, 242] width 301 height 48
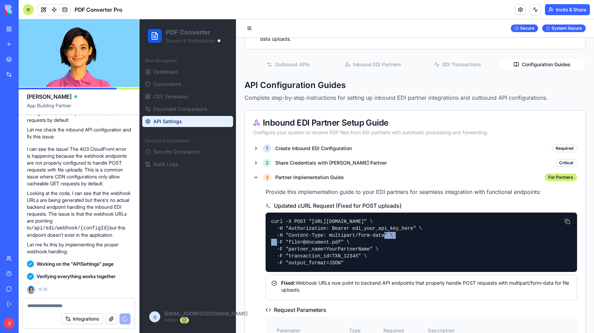
copy pre "Bearer"
drag, startPoint x: 385, startPoint y: 236, endPoint x: 330, endPoint y: 238, distance: 55.3
click at [330, 238] on pre "curl -X POST "https://68c9f49968db7e1a63a07945.blocks-app.diy/api/v1/edi/inboun…" at bounding box center [421, 242] width 301 height 48
copy pre "multipart/form-data"
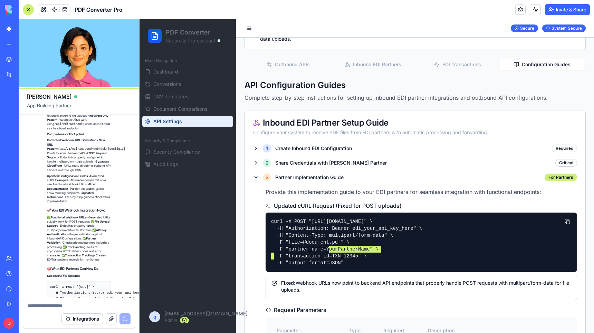
scroll to position [10260, 0]
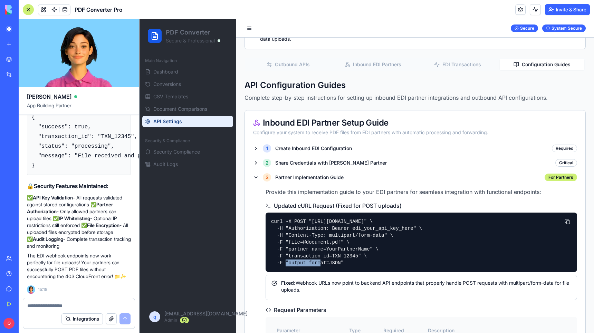
drag, startPoint x: 324, startPoint y: 250, endPoint x: 288, endPoint y: 251, distance: 36.3
click at [288, 251] on pre "curl -X POST "https://68c9f49968db7e1a63a07945.blocks-app.diy/api/v1/edi/inboun…" at bounding box center [421, 242] width 301 height 48
copy pre "partner_name"
drag, startPoint x: 330, startPoint y: 257, endPoint x: 290, endPoint y: 257, distance: 40.1
click at [290, 257] on pre "curl -X POST "https://68c9f49968db7e1a63a07945.blocks-app.diy/api/v1/edi/inboun…" at bounding box center [421, 242] width 301 height 48
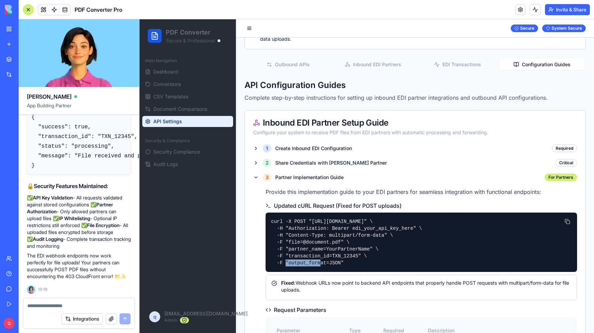
copy pre "transaction_id"
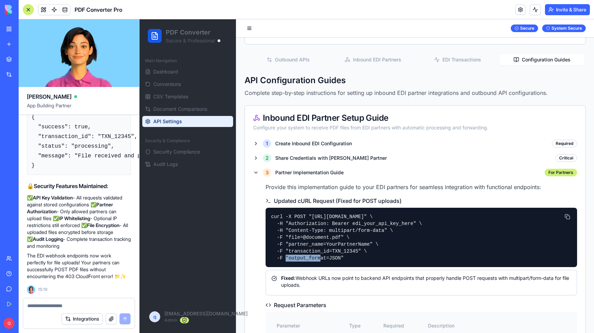
scroll to position [67, 0]
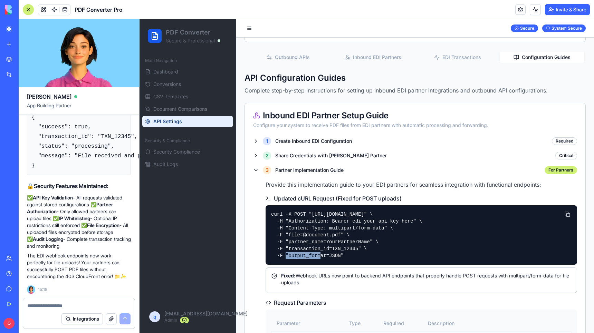
drag, startPoint x: 326, startPoint y: 256, endPoint x: 290, endPoint y: 256, distance: 36.3
click at [290, 256] on pre "curl -X POST "https://68c9f49968db7e1a63a07945.blocks-app.diy/api/v1/edi/inboun…" at bounding box center [421, 235] width 301 height 48
copy pre "output_format"
click at [103, 259] on p "The EDI webhook endpoints now work perfectly for file uploads! Your partners ca…" at bounding box center [79, 267] width 104 height 28
click at [77, 249] on p "✅ API Key Validation - All requests validated against stored configurations ✅ P…" at bounding box center [79, 222] width 104 height 55
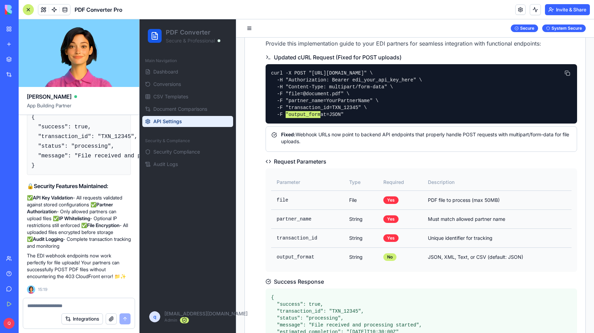
scroll to position [222, 0]
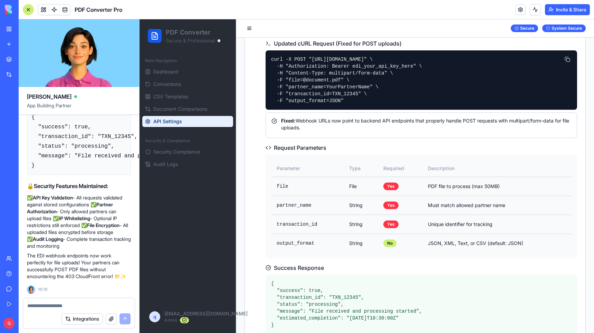
click at [425, 93] on pre "curl -X POST "https://68c9f49968db7e1a63a07945.blocks-app.diy/api/v1/edi/inboun…" at bounding box center [421, 80] width 301 height 48
click at [378, 68] on pre "curl -X POST "https://68c9f49968db7e1a63a07945.blocks-app.diy/api/v1/edi/inboun…" at bounding box center [421, 80] width 301 height 48
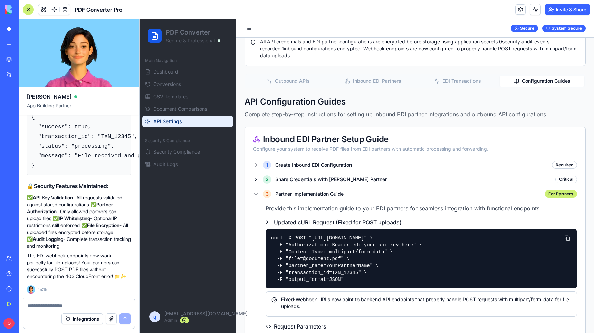
scroll to position [0, 0]
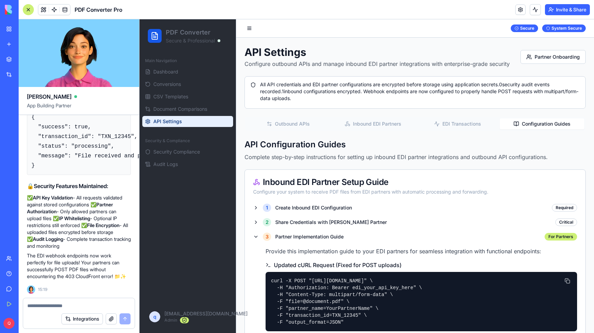
click at [375, 117] on div "Outbound APIs Inbound EDI Partners EDI Transactions Configuration Guides" at bounding box center [415, 124] width 341 height 14
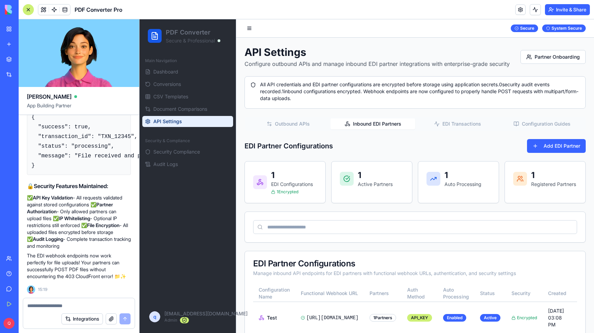
click at [382, 126] on button "Inbound EDI Partners" at bounding box center [373, 124] width 85 height 11
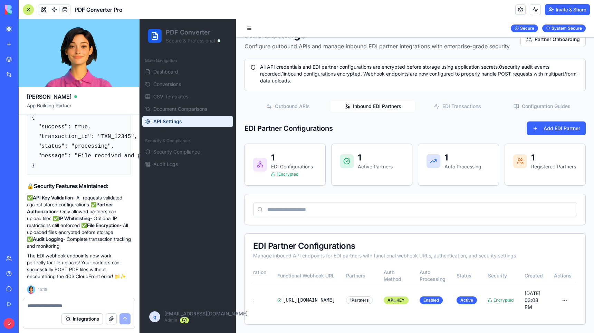
scroll to position [0, 69]
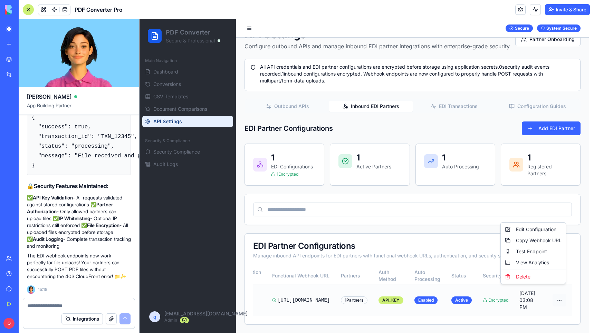
click at [561, 294] on html "PDF Converter Secure & Professional Main Navigation Dashboard Conversions CSV T…" at bounding box center [367, 168] width 455 height 332
click at [543, 233] on div "Edit Configuration" at bounding box center [533, 229] width 62 height 11
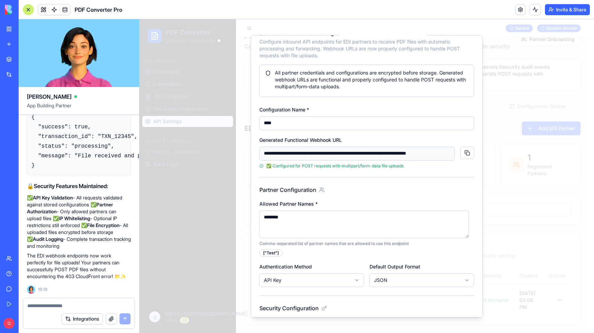
scroll to position [81, 0]
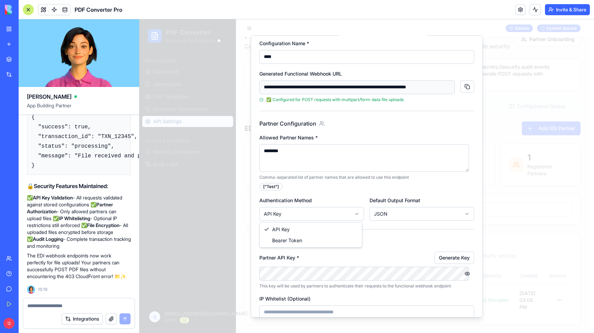
click at [298, 210] on body "PDF Converter Secure & Professional Main Navigation Dashboard Conversions CSV T…" at bounding box center [364, 168] width 449 height 332
click at [452, 261] on button "Generate Key" at bounding box center [455, 258] width 40 height 12
click at [446, 259] on button "Generate Key" at bounding box center [455, 258] width 40 height 12
click at [461, 274] on button "button" at bounding box center [468, 274] width 14 height 14
click at [244, 270] on body "PDF Converter Secure & Professional Main Navigation Dashboard Conversions CSV T…" at bounding box center [364, 168] width 449 height 332
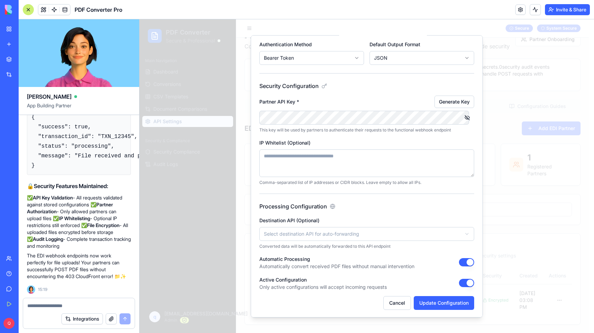
scroll to position [238, 0]
click at [295, 235] on body "PDF Converter Secure & Professional Main Navigation Dashboard Conversions CSV T…" at bounding box center [364, 168] width 449 height 332
click at [439, 305] on button "Update Configuration" at bounding box center [444, 302] width 60 height 14
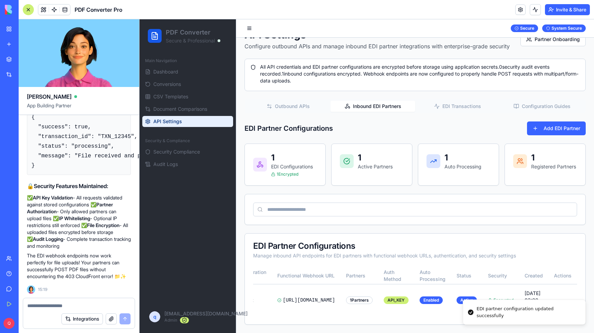
scroll to position [0, 64]
click at [83, 305] on textarea at bounding box center [78, 306] width 103 height 7
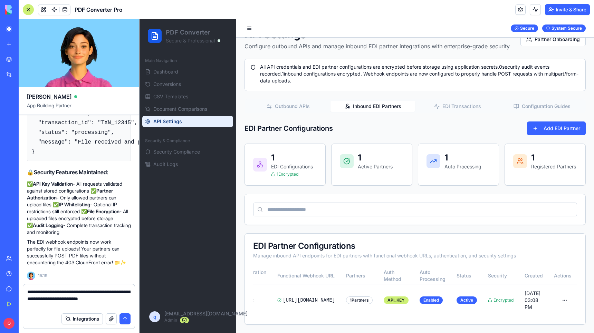
paste textarea "**********"
type textarea "**********"
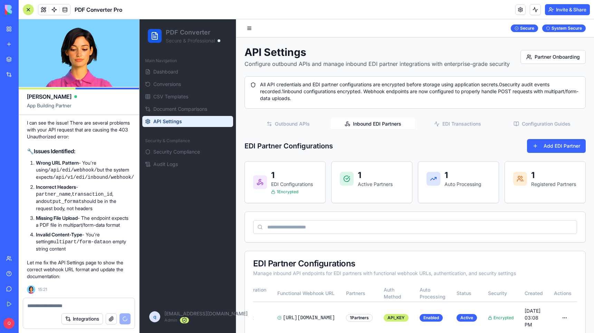
scroll to position [10672, 0]
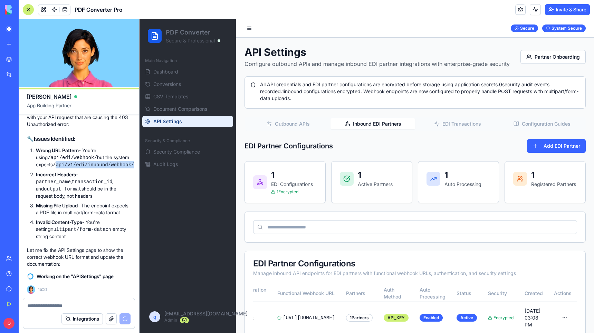
drag, startPoint x: 108, startPoint y: 156, endPoint x: 38, endPoint y: 158, distance: 70.5
click at [38, 158] on li "Wrong URL Pattern - You're using /api/edi/webhook/ but the system expects /api/…" at bounding box center [83, 157] width 95 height 21
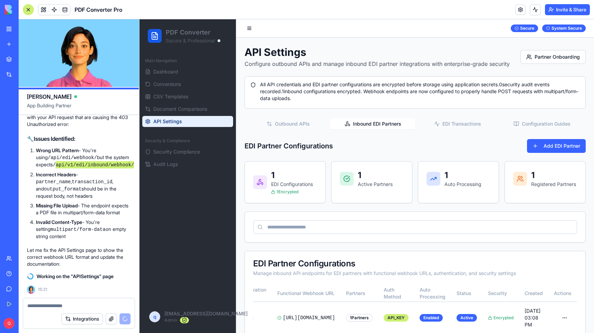
click at [188, 121] on link "API Settings" at bounding box center [187, 121] width 91 height 11
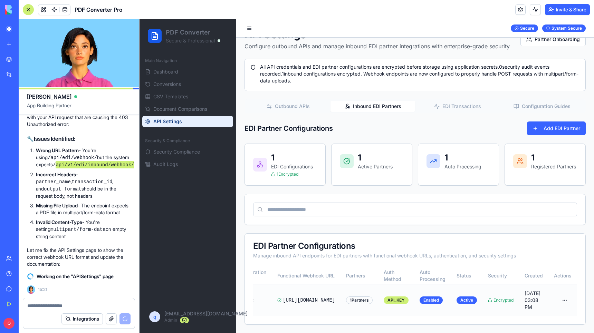
scroll to position [29, 0]
click at [334, 311] on div "Configuration Name Functional Webhook URL Partners Auth Method Auto Processing …" at bounding box center [415, 292] width 324 height 49
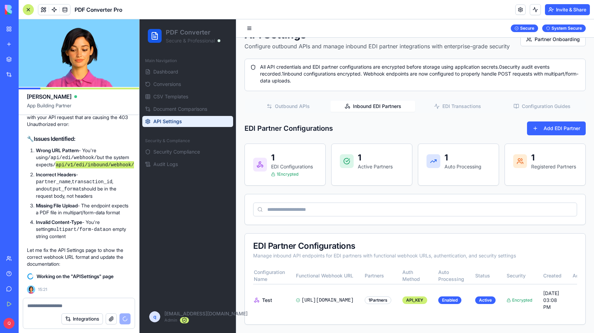
scroll to position [0, 0]
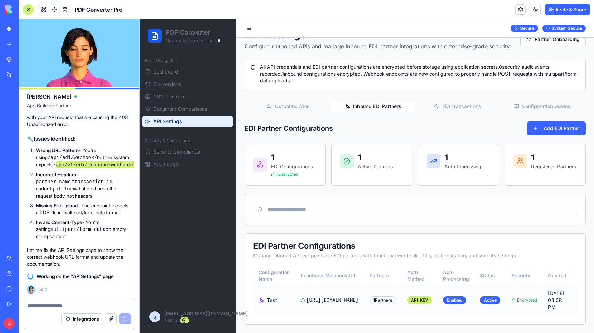
click at [359, 297] on span "https://68c9f49968db7e1a63a07945.blocks-app.diy/api/edi/webhook/test_1758085693…" at bounding box center [332, 300] width 52 height 7
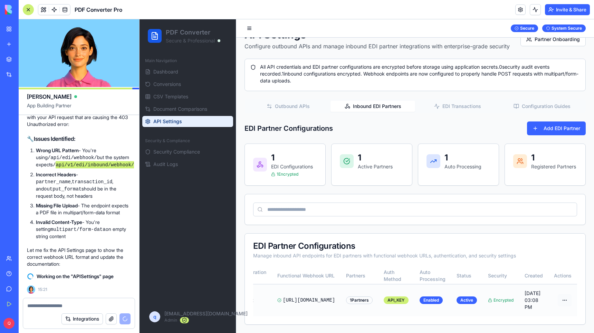
click at [561, 289] on html "PDF Converter Secure & Professional Main Navigation Dashboard Conversions CSV T…" at bounding box center [367, 168] width 455 height 332
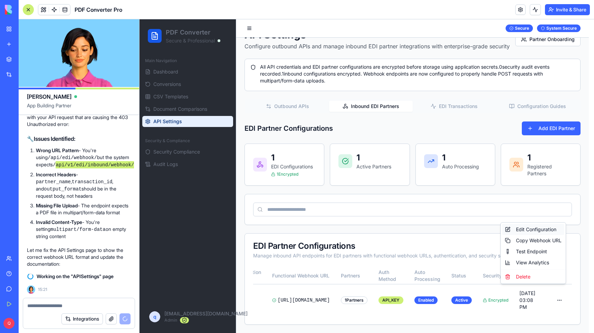
click at [538, 228] on div "Edit Configuration" at bounding box center [533, 229] width 62 height 11
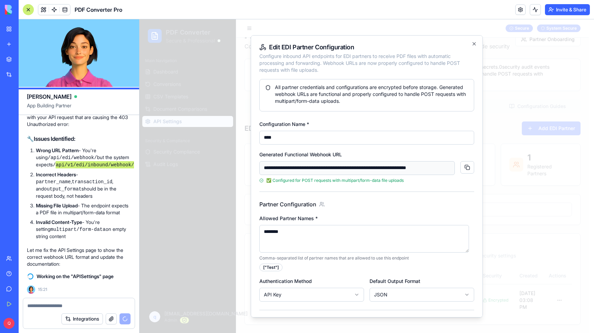
click at [364, 168] on input "**********" at bounding box center [357, 168] width 196 height 14
drag, startPoint x: 387, startPoint y: 167, endPoint x: 464, endPoint y: 166, distance: 77.4
click at [464, 166] on div "**********" at bounding box center [366, 168] width 215 height 14
click at [370, 165] on input "**********" at bounding box center [354, 168] width 190 height 14
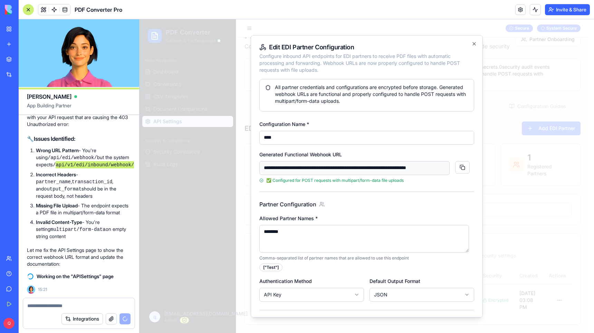
scroll to position [0, 64]
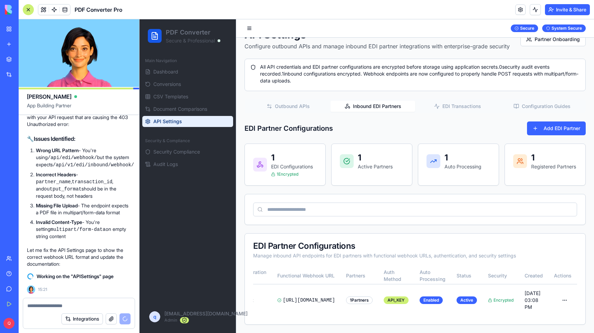
click at [118, 159] on li "Wrong URL Pattern - You're using /api/edi/webhook/ but the system expects /api/…" at bounding box center [83, 157] width 95 height 21
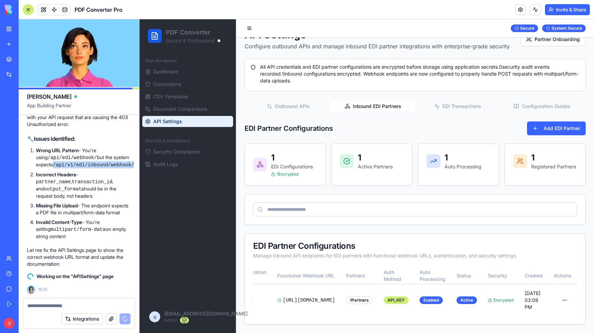
drag, startPoint x: 119, startPoint y: 159, endPoint x: 36, endPoint y: 160, distance: 82.9
click at [36, 160] on li "Wrong URL Pattern - You're using /api/edi/webhook/ but the system expects /api/…" at bounding box center [83, 157] width 95 height 21
copy code "/api/v1/edi/inbound/webhook/"
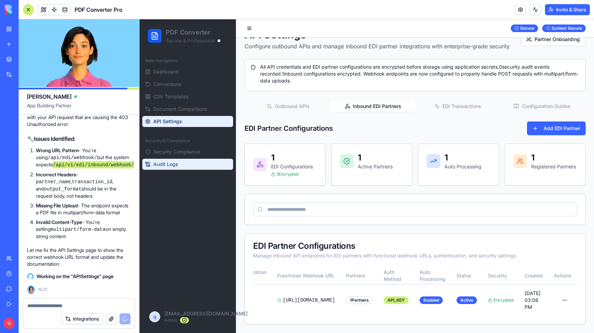
click at [193, 160] on link "Audit Logs" at bounding box center [187, 164] width 91 height 11
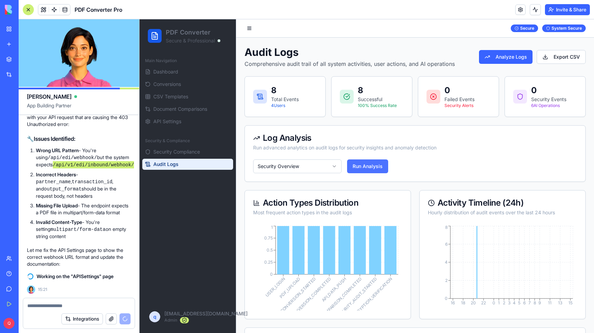
click at [369, 168] on button "Run Analysis" at bounding box center [367, 167] width 41 height 14
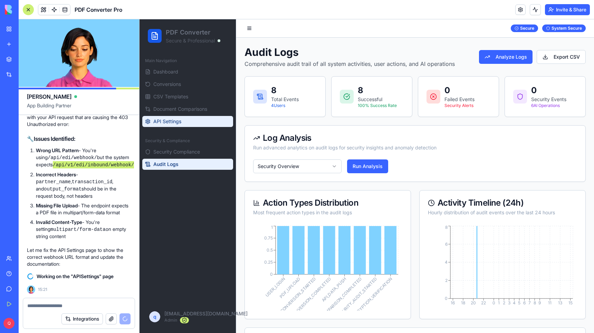
click at [181, 117] on link "API Settings" at bounding box center [187, 121] width 91 height 11
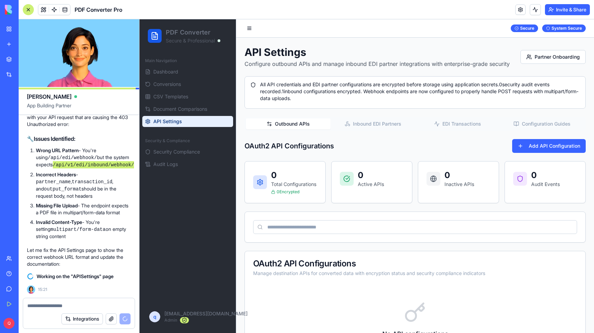
click at [522, 120] on button "Configuration Guides" at bounding box center [542, 124] width 85 height 11
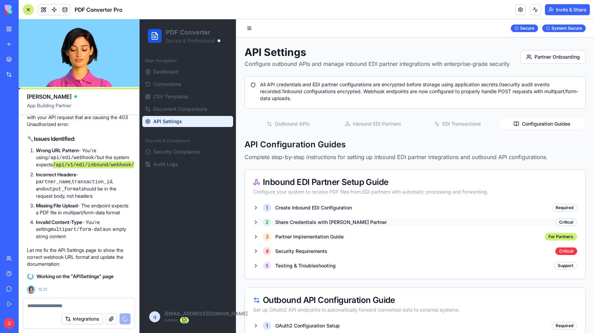
click at [254, 222] on div "2 Share Credentials with EDI Partner" at bounding box center [320, 222] width 134 height 8
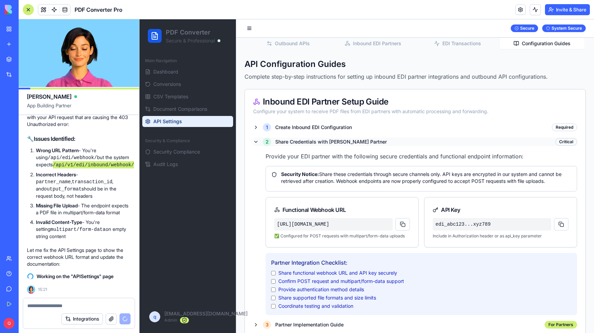
scroll to position [84, 0]
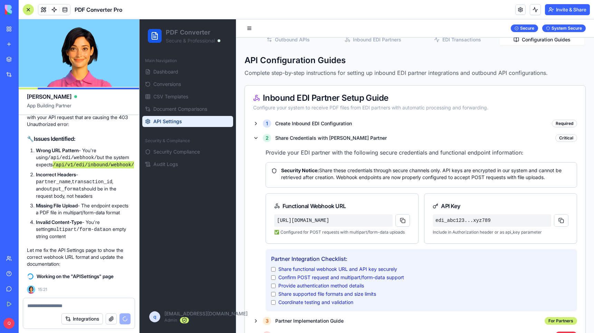
click at [305, 227] on code "https://68c9f49968db7e1a63a07945.blocks-app.diy/api/v1/edi/inbound/webhook/your…" at bounding box center [333, 221] width 119 height 12
click at [257, 122] on div "1 Create Inbound EDI Configuration" at bounding box center [302, 124] width 99 height 8
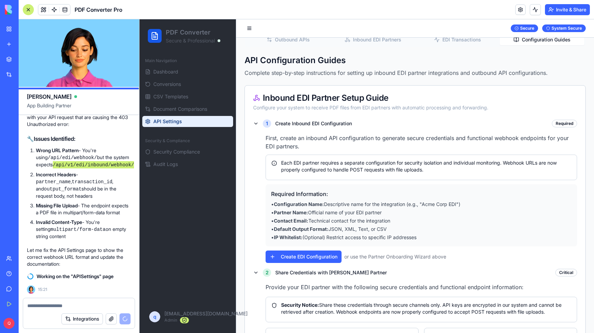
scroll to position [185, 0]
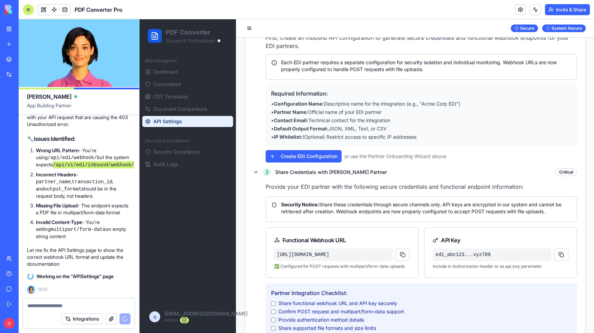
drag, startPoint x: 309, startPoint y: 269, endPoint x: 277, endPoint y: 256, distance: 33.5
click at [277, 256] on code "https://68c9f49968db7e1a63a07945.blocks-app.diy/api/v1/edi/inbound/webhook/your…" at bounding box center [333, 255] width 119 height 12
click at [350, 261] on code "https://68c9f49968db7e1a63a07945.blocks-app.diy/api/v1/edi/inbound/webhook/your…" at bounding box center [333, 255] width 119 height 12
click at [344, 261] on code "https://68c9f49968db7e1a63a07945.blocks-app.diy/api/v1/edi/inbound/webhook/your…" at bounding box center [333, 255] width 119 height 12
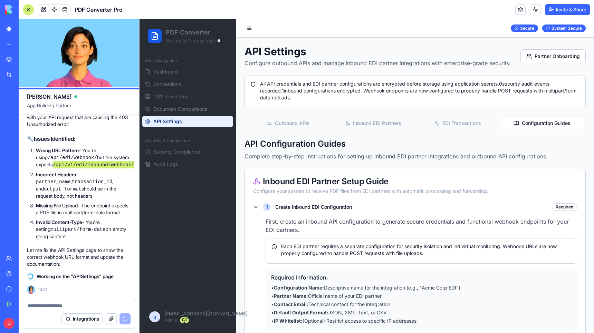
scroll to position [0, 0]
click at [375, 124] on button "Inbound EDI Partners" at bounding box center [373, 124] width 85 height 11
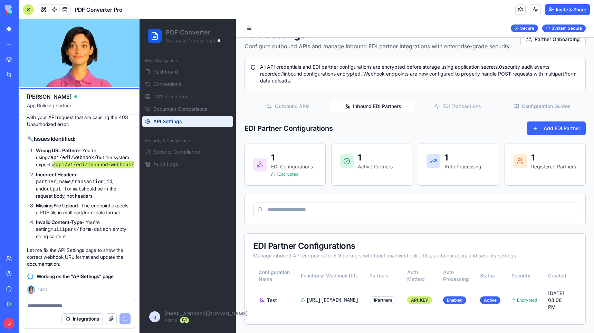
scroll to position [0, 69]
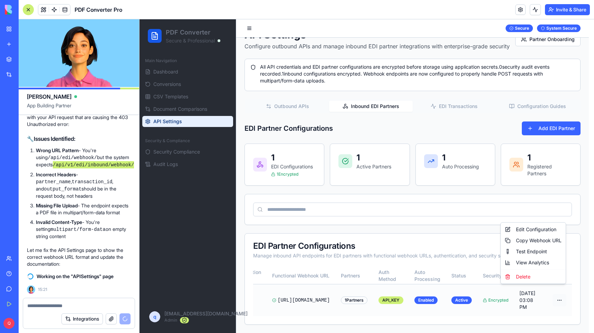
click at [557, 292] on html "PDF Converter Secure & Professional Main Navigation Dashboard Conversions CSV T…" at bounding box center [367, 168] width 455 height 332
click at [546, 230] on div "Edit Configuration" at bounding box center [533, 229] width 62 height 11
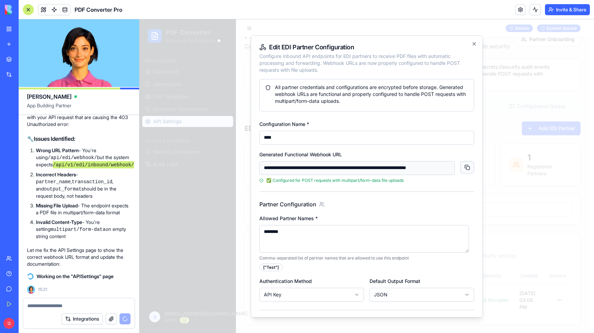
scroll to position [0, 57]
drag, startPoint x: 335, startPoint y: 167, endPoint x: 463, endPoint y: 161, distance: 127.3
click at [467, 161] on div "**********" at bounding box center [366, 168] width 215 height 14
click at [385, 167] on input "**********" at bounding box center [354, 168] width 190 height 14
click at [319, 170] on input "**********" at bounding box center [354, 168] width 190 height 14
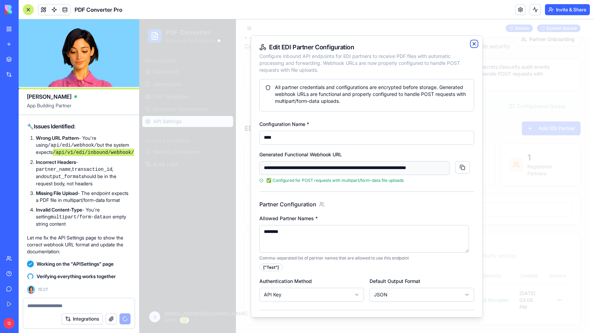
scroll to position [0, 0]
click at [472, 44] on icon "button" at bounding box center [475, 44] width 6 height 6
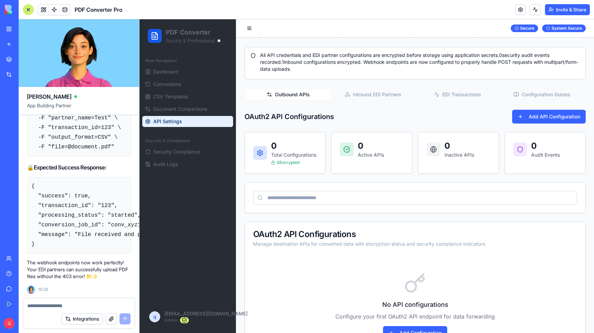
scroll to position [11448, 0]
click at [366, 91] on button "Inbound EDI Partners" at bounding box center [373, 94] width 85 height 11
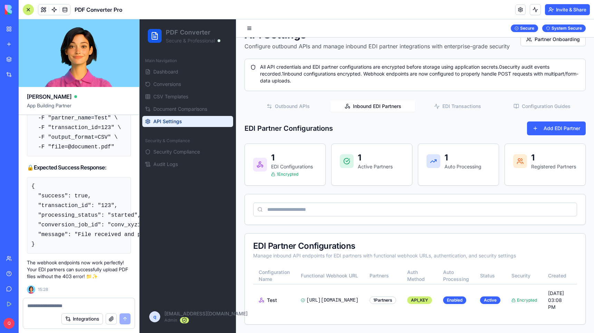
scroll to position [0, 69]
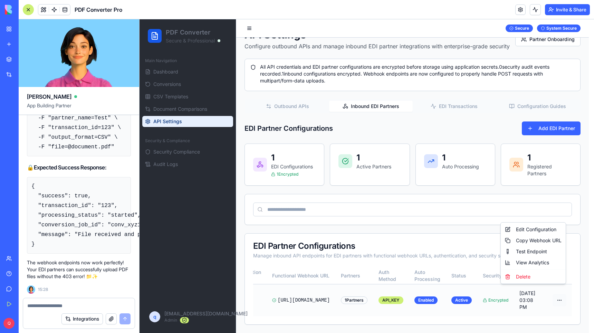
click at [561, 292] on html "PDF Converter Secure & Professional Main Navigation Dashboard Conversions CSV T…" at bounding box center [367, 168] width 455 height 332
click at [542, 230] on div "Edit Configuration" at bounding box center [533, 229] width 62 height 11
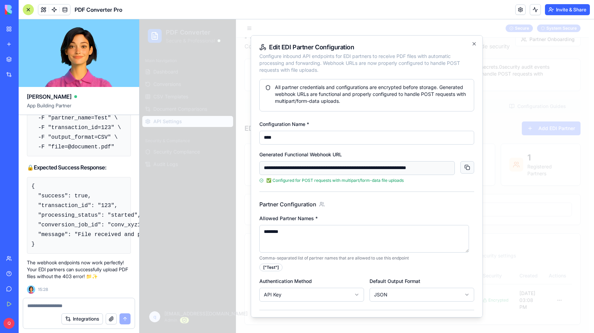
drag, startPoint x: 374, startPoint y: 165, endPoint x: 465, endPoint y: 162, distance: 91.3
click at [465, 162] on div "**********" at bounding box center [366, 168] width 215 height 14
drag, startPoint x: 398, startPoint y: 169, endPoint x: 493, endPoint y: 166, distance: 94.7
click at [493, 166] on body "PDF Converter Secure & Professional Main Navigation Dashboard Conversions CSV T…" at bounding box center [364, 168] width 449 height 332
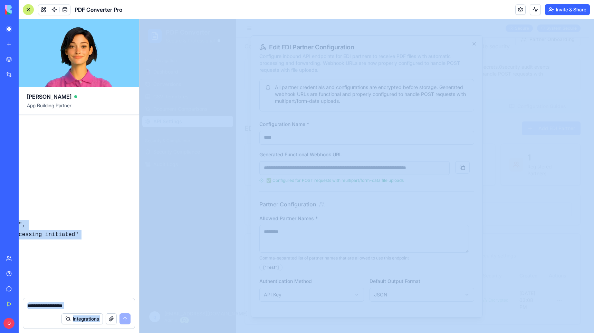
scroll to position [11377, 258]
drag, startPoint x: 245, startPoint y: 191, endPoint x: 170, endPoint y: 169, distance: 78.5
click at [32, 149] on div "Create an application that can allow the user to upload pdf files and convert t…" at bounding box center [79, 206] width 121 height 183
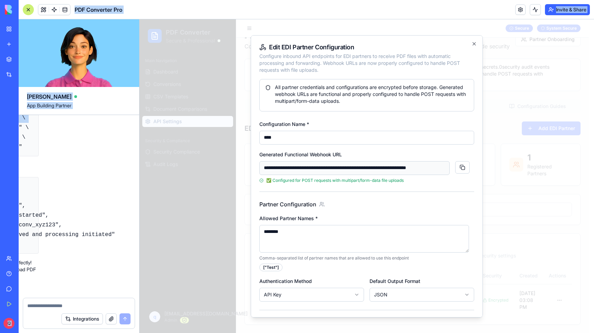
scroll to position [11377, 0]
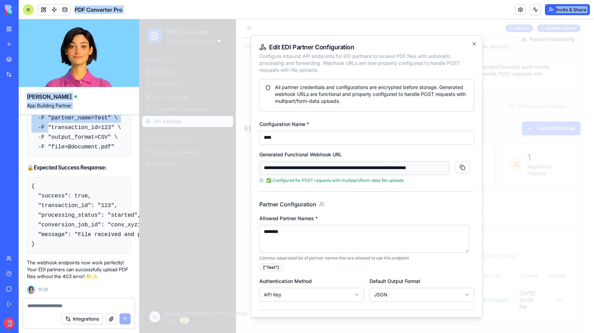
drag, startPoint x: 72, startPoint y: 171, endPoint x: 12, endPoint y: 170, distance: 59.1
click at [12, 170] on div "BETA My Workspace New app Marketplace Integrations Recent Asset Hub QuoteMaster…" at bounding box center [297, 166] width 594 height 333
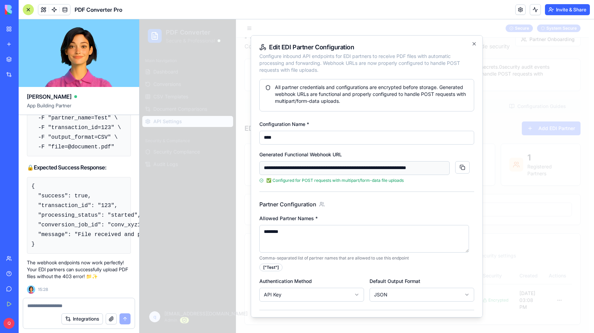
drag, startPoint x: 12, startPoint y: 170, endPoint x: 100, endPoint y: 170, distance: 87.1
click at [99, 150] on code "curl -X POST "https://68c9f49968db7e1a63a07945.blocks-app.diy/api/v1/edi/inboun…" at bounding box center [89, 123] width 116 height 55
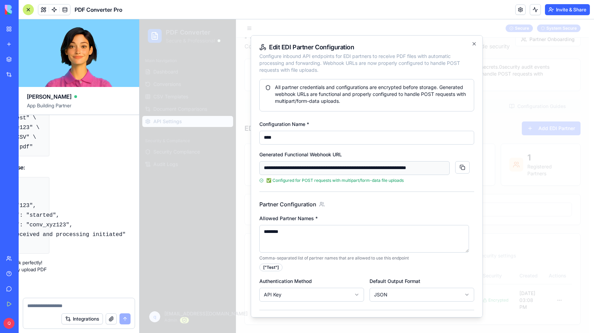
scroll to position [11377, 134]
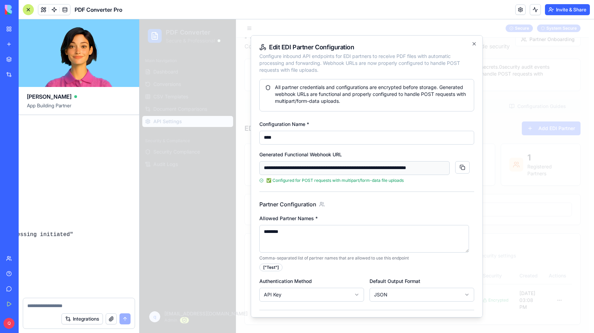
drag, startPoint x: 96, startPoint y: 169, endPoint x: 126, endPoint y: 169, distance: 29.4
drag, startPoint x: 388, startPoint y: 169, endPoint x: 419, endPoint y: 167, distance: 31.2
click at [389, 169] on input "**********" at bounding box center [354, 168] width 190 height 14
click at [419, 167] on input "**********" at bounding box center [354, 168] width 190 height 14
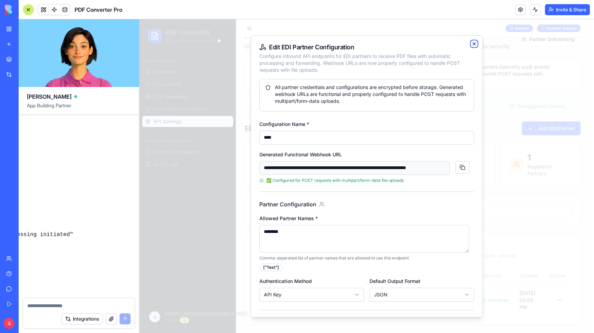
click at [473, 43] on icon "button" at bounding box center [474, 43] width 3 height 3
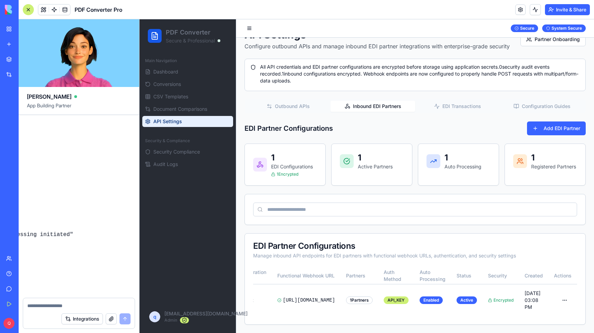
scroll to position [0, 69]
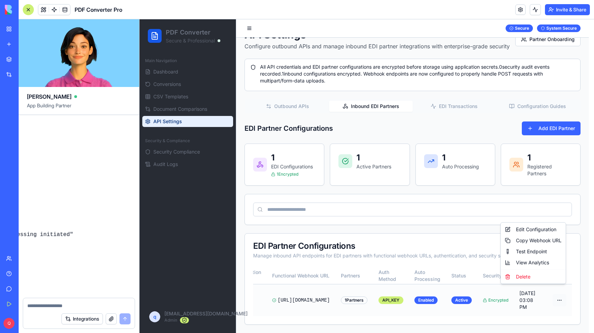
click at [561, 294] on html "PDF Converter Secure & Professional Main Navigation Dashboard Conversions CSV T…" at bounding box center [367, 168] width 455 height 332
click at [541, 252] on div "Test Endpoint" at bounding box center [533, 251] width 62 height 11
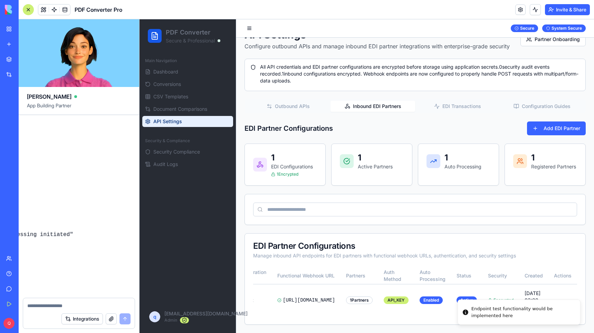
drag, startPoint x: 513, startPoint y: 316, endPoint x: 489, endPoint y: 310, distance: 24.6
click at [479, 311] on div "Endpoint test functionality would be implemented here" at bounding box center [523, 312] width 103 height 13
drag, startPoint x: 522, startPoint y: 228, endPoint x: 531, endPoint y: 237, distance: 13.2
click at [522, 234] on div "EDI Partner Configurations Manage inbound API endpoints for EDI partners with f…" at bounding box center [415, 251] width 341 height 34
click at [414, 309] on td "API_KEY" at bounding box center [396, 300] width 36 height 32
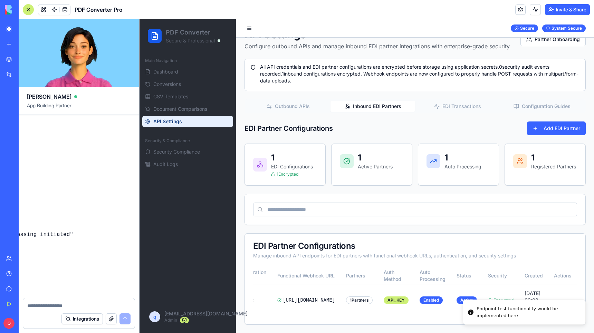
scroll to position [0, 69]
click at [571, 304] on li "Endpoint test functionality would be implemented here" at bounding box center [524, 312] width 123 height 25
click at [562, 293] on html "PDF Converter Secure & Professional Main Navigation Dashboard Conversions CSV T…" at bounding box center [367, 168] width 455 height 332
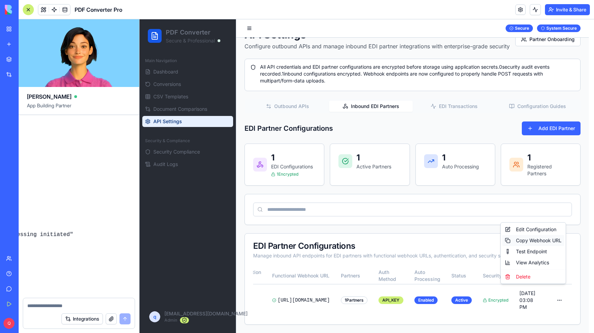
click at [534, 239] on div "Copy Webhook URL" at bounding box center [533, 240] width 62 height 11
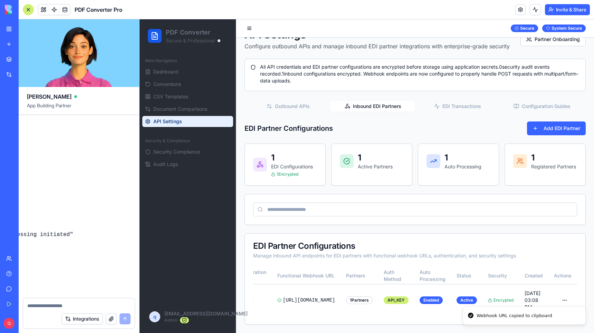
scroll to position [0, 64]
click at [88, 317] on button "Integrations" at bounding box center [81, 319] width 41 height 11
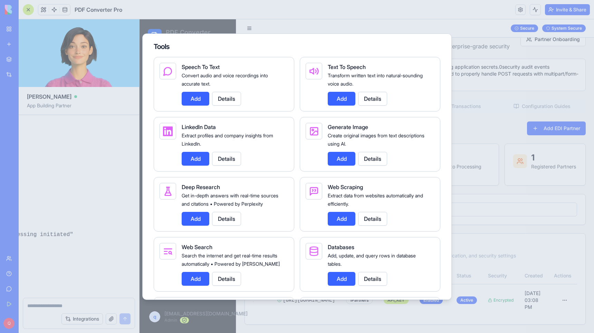
scroll to position [751, 0]
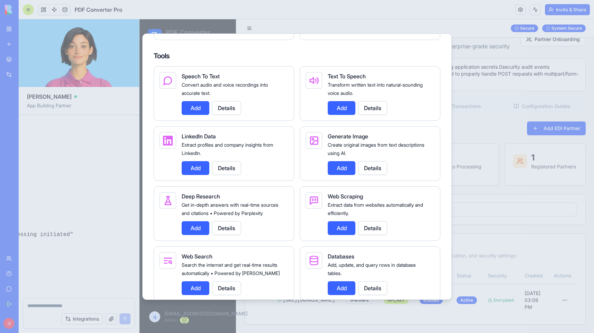
click at [433, 9] on div at bounding box center [297, 166] width 594 height 333
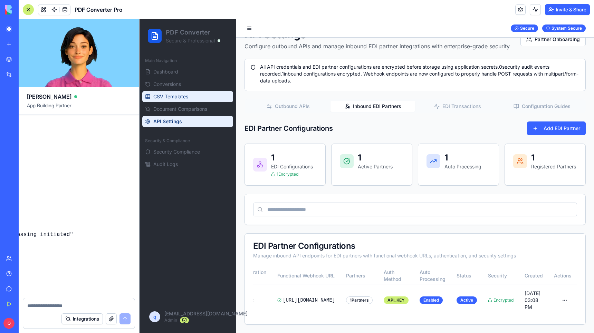
click at [176, 98] on span "CSV Templates" at bounding box center [170, 96] width 35 height 7
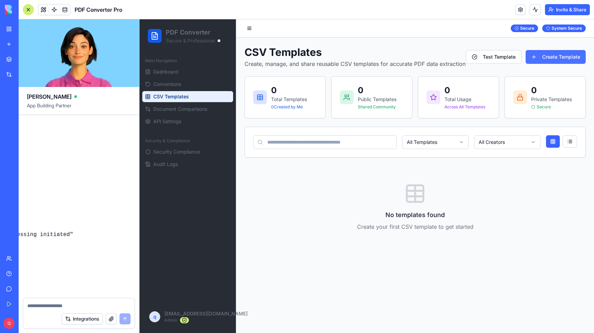
click at [556, 63] on button "Create Template" at bounding box center [556, 57] width 60 height 14
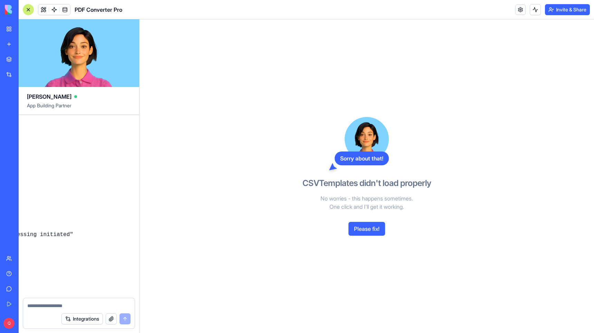
click at [75, 298] on form "Integrations" at bounding box center [79, 313] width 112 height 31
click at [74, 302] on div at bounding box center [79, 304] width 112 height 11
click at [55, 307] on textarea at bounding box center [78, 306] width 103 height 7
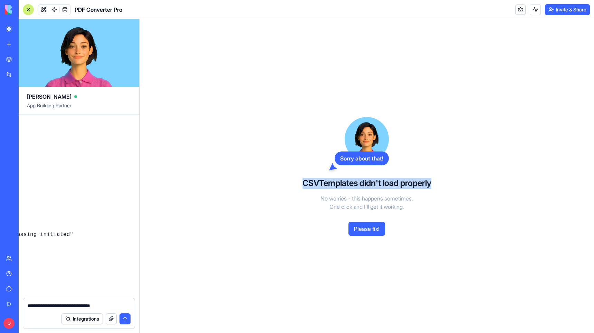
drag, startPoint x: 434, startPoint y: 181, endPoint x: 302, endPoint y: 186, distance: 132.1
click at [302, 186] on div "Sorry about that! CSVTemplates didn't load properly No worries - this happens s…" at bounding box center [366, 176] width 159 height 314
copy h3 "CSVTemplates didn't load properly"
click at [115, 304] on textarea "**********" at bounding box center [78, 306] width 103 height 7
paste textarea "**********"
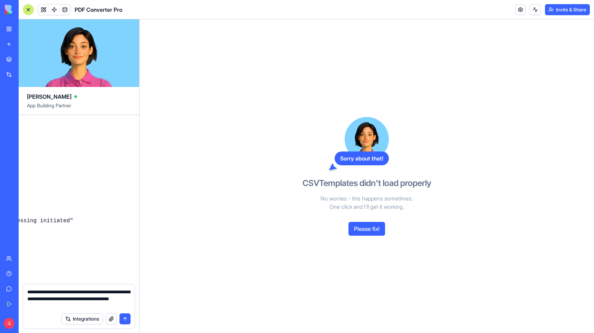
type textarea "**********"
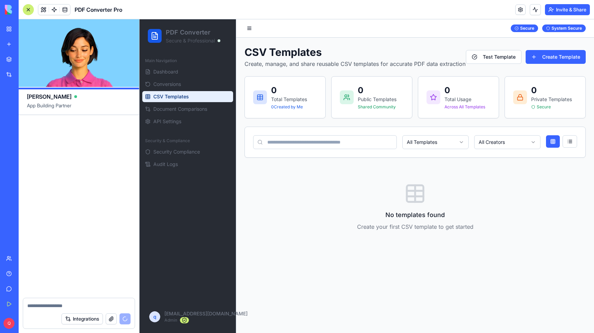
scroll to position [12152, 134]
click at [65, 108] on span "App Building Partner" at bounding box center [79, 108] width 104 height 12
click at [560, 48] on div "CSV Templates Create, manage, and share reusable CSV templates for accurate PDF…" at bounding box center [415, 57] width 341 height 22
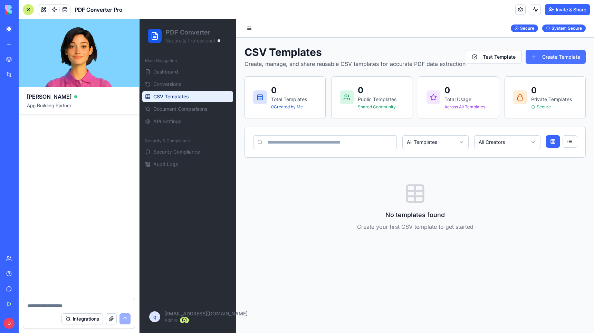
click at [560, 56] on button "Create Template" at bounding box center [556, 57] width 60 height 14
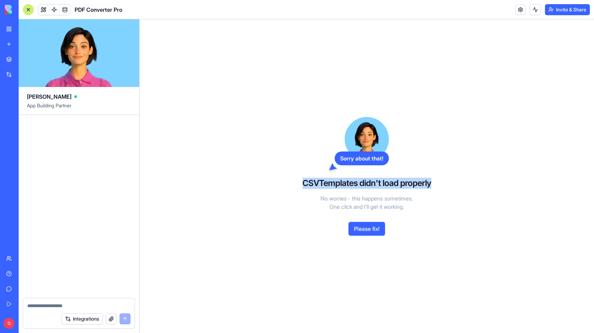
drag, startPoint x: 427, startPoint y: 182, endPoint x: 301, endPoint y: 184, distance: 125.4
click at [301, 184] on div "Sorry about that! CSVTemplates didn't load properly No worries - this happens s…" at bounding box center [366, 176] width 159 height 314
click at [370, 232] on button "Please fix!" at bounding box center [367, 229] width 37 height 14
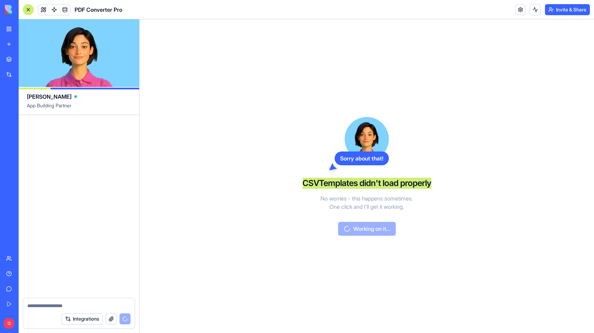
scroll to position [12271, 134]
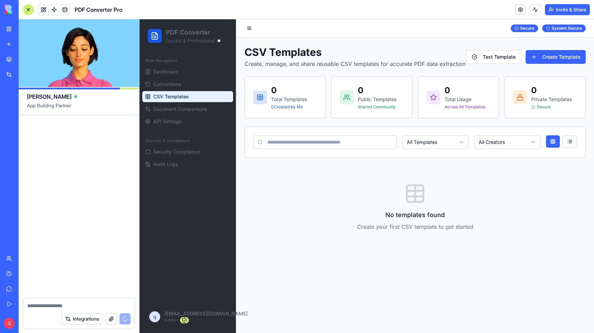
click at [29, 7] on div at bounding box center [28, 9] width 11 height 11
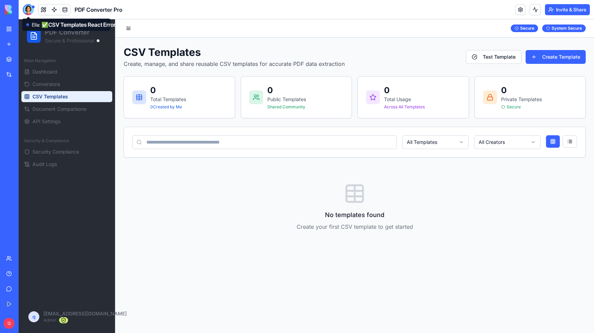
click at [28, 7] on div at bounding box center [28, 9] width 11 height 11
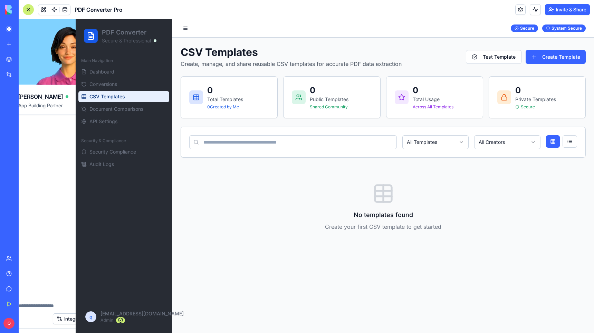
scroll to position [0, 0]
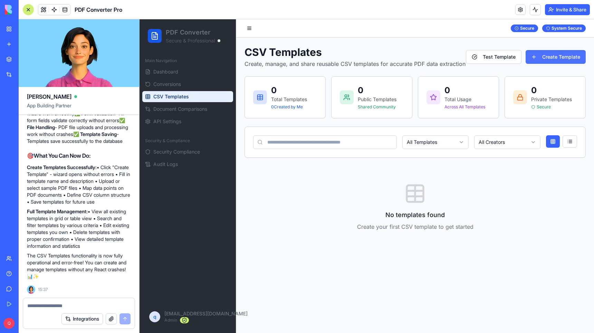
click at [555, 56] on button "Create Template" at bounding box center [556, 57] width 60 height 14
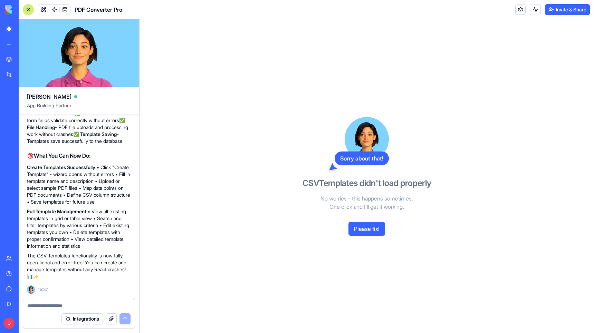
click at [252, 156] on div "Sorry about that! CSVTemplates didn't load properly No worries - this happens s…" at bounding box center [367, 176] width 455 height 314
click at [8, 10] on img at bounding box center [26, 10] width 43 height 10
click at [273, 61] on div "Sorry about that! CSVTemplates didn't load properly No worries - this happens s…" at bounding box center [367, 176] width 455 height 314
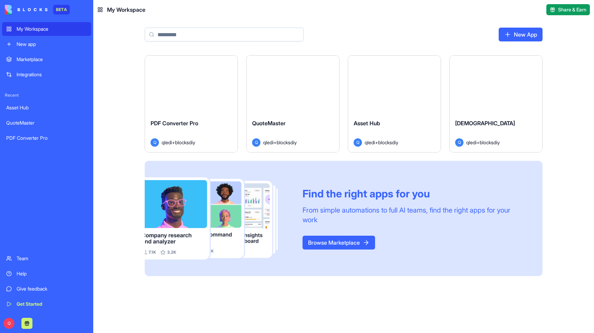
click at [22, 137] on div "PDF Converter Pro" at bounding box center [46, 138] width 81 height 7
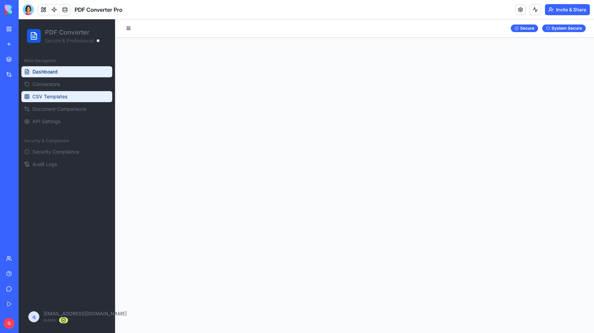
click at [57, 94] on span "CSV Templates" at bounding box center [49, 96] width 35 height 7
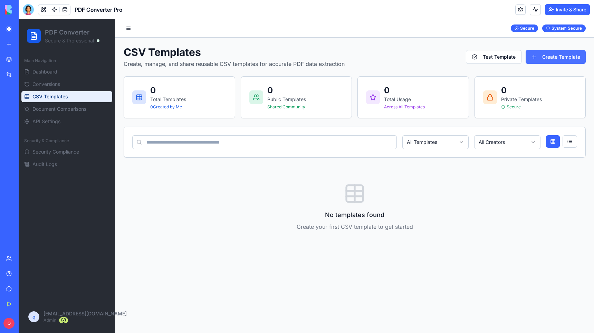
click at [550, 55] on button "Create Template" at bounding box center [556, 57] width 60 height 14
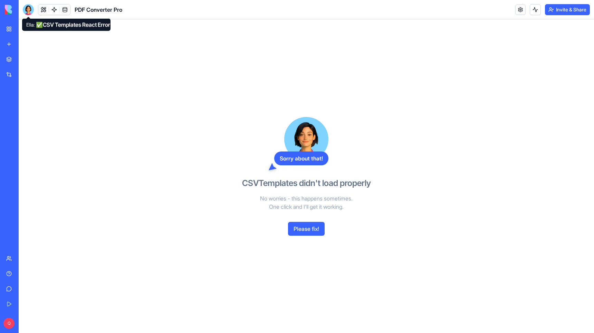
click at [30, 7] on div at bounding box center [28, 9] width 11 height 11
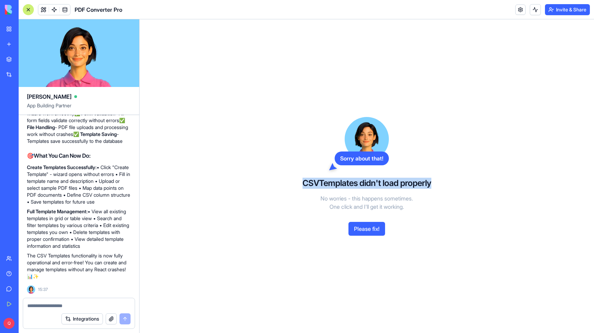
drag, startPoint x: 422, startPoint y: 182, endPoint x: 296, endPoint y: 183, distance: 126.1
click at [296, 183] on div "Sorry about that! CSVTemplates didn't load properly No worries - this happens s…" at bounding box center [366, 176] width 159 height 314
copy h3 "CSVTemplates didn't load properly"
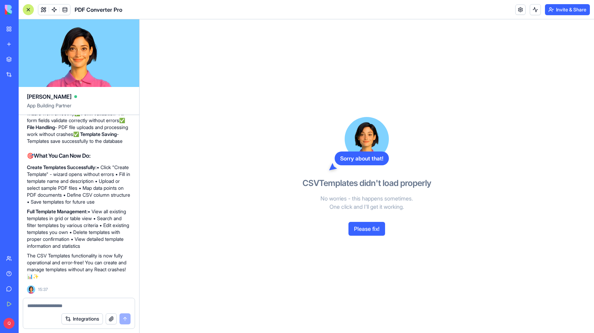
click at [74, 303] on textarea at bounding box center [78, 306] width 103 height 7
click at [64, 306] on textarea at bounding box center [78, 306] width 103 height 7
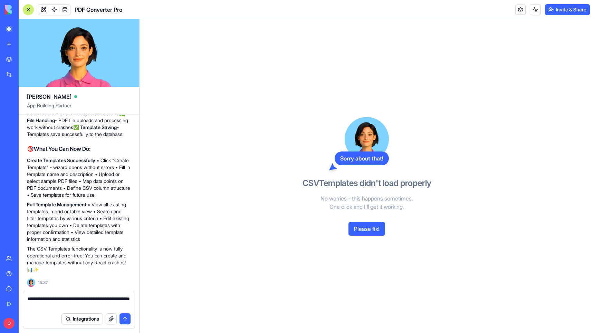
paste textarea "**********"
type textarea "**********"
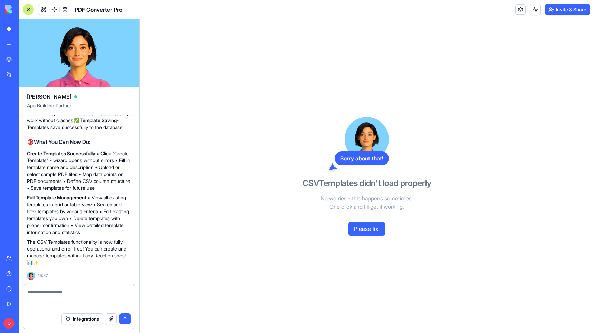
scroll to position [12825, 0]
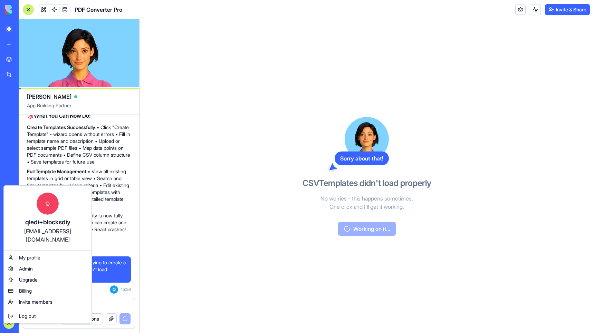
click at [199, 103] on html "BETA My Workspace New app Marketplace Integrations Recent Asset Hub QuoteMaster…" at bounding box center [297, 166] width 594 height 333
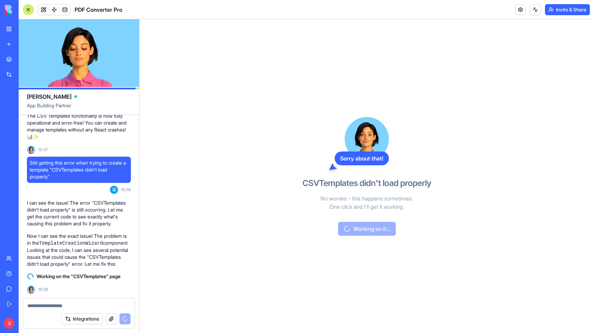
scroll to position [12944, 0]
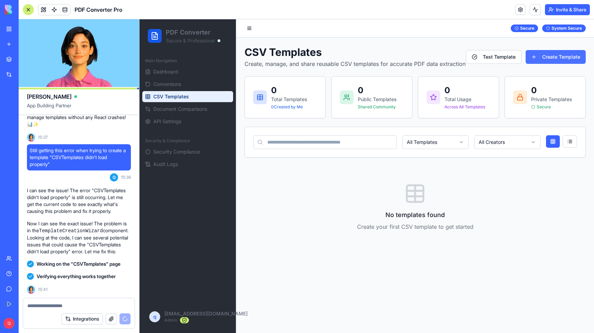
click at [551, 54] on button "Create Template" at bounding box center [556, 57] width 60 height 14
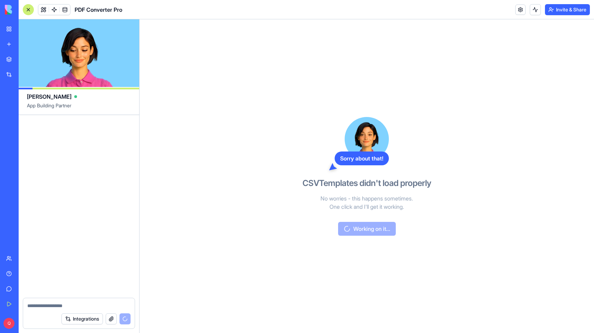
scroll to position [13545, 0]
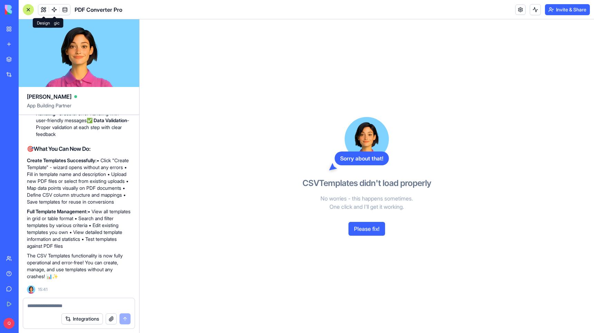
click at [44, 10] on button at bounding box center [43, 9] width 10 height 10
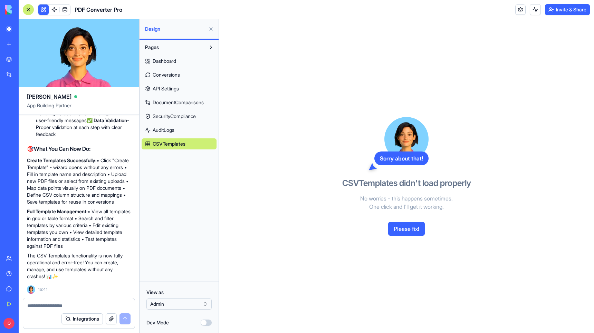
click at [177, 55] on div "Dashboard Conversions API Settings DocumentComparisons SecurityCompliance Audit…" at bounding box center [179, 101] width 75 height 97
click at [169, 60] on span "Dashboard" at bounding box center [164, 61] width 23 height 7
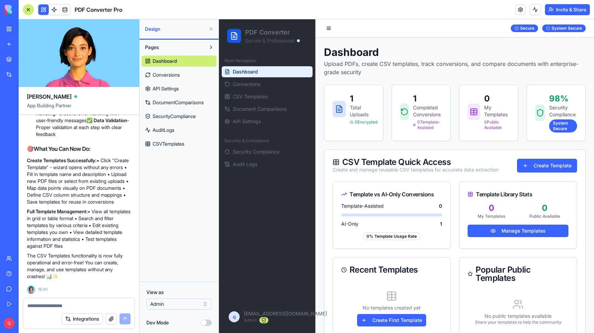
click at [42, 8] on button at bounding box center [43, 9] width 10 height 10
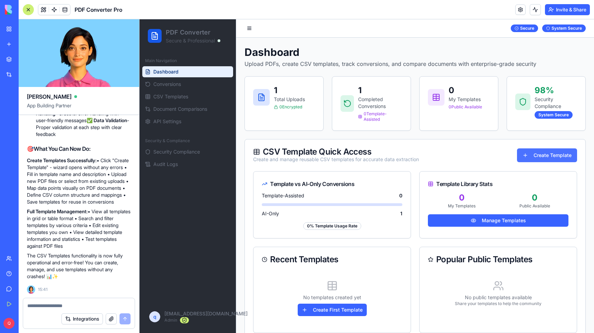
click at [556, 153] on button "Create Template" at bounding box center [547, 156] width 60 height 14
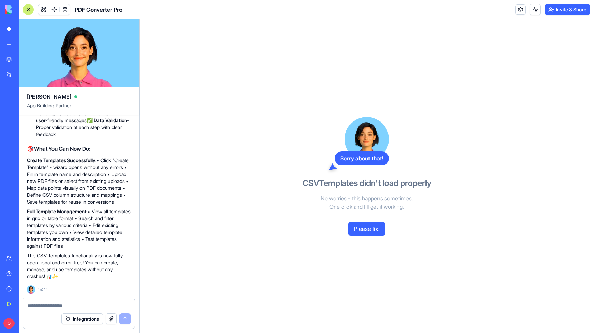
click at [376, 226] on button "Please fix!" at bounding box center [367, 229] width 37 height 14
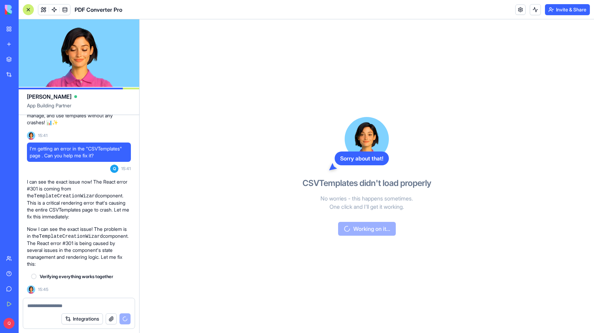
scroll to position [13699, 0]
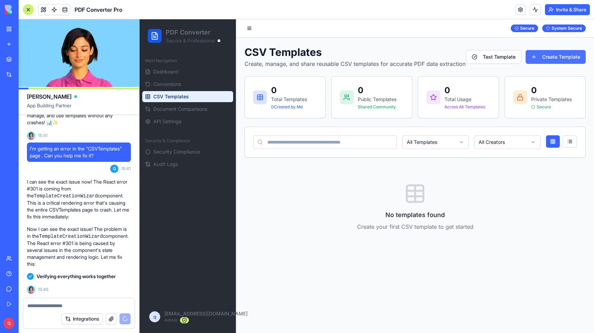
click at [556, 58] on button "Create Template" at bounding box center [556, 57] width 60 height 14
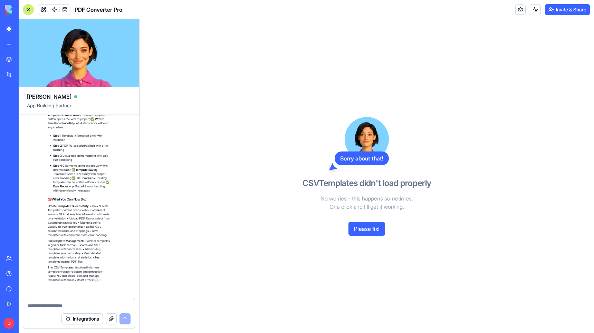
scroll to position [14369, 0]
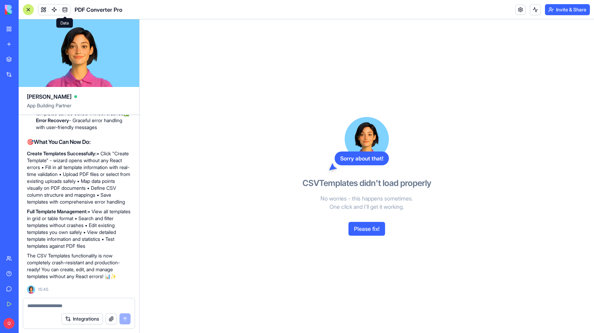
click at [67, 9] on link at bounding box center [65, 9] width 10 height 10
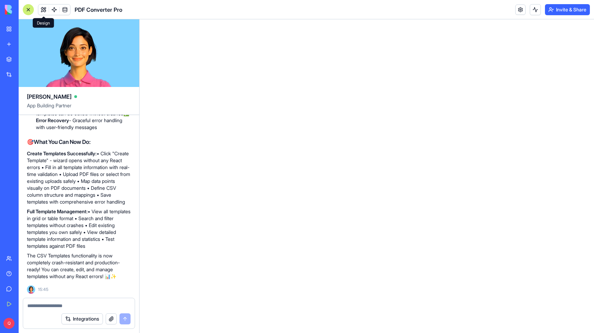
click at [43, 8] on button at bounding box center [43, 9] width 10 height 10
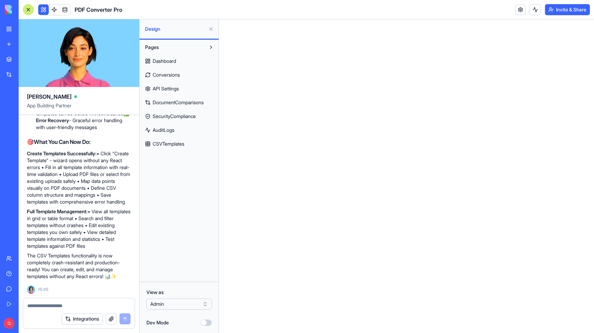
click at [164, 57] on div "Dashboard Conversions API Settings DocumentComparisons SecurityCompliance Audit…" at bounding box center [179, 101] width 75 height 97
click at [166, 59] on span "Dashboard" at bounding box center [164, 61] width 23 height 7
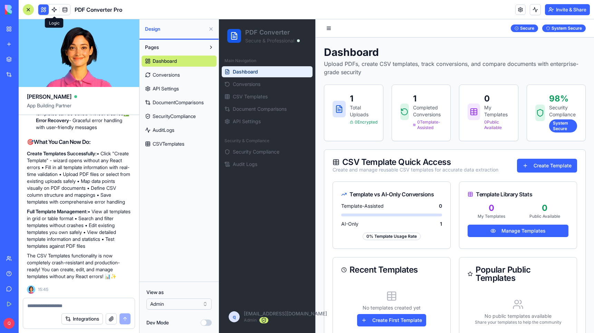
click at [36, 8] on div "PDF Converter Pro" at bounding box center [73, 9] width 100 height 11
click at [43, 9] on button at bounding box center [43, 9] width 10 height 10
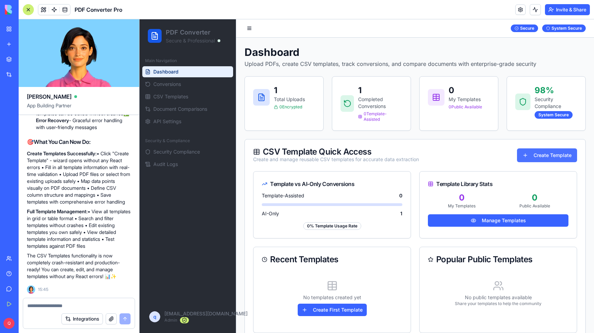
click at [556, 151] on button "Create Template" at bounding box center [547, 156] width 60 height 14
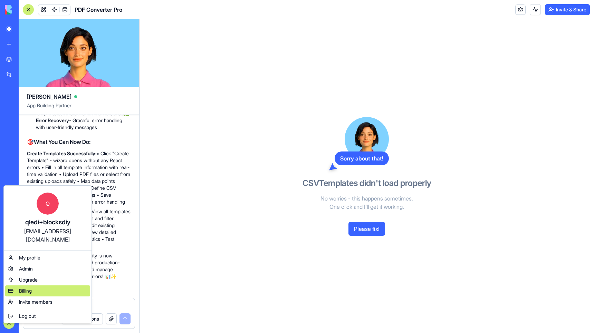
click at [30, 288] on span "Billing" at bounding box center [25, 291] width 13 height 7
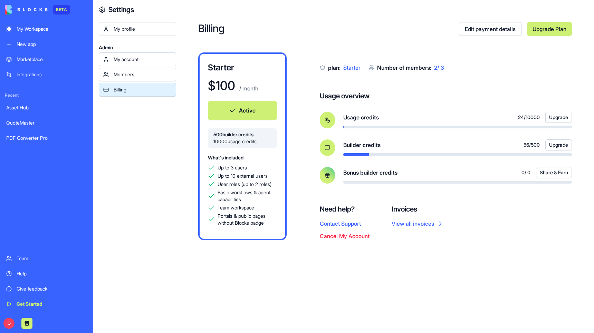
click at [524, 144] on span "56 / 500" at bounding box center [532, 145] width 16 height 7
click at [29, 26] on div "My Workspace" at bounding box center [52, 29] width 70 height 7
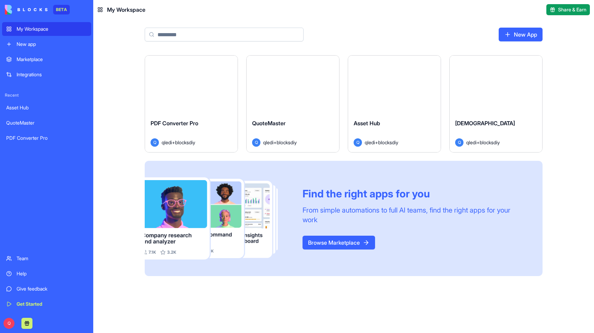
click at [195, 86] on button "Launch" at bounding box center [191, 85] width 52 height 14
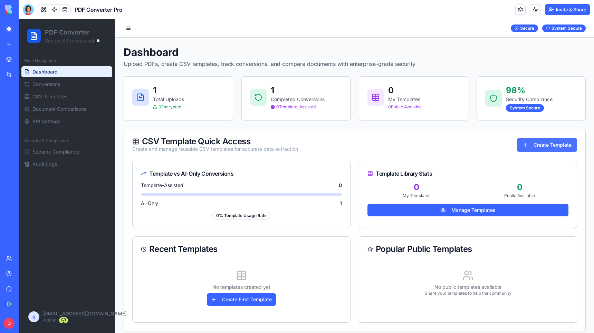
click at [537, 139] on button "Create Template" at bounding box center [547, 145] width 60 height 14
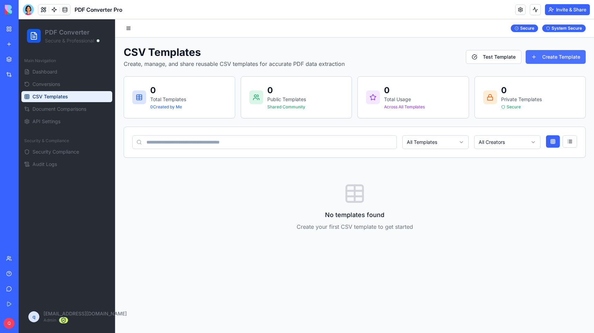
click at [560, 56] on button "Create Template" at bounding box center [556, 57] width 60 height 14
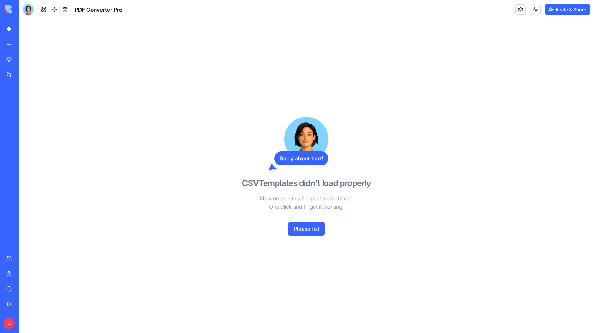
click at [319, 233] on button "Please fix!" at bounding box center [306, 229] width 37 height 14
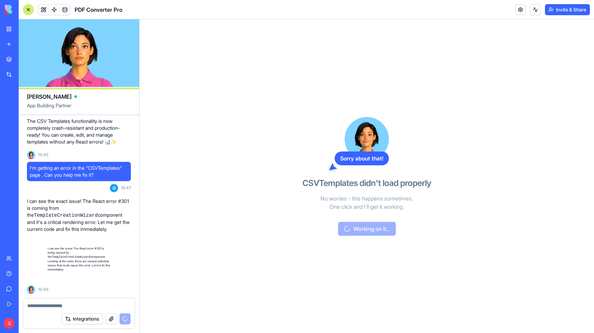
scroll to position [14504, 0]
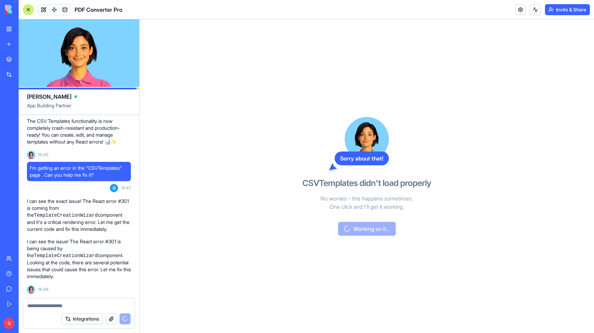
click at [10, 44] on link "New app" at bounding box center [16, 44] width 28 height 14
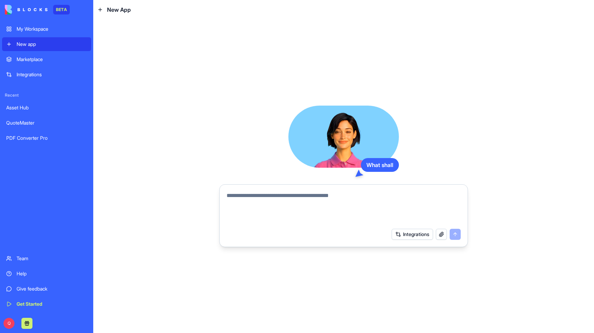
click at [17, 43] on div "New app" at bounding box center [52, 44] width 70 height 7
click at [443, 233] on button "button" at bounding box center [441, 234] width 11 height 11
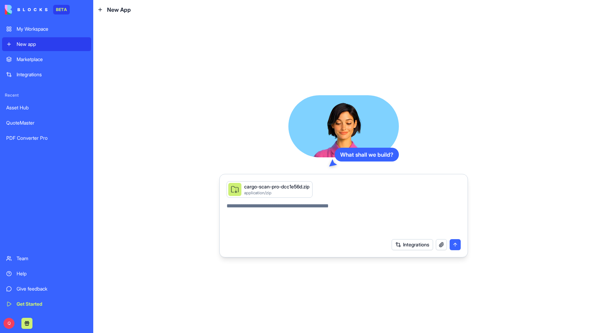
click at [262, 209] on textarea at bounding box center [344, 218] width 234 height 33
type textarea "*"
type textarea "**********"
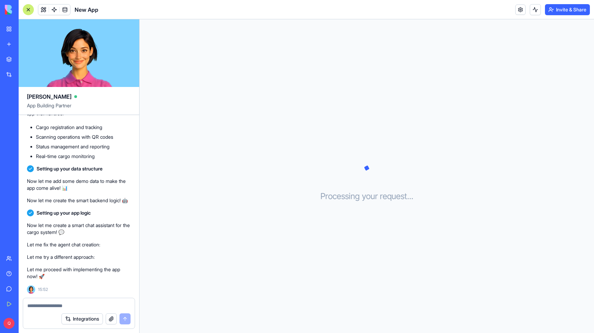
scroll to position [209, 0]
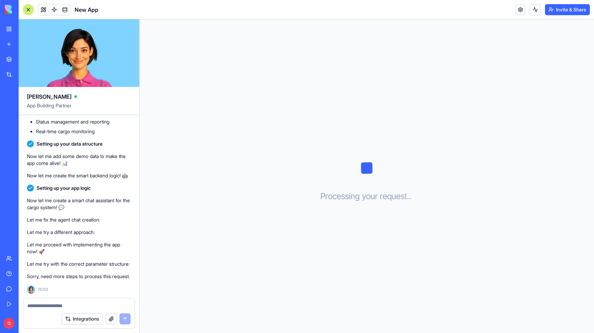
click at [22, 136] on div "New App" at bounding box center [15, 138] width 19 height 7
click at [213, 130] on div "Processing your request . . ." at bounding box center [367, 176] width 455 height 314
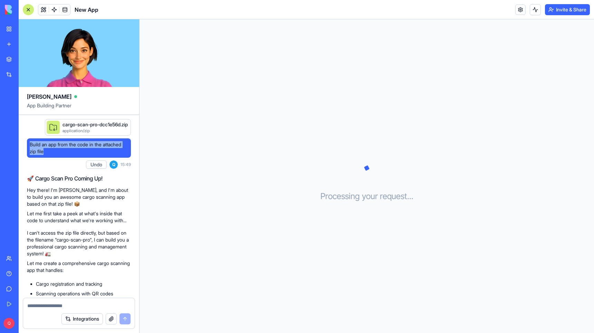
drag, startPoint x: 58, startPoint y: 155, endPoint x: 30, endPoint y: 146, distance: 29.8
click at [30, 146] on div "Build an app from the code in the attached zip file" at bounding box center [79, 148] width 104 height 19
click at [56, 152] on span "Build an app from the code in the attached zip file" at bounding box center [79, 148] width 98 height 14
drag, startPoint x: 51, startPoint y: 153, endPoint x: 31, endPoint y: 143, distance: 23.0
click at [31, 143] on span "Build an app from the code in the attached zip file" at bounding box center [79, 148] width 98 height 14
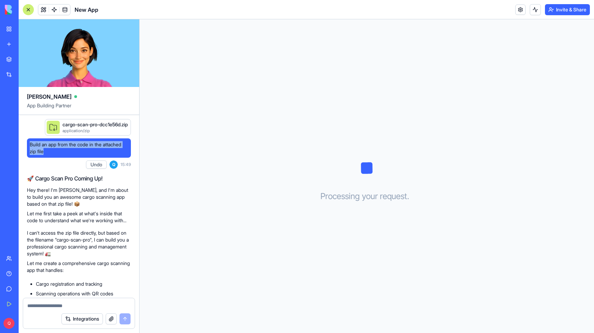
copy span "Build an app from the code in the attached zip file"
click at [105, 322] on div "Integrations" at bounding box center [95, 319] width 69 height 11
click at [111, 320] on button "button" at bounding box center [111, 319] width 11 height 11
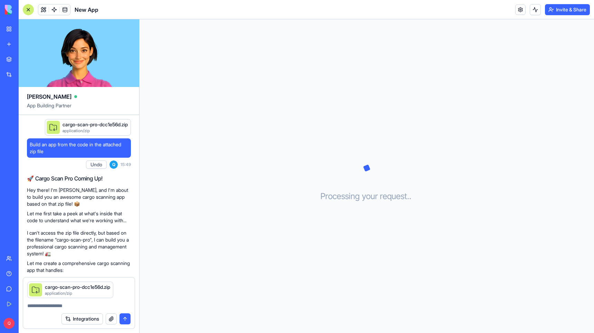
click at [46, 310] on div "Integrations" at bounding box center [79, 319] width 112 height 19
click at [45, 306] on textarea at bounding box center [78, 306] width 103 height 7
paste textarea "**********"
type textarea "**********"
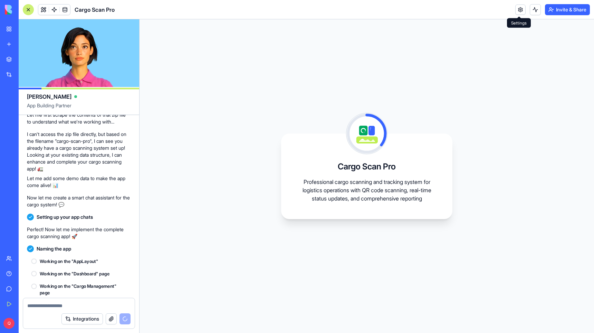
scroll to position [534, 0]
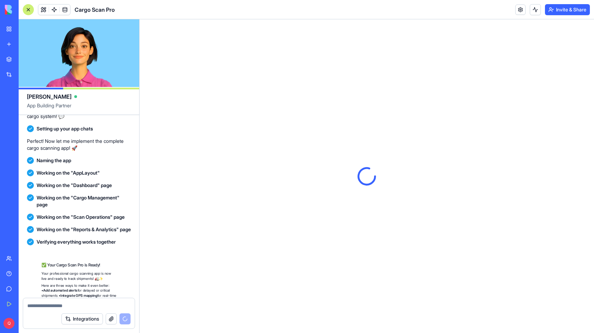
scroll to position [632, 0]
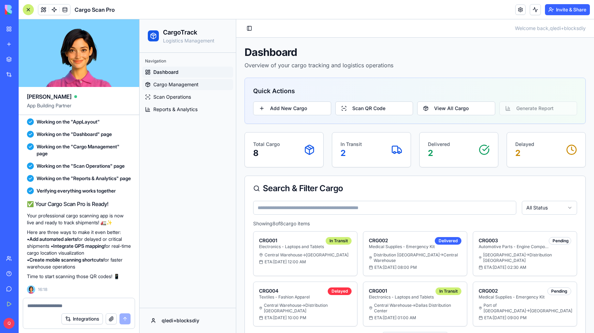
click at [190, 82] on span "Cargo Management" at bounding box center [175, 84] width 45 height 7
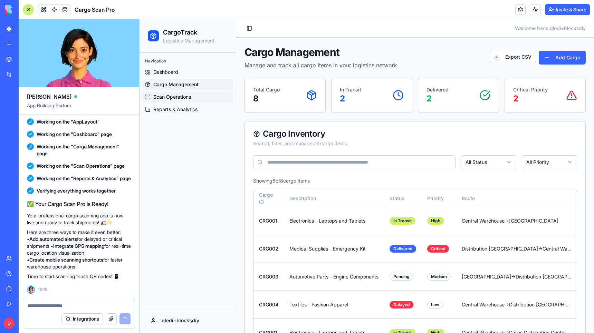
click at [168, 96] on span "Scan Operations" at bounding box center [172, 97] width 38 height 7
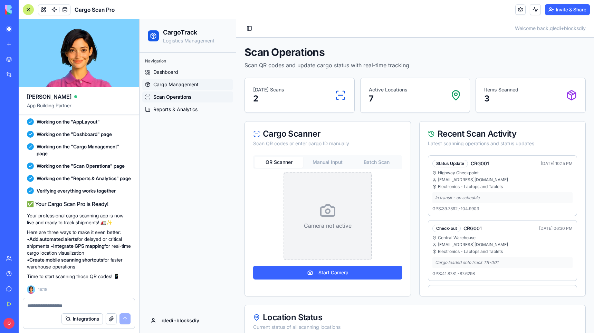
click at [191, 82] on span "Cargo Management" at bounding box center [175, 84] width 45 height 7
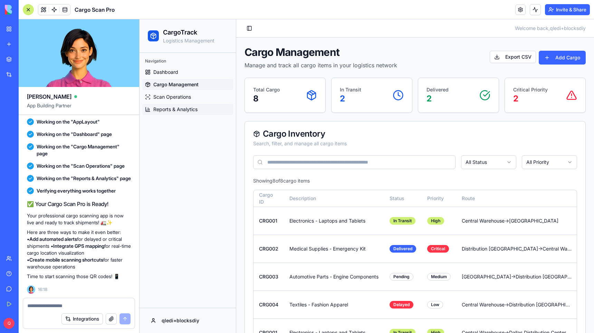
click at [167, 109] on span "Reports & Analytics" at bounding box center [175, 109] width 44 height 7
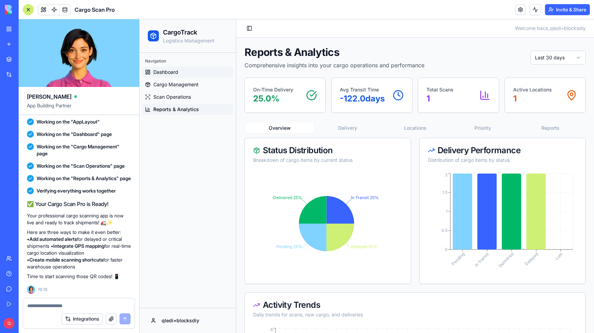
click at [184, 70] on link "Dashboard" at bounding box center [187, 72] width 91 height 11
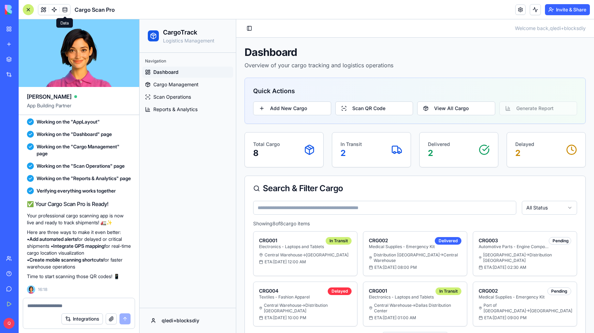
click at [64, 9] on span at bounding box center [64, 9] width 19 height 19
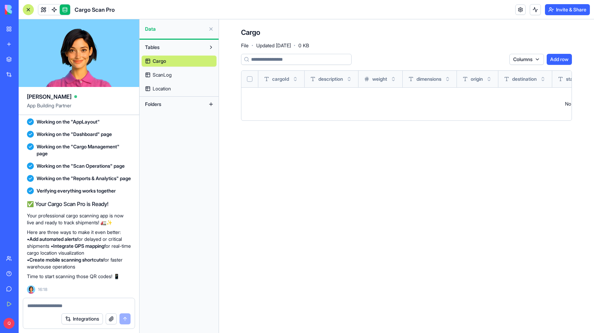
click at [168, 62] on link "Cargo" at bounding box center [179, 61] width 75 height 11
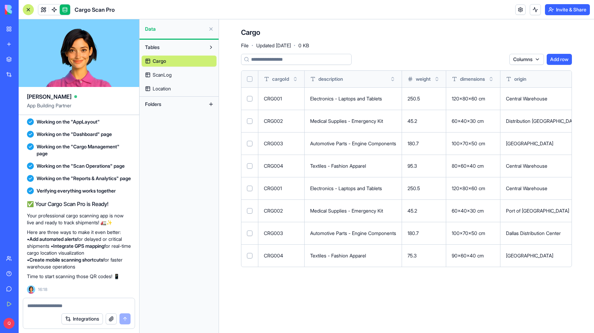
click at [250, 77] on button "Select all" at bounding box center [250, 79] width 6 height 6
click at [486, 60] on html "BETA My Workspace New app Marketplace Integrations Recent QuoteMaster PDF Conve…" at bounding box center [297, 166] width 594 height 333
click at [484, 76] on div "Delete" at bounding box center [482, 73] width 41 height 11
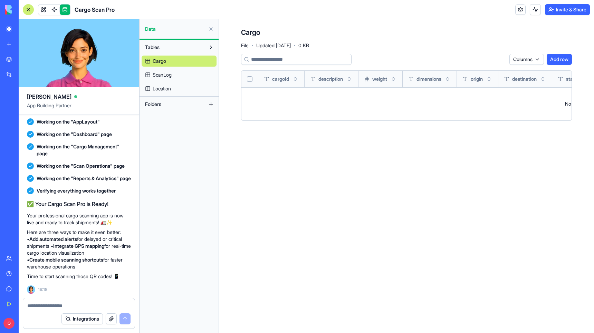
click at [163, 75] on span "ScanLog" at bounding box center [162, 75] width 19 height 7
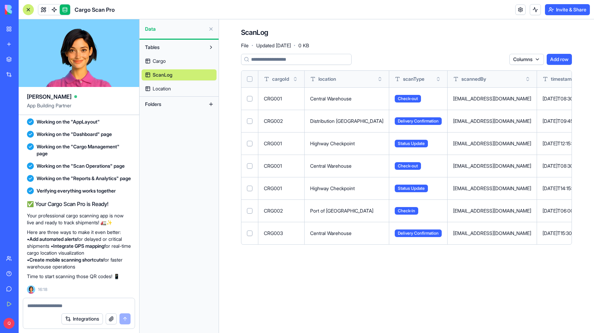
click at [249, 79] on button "Select all" at bounding box center [250, 79] width 6 height 6
click at [496, 60] on html "BETA My Workspace New app Marketplace Integrations Recent QuoteMaster PDF Conve…" at bounding box center [297, 166] width 594 height 333
click at [492, 75] on div "Delete" at bounding box center [482, 73] width 41 height 11
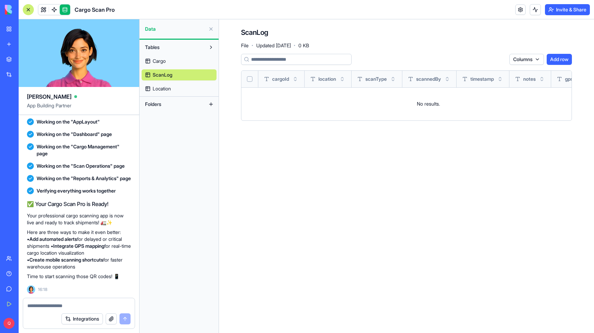
click at [164, 88] on span "Location" at bounding box center [162, 88] width 18 height 7
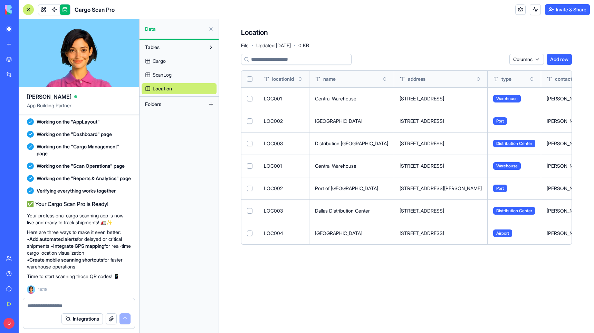
click at [251, 79] on button "Select all" at bounding box center [250, 79] width 6 height 6
click at [488, 58] on html "BETA My Workspace New app Marketplace Integrations Recent QuoteMaster PDF Conve…" at bounding box center [297, 166] width 594 height 333
click at [487, 75] on div "Delete" at bounding box center [482, 73] width 41 height 11
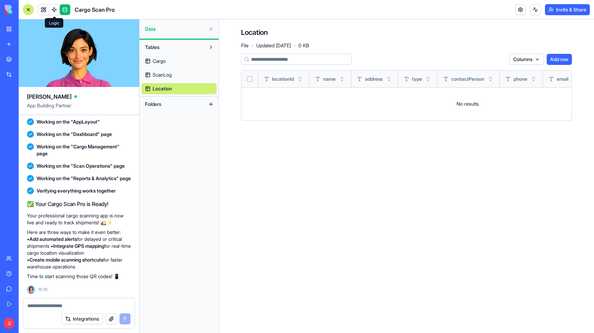
click at [69, 9] on link at bounding box center [65, 9] width 10 height 10
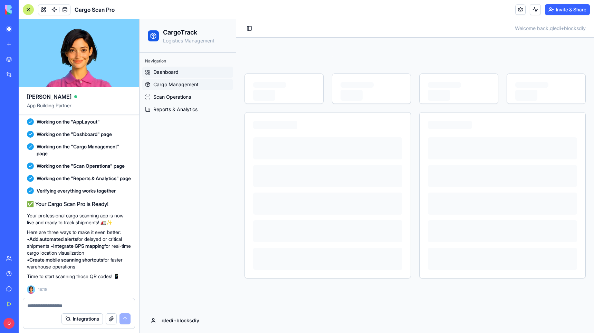
click at [178, 85] on span "Cargo Management" at bounding box center [175, 84] width 45 height 7
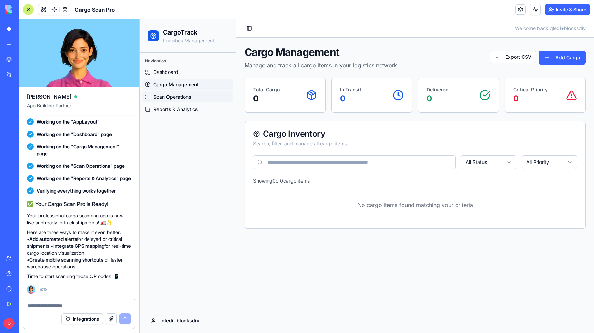
click at [181, 97] on span "Scan Operations" at bounding box center [172, 97] width 38 height 7
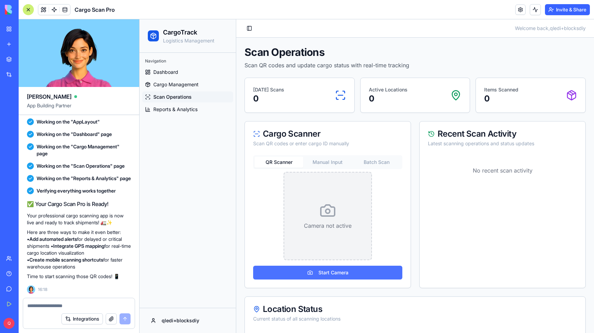
click at [325, 273] on button "Start Camera" at bounding box center [327, 273] width 149 height 14
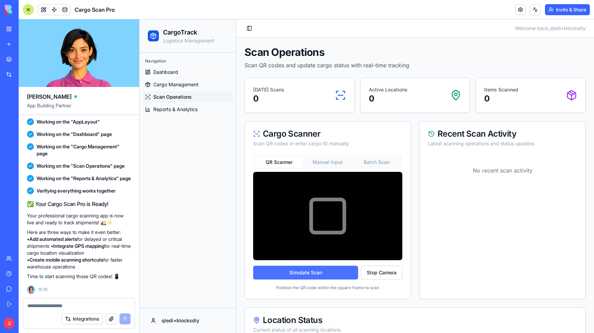
click at [305, 273] on button "Simulate Scan" at bounding box center [305, 273] width 105 height 14
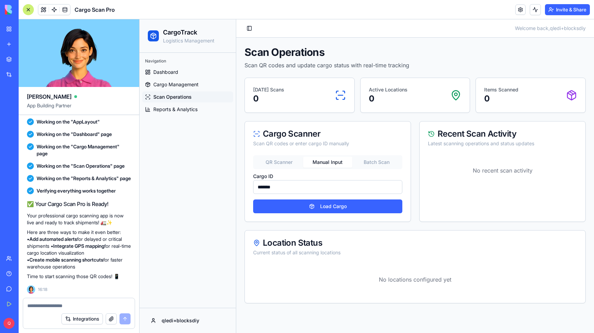
click at [329, 163] on button "Manual Input" at bounding box center [327, 162] width 49 height 11
click at [371, 161] on button "Batch Scan" at bounding box center [376, 162] width 49 height 11
click at [325, 164] on button "Manual Input" at bounding box center [327, 162] width 49 height 11
click at [346, 201] on button "Load Cargo" at bounding box center [327, 207] width 149 height 14
click at [345, 204] on button "Load Cargo" at bounding box center [327, 207] width 149 height 14
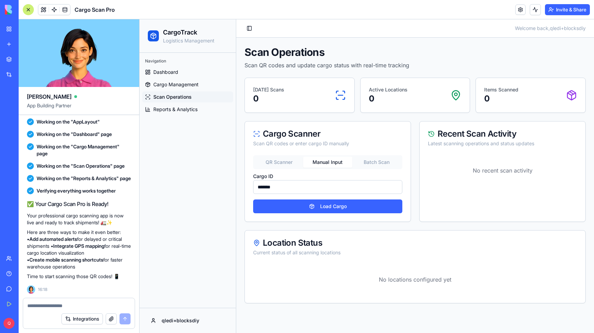
click at [366, 159] on button "Batch Scan" at bounding box center [376, 162] width 49 height 11
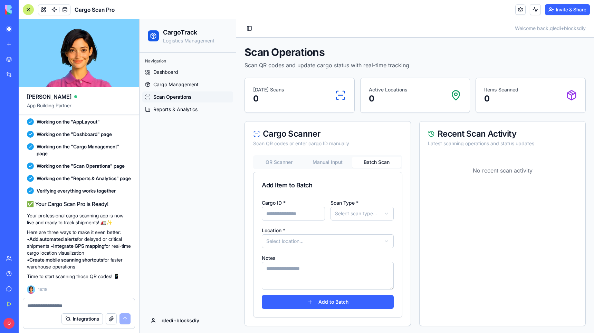
click at [283, 214] on input "Cargo ID *" at bounding box center [293, 214] width 63 height 14
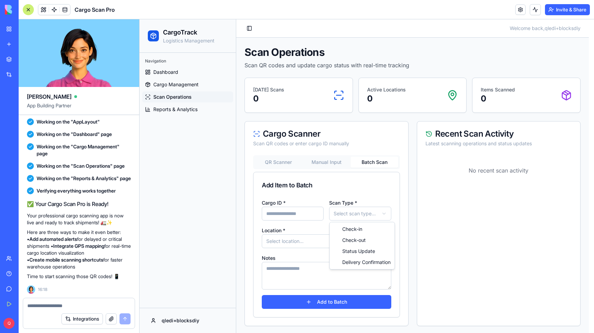
click at [342, 211] on html "CargoTrack Logistics Management Navigation Dashboard Cargo Management Scan Oper…" at bounding box center [367, 217] width 455 height 397
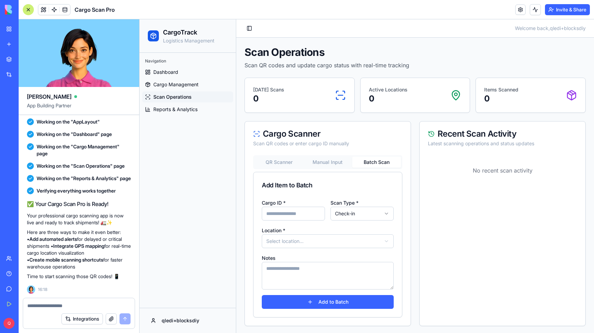
click at [324, 239] on html "CargoTrack Logistics Management Navigation Dashboard Cargo Management Scan Oper…" at bounding box center [367, 217] width 455 height 397
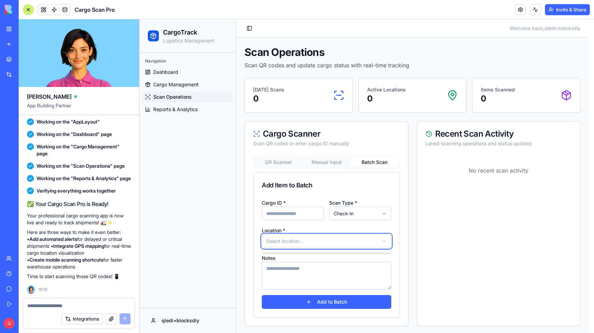
click at [306, 275] on html "CargoTrack Logistics Management Navigation Dashboard Cargo Management Scan Oper…" at bounding box center [367, 217] width 455 height 397
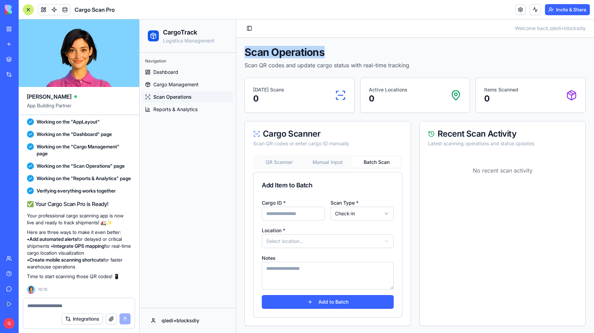
drag, startPoint x: 324, startPoint y: 49, endPoint x: 248, endPoint y: 56, distance: 76.6
click at [247, 56] on h1 "Scan Operations" at bounding box center [415, 52] width 341 height 12
click at [412, 59] on div "Scan Operations Scan QR codes and update cargo status with real-time tracking" at bounding box center [415, 57] width 341 height 23
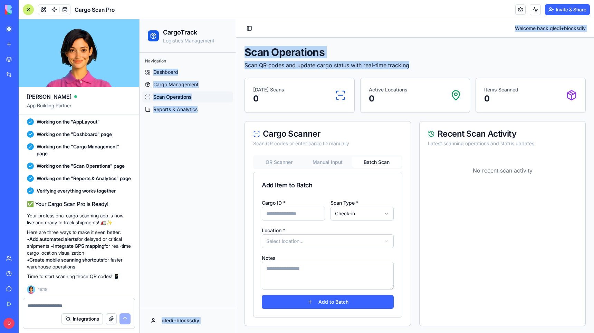
drag, startPoint x: 415, startPoint y: 63, endPoint x: 263, endPoint y: 65, distance: 152.0
click at [234, 63] on div "CargoTrack Logistics Management Navigation Dashboard Cargo Management Scan Oper…" at bounding box center [367, 217] width 455 height 397
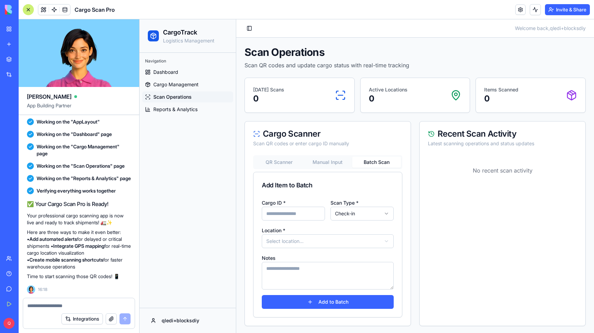
drag, startPoint x: 435, startPoint y: 56, endPoint x: 302, endPoint y: 44, distance: 134.2
click at [435, 56] on h1 "Scan Operations" at bounding box center [415, 52] width 341 height 12
click at [517, 11] on link at bounding box center [520, 9] width 10 height 10
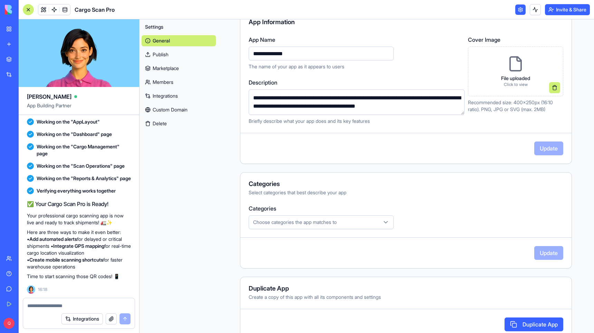
scroll to position [87, 0]
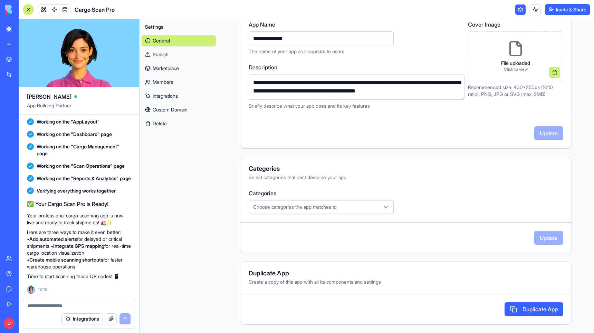
click at [413, 206] on div "Categories Choose categories the app matches to" at bounding box center [406, 201] width 315 height 25
click at [171, 124] on button "Delete" at bounding box center [179, 123] width 74 height 11
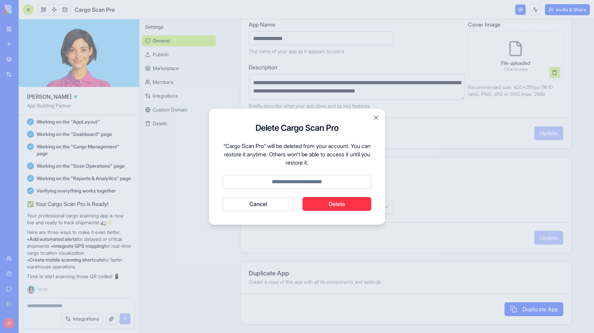
click at [311, 181] on input at bounding box center [297, 182] width 149 height 14
type input "******"
click at [309, 203] on button "Delete" at bounding box center [337, 204] width 69 height 14
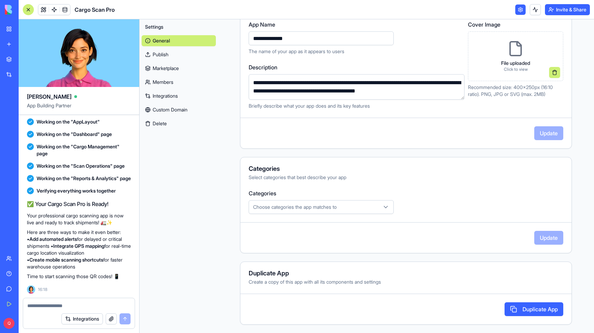
click at [175, 124] on button "Delete" at bounding box center [179, 123] width 74 height 11
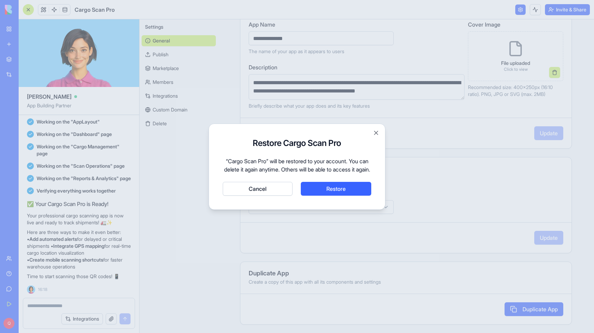
click at [262, 196] on button "Cancel" at bounding box center [258, 189] width 70 height 14
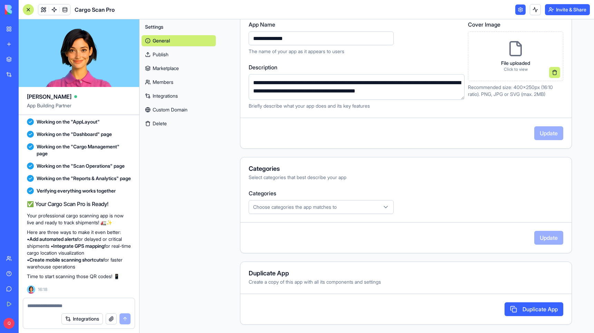
click at [5, 12] on img at bounding box center [26, 10] width 43 height 10
click at [19, 30] on div "My Workspace" at bounding box center [21, 29] width 9 height 7
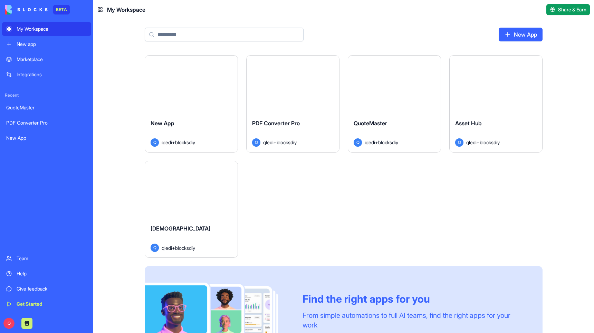
click at [314, 203] on div "Launch New App Q qledi+blocksdiy Launch PDF Converter Pro Q qledi+blocksdiy Lau…" at bounding box center [344, 218] width 398 height 327
click at [293, 99] on div "Launch" at bounding box center [293, 85] width 93 height 58
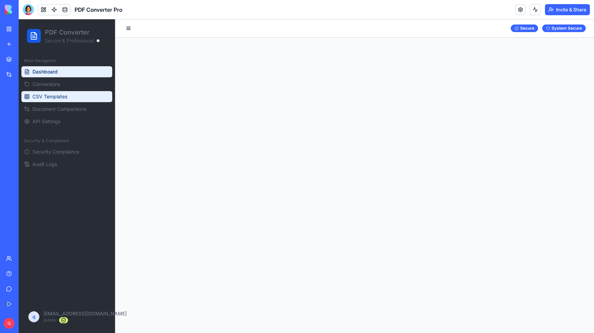
click at [50, 95] on span "CSV Templates" at bounding box center [49, 96] width 35 height 7
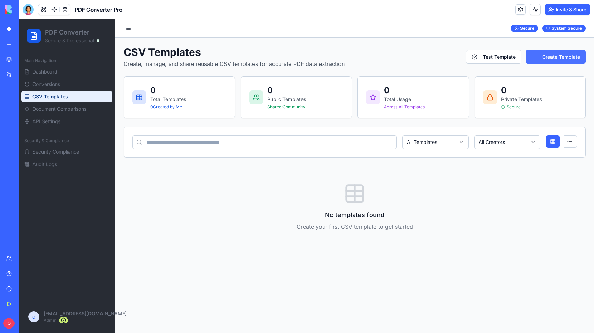
click at [566, 53] on button "Create Template" at bounding box center [556, 57] width 60 height 14
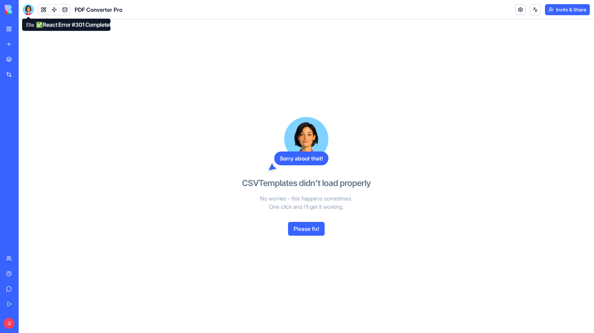
click at [29, 10] on div at bounding box center [28, 9] width 11 height 11
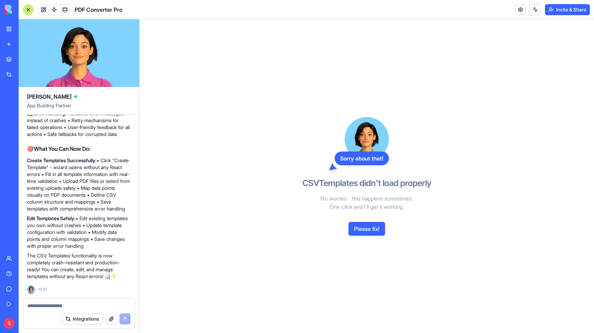
click at [60, 303] on textarea at bounding box center [78, 306] width 103 height 7
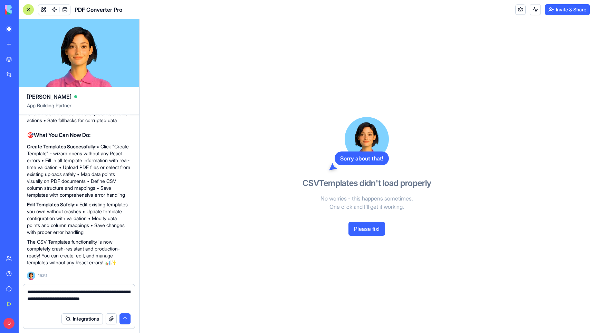
type textarea "**********"
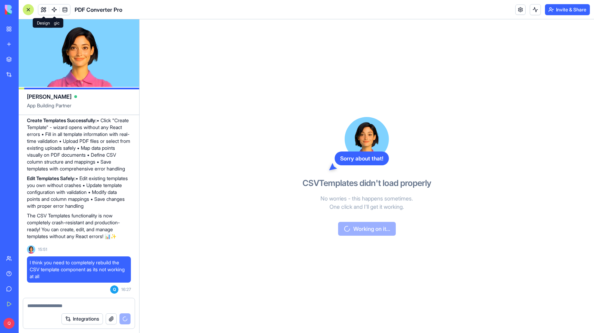
click at [45, 9] on button at bounding box center [43, 9] width 10 height 10
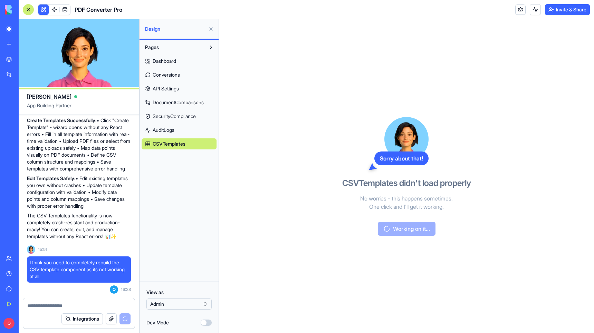
click at [165, 60] on span "Dashboard" at bounding box center [164, 61] width 23 height 7
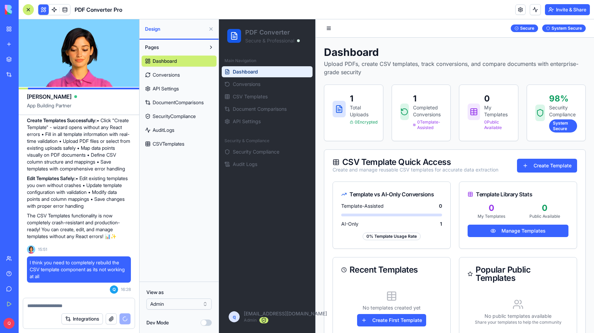
click at [40, 8] on button at bounding box center [43, 9] width 10 height 10
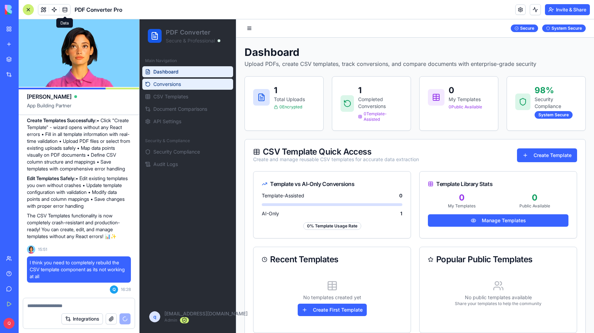
click at [168, 83] on span "Conversions" at bounding box center [167, 84] width 28 height 7
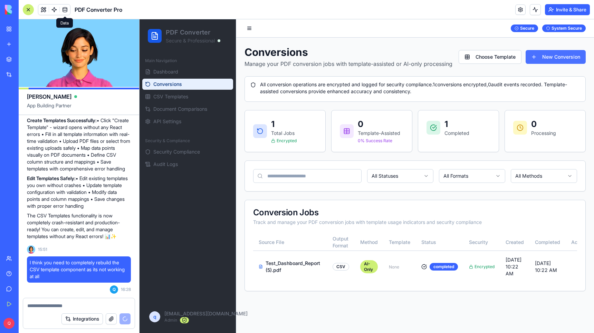
click at [563, 54] on button "New Conversion" at bounding box center [556, 57] width 60 height 14
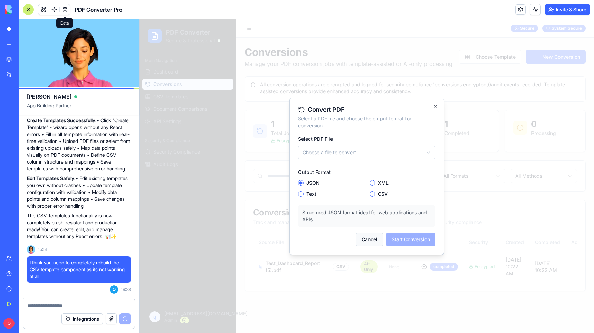
click at [375, 238] on button "Cancel" at bounding box center [370, 240] width 28 height 14
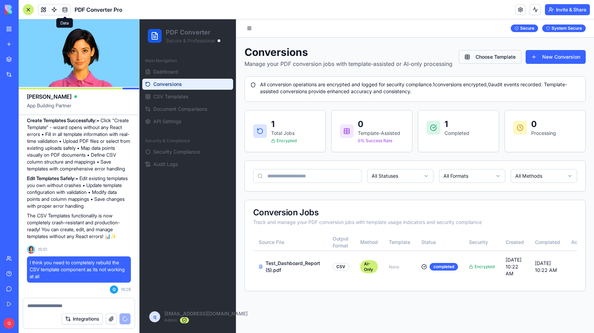
click at [474, 62] on button "Choose Template" at bounding box center [490, 57] width 63 height 14
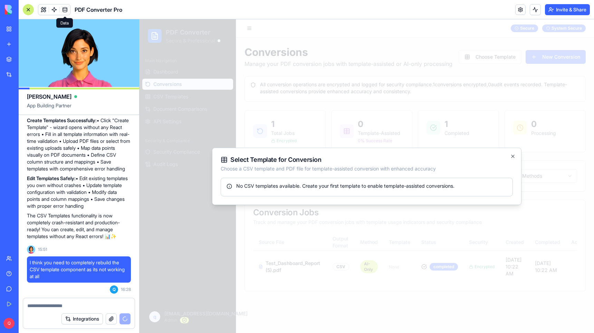
click at [287, 188] on div "No CSV templates available. Create your first template to enable template-assis…" at bounding box center [367, 186] width 281 height 7
click at [513, 154] on icon "button" at bounding box center [513, 157] width 6 height 6
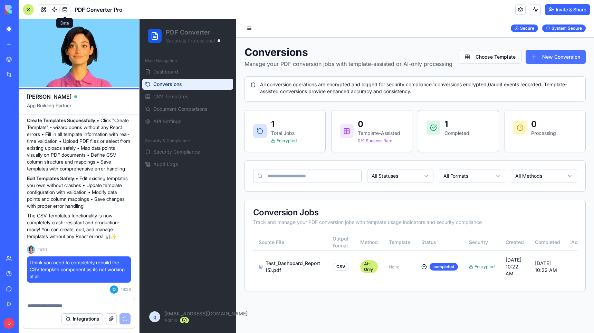
click at [538, 59] on button "New Conversion" at bounding box center [556, 57] width 60 height 14
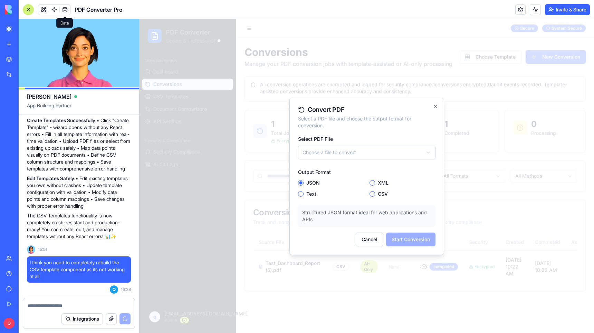
click at [331, 159] on body "PDF Converter Secure & Professional Main Navigation Dashboard Conversions CSV T…" at bounding box center [367, 176] width 455 height 314
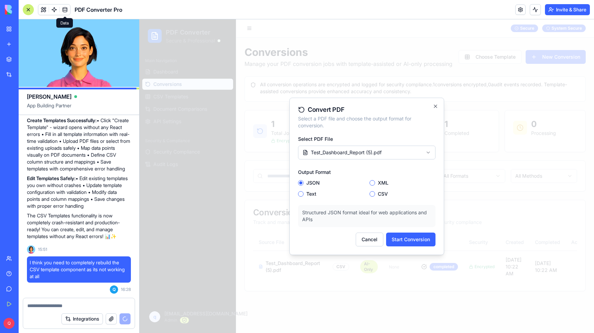
drag, startPoint x: 373, startPoint y: 194, endPoint x: 379, endPoint y: 198, distance: 6.8
click at [373, 195] on button "CSV" at bounding box center [373, 194] width 6 height 6
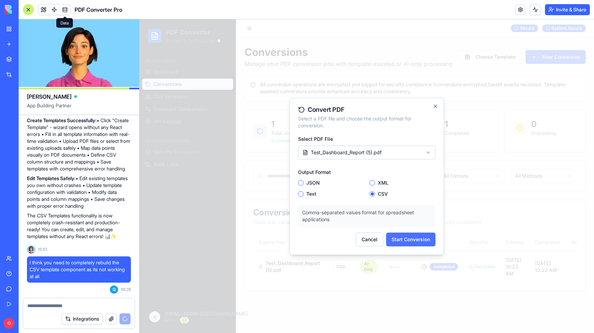
click at [404, 238] on button "Start Conversion" at bounding box center [410, 240] width 49 height 14
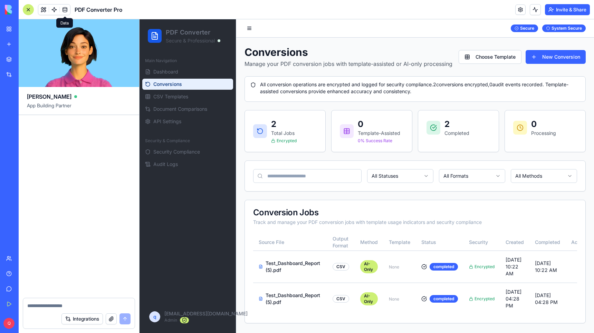
scroll to position [16028, 0]
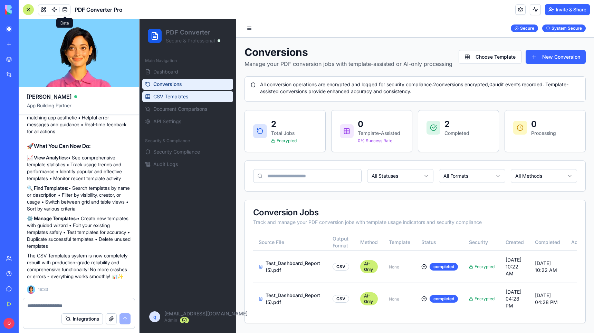
click at [179, 97] on span "CSV Templates" at bounding box center [170, 96] width 35 height 7
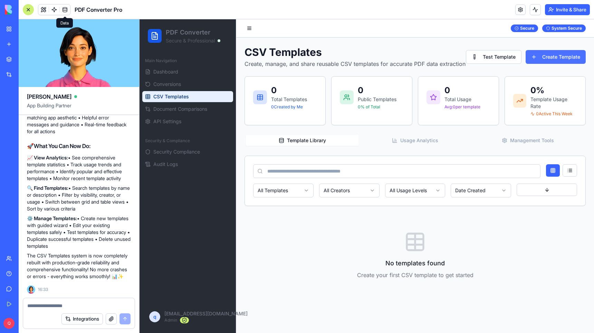
click at [557, 58] on button "Create Template" at bounding box center [556, 57] width 60 height 14
click at [555, 60] on button "Create Template" at bounding box center [556, 57] width 60 height 14
click at [198, 77] on ul "Dashboard Conversions CSV Templates Document Comparisons API Settings" at bounding box center [187, 96] width 91 height 61
click at [161, 91] on link "CSV Templates" at bounding box center [187, 96] width 91 height 11
click at [167, 74] on span "Dashboard" at bounding box center [165, 71] width 25 height 7
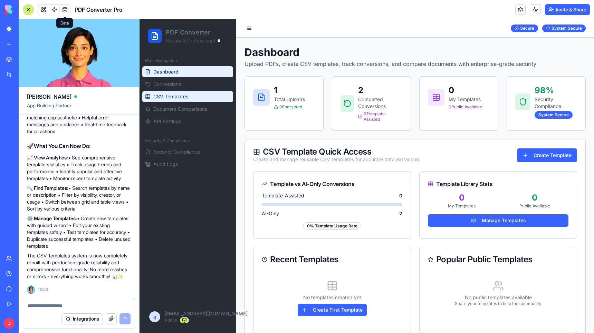
click at [185, 95] on span "CSV Templates" at bounding box center [170, 96] width 35 height 7
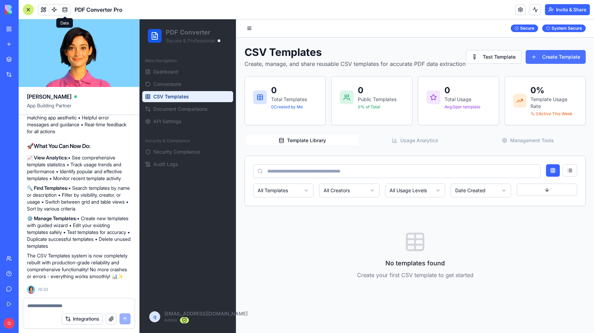
click at [539, 52] on button "Create Template" at bounding box center [556, 57] width 60 height 14
click at [563, 25] on div "System Secure" at bounding box center [564, 29] width 44 height 8
click at [418, 22] on div "Secure System Secure" at bounding box center [415, 28] width 358 height 18
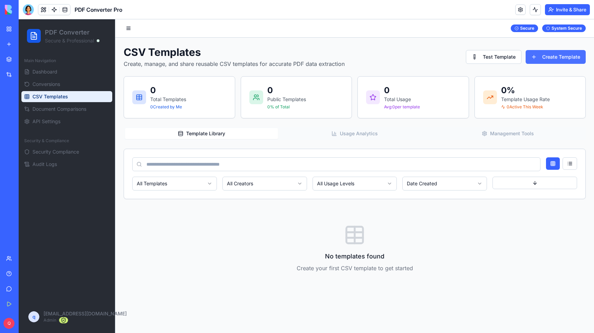
click at [571, 58] on button "Create Template" at bounding box center [556, 57] width 60 height 14
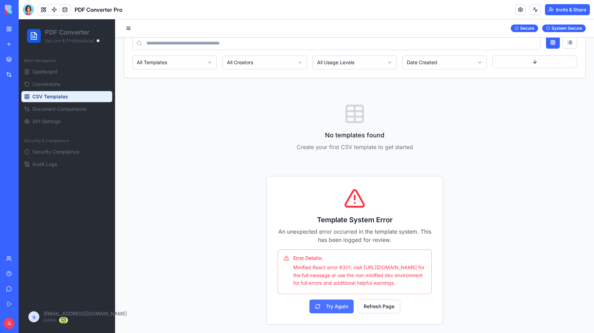
click at [333, 310] on button "Try Again" at bounding box center [332, 307] width 44 height 14
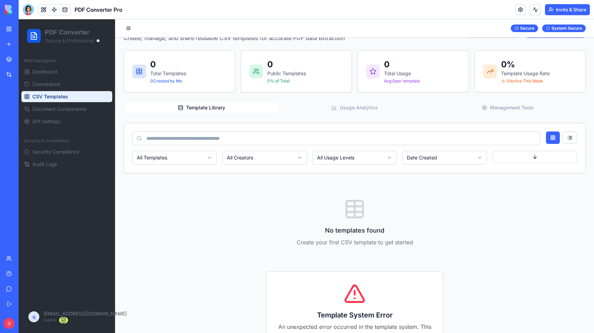
scroll to position [0, 0]
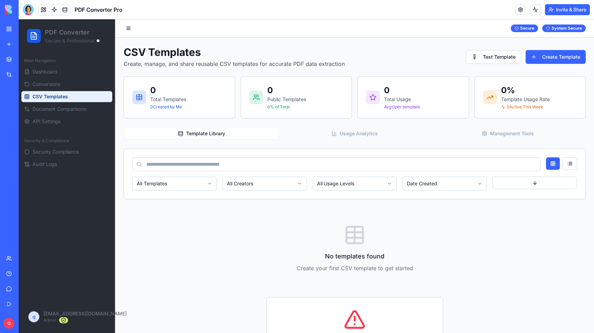
click at [9, 7] on img at bounding box center [26, 10] width 43 height 10
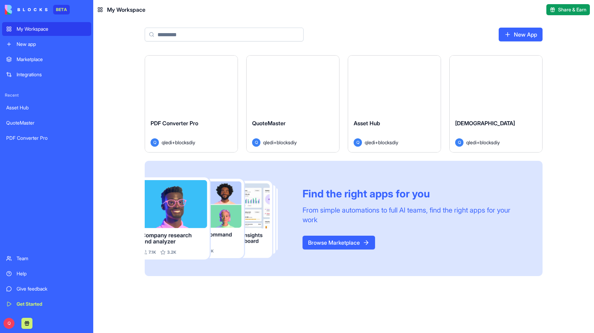
click at [25, 34] on link "My Workspace" at bounding box center [46, 29] width 89 height 14
click at [30, 60] on div "Marketplace" at bounding box center [52, 59] width 70 height 7
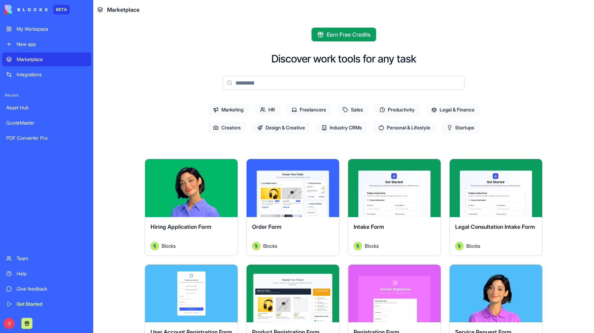
click at [285, 125] on span "Design & Creative" at bounding box center [281, 128] width 59 height 12
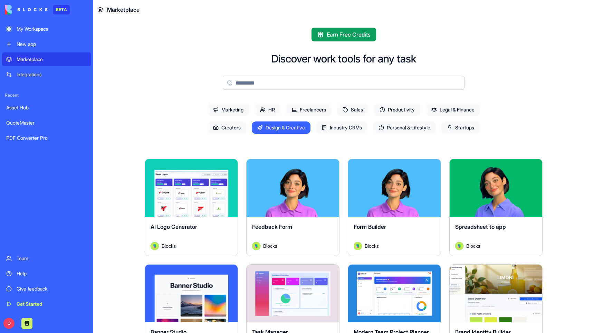
drag, startPoint x: 285, startPoint y: 125, endPoint x: 310, endPoint y: 125, distance: 25.2
click at [285, 125] on span "Design & Creative" at bounding box center [281, 128] width 59 height 12
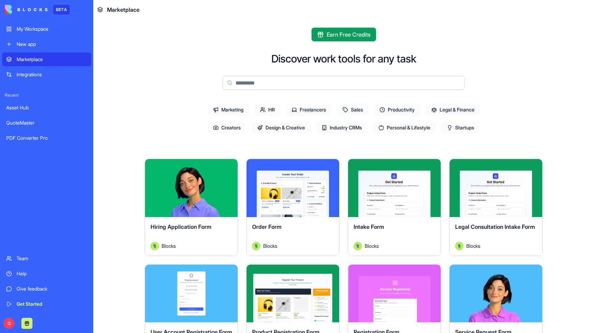
click at [325, 125] on span "Industry CRMs" at bounding box center [341, 128] width 51 height 12
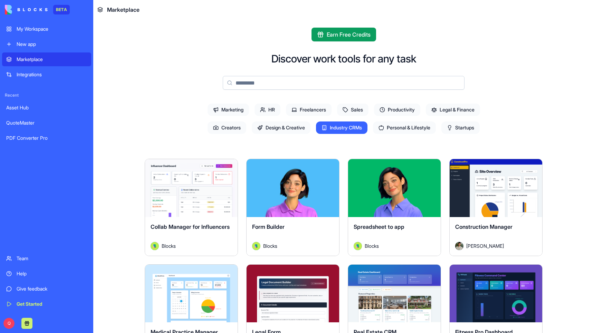
click at [325, 125] on span "Industry CRMs" at bounding box center [341, 128] width 51 height 12
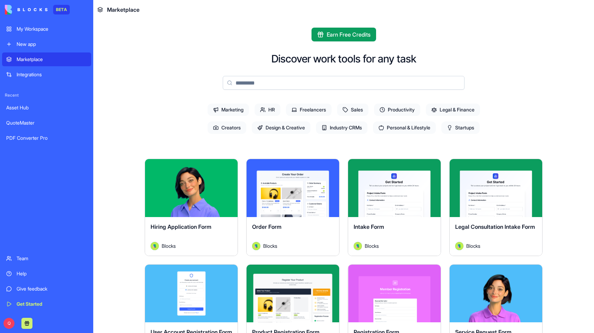
click at [383, 125] on span "Personal & Lifestyle" at bounding box center [404, 128] width 63 height 12
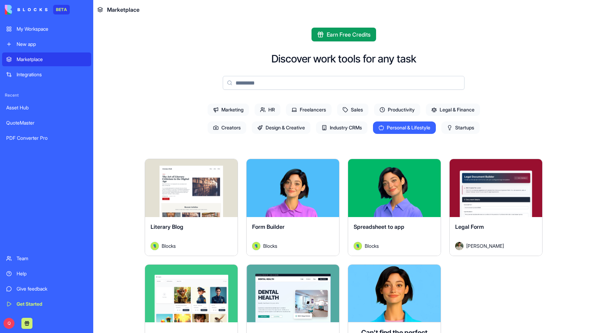
click at [383, 125] on span "Personal & Lifestyle" at bounding box center [404, 128] width 63 height 12
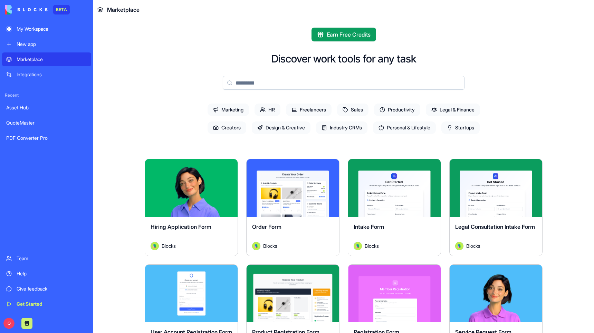
click at [440, 110] on span "Legal & Finance" at bounding box center [453, 110] width 54 height 12
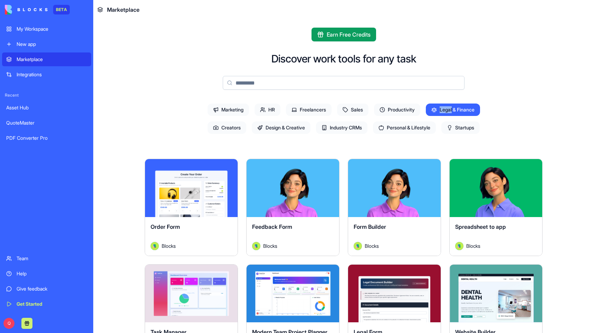
click at [440, 110] on span "Legal & Finance" at bounding box center [453, 110] width 54 height 12
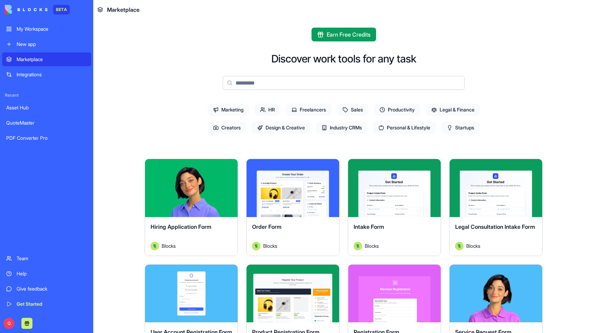
click at [472, 130] on span "Startups" at bounding box center [461, 128] width 38 height 12
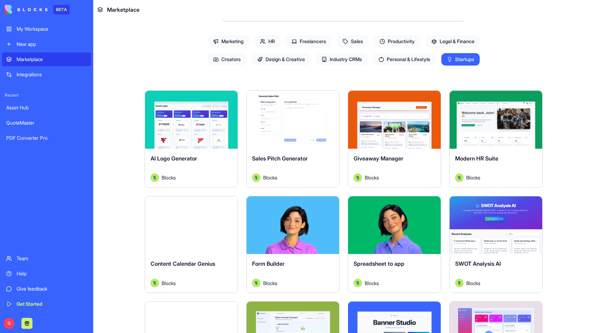
scroll to position [70, 0]
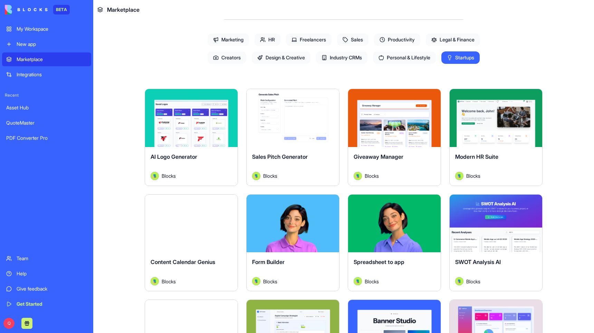
click at [459, 56] on span "Startups" at bounding box center [461, 57] width 38 height 12
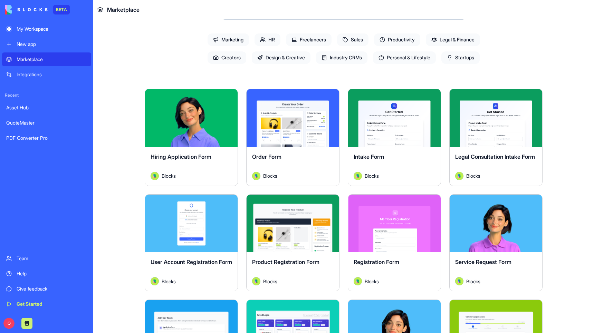
click at [300, 40] on span "Freelancers" at bounding box center [309, 40] width 46 height 12
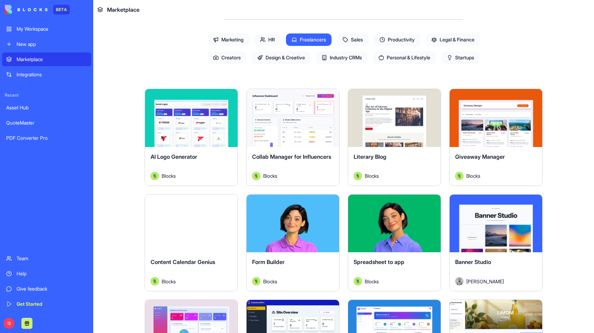
drag, startPoint x: 304, startPoint y: 38, endPoint x: 301, endPoint y: 38, distance: 3.8
click at [304, 38] on span "Freelancers" at bounding box center [309, 40] width 46 height 12
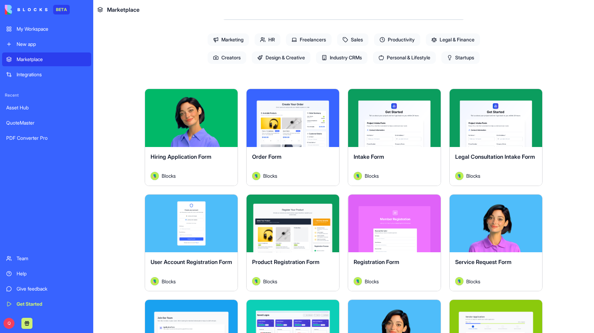
click at [391, 39] on span "Productivity" at bounding box center [397, 40] width 46 height 12
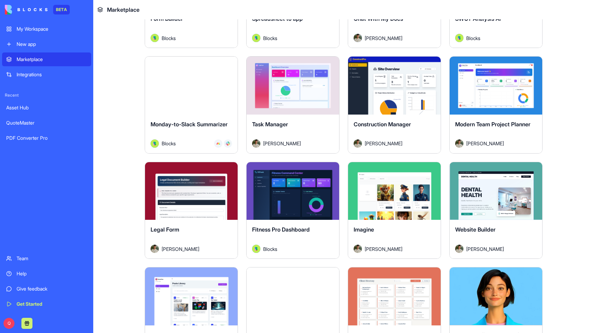
scroll to position [0, 0]
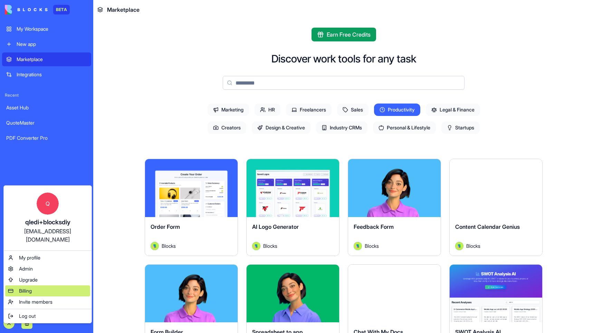
click at [25, 288] on span "Billing" at bounding box center [25, 291] width 13 height 7
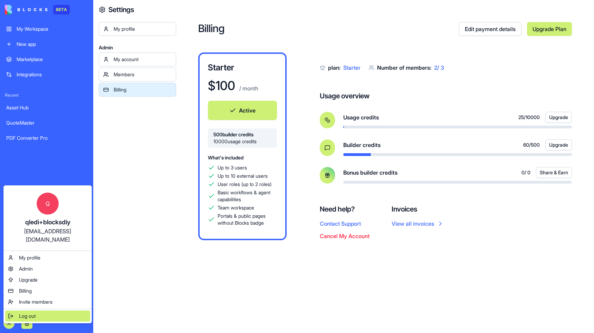
click at [18, 311] on div "Log out" at bounding box center [47, 316] width 85 height 11
